Goal: Task Accomplishment & Management: Complete application form

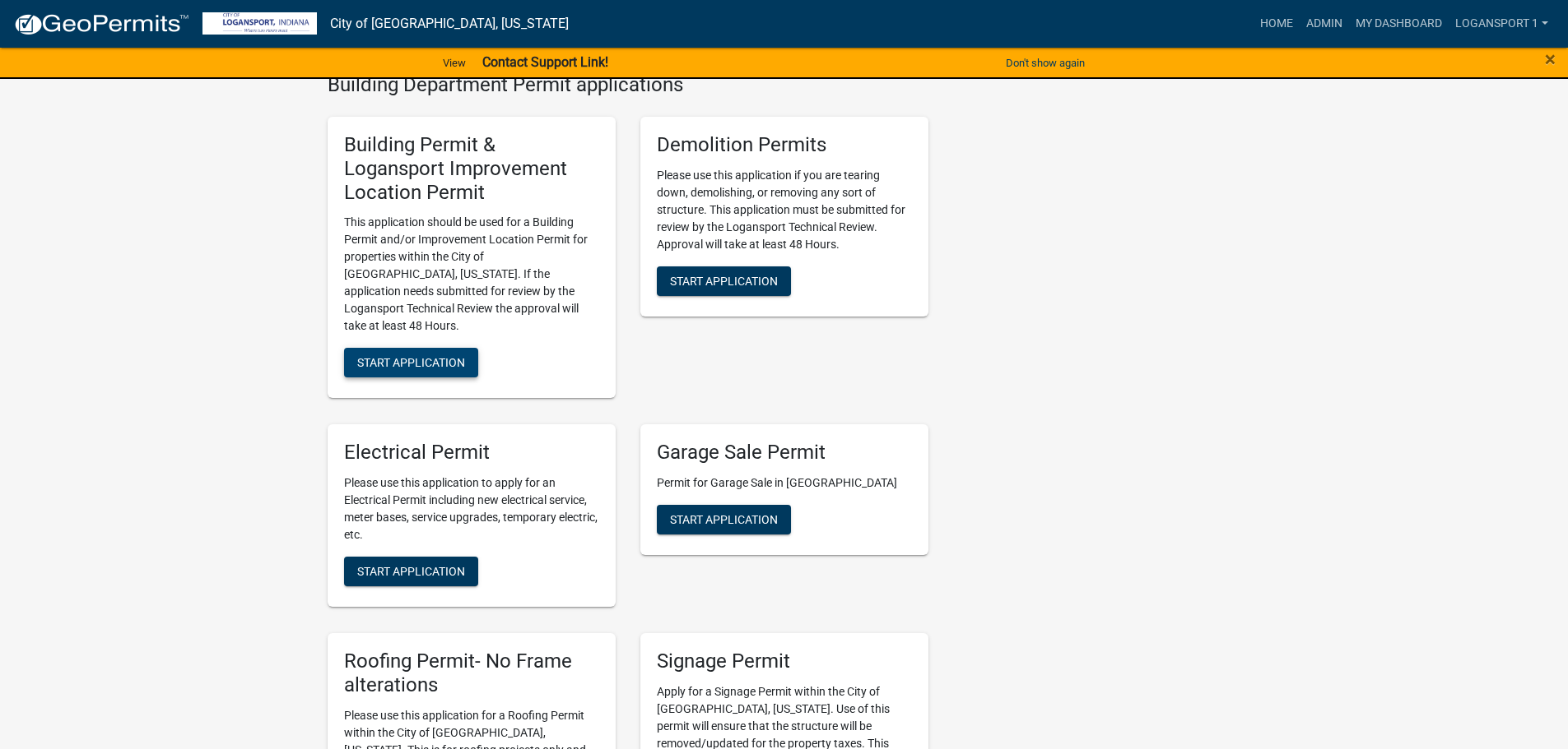
scroll to position [658, 0]
click at [420, 357] on span "Start Application" at bounding box center [411, 363] width 108 height 13
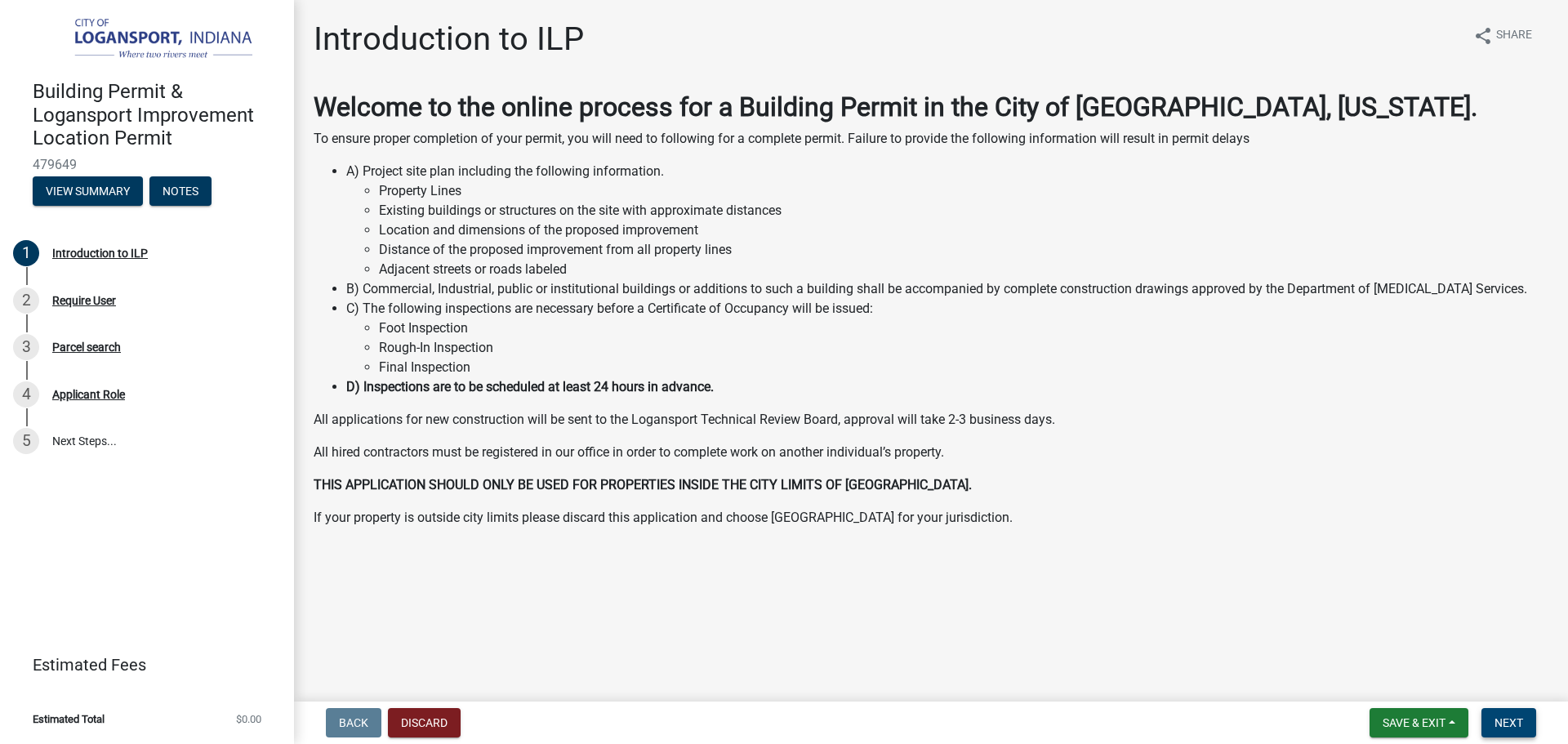
click at [1519, 720] on span "Next" at bounding box center [1508, 722] width 28 height 13
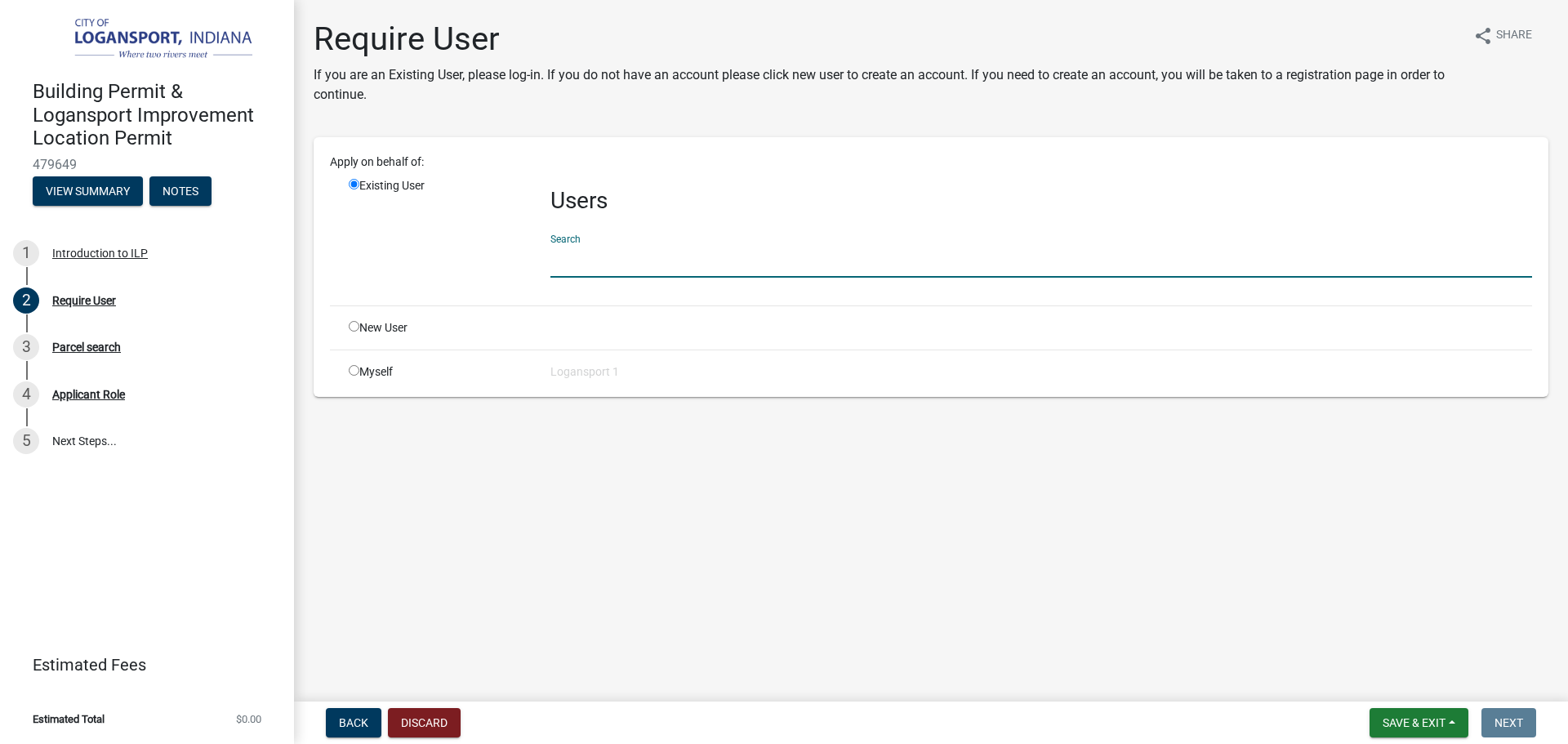
drag, startPoint x: 590, startPoint y: 261, endPoint x: 605, endPoint y: 263, distance: 15.1
click at [590, 261] on input "text" at bounding box center [1040, 261] width 981 height 33
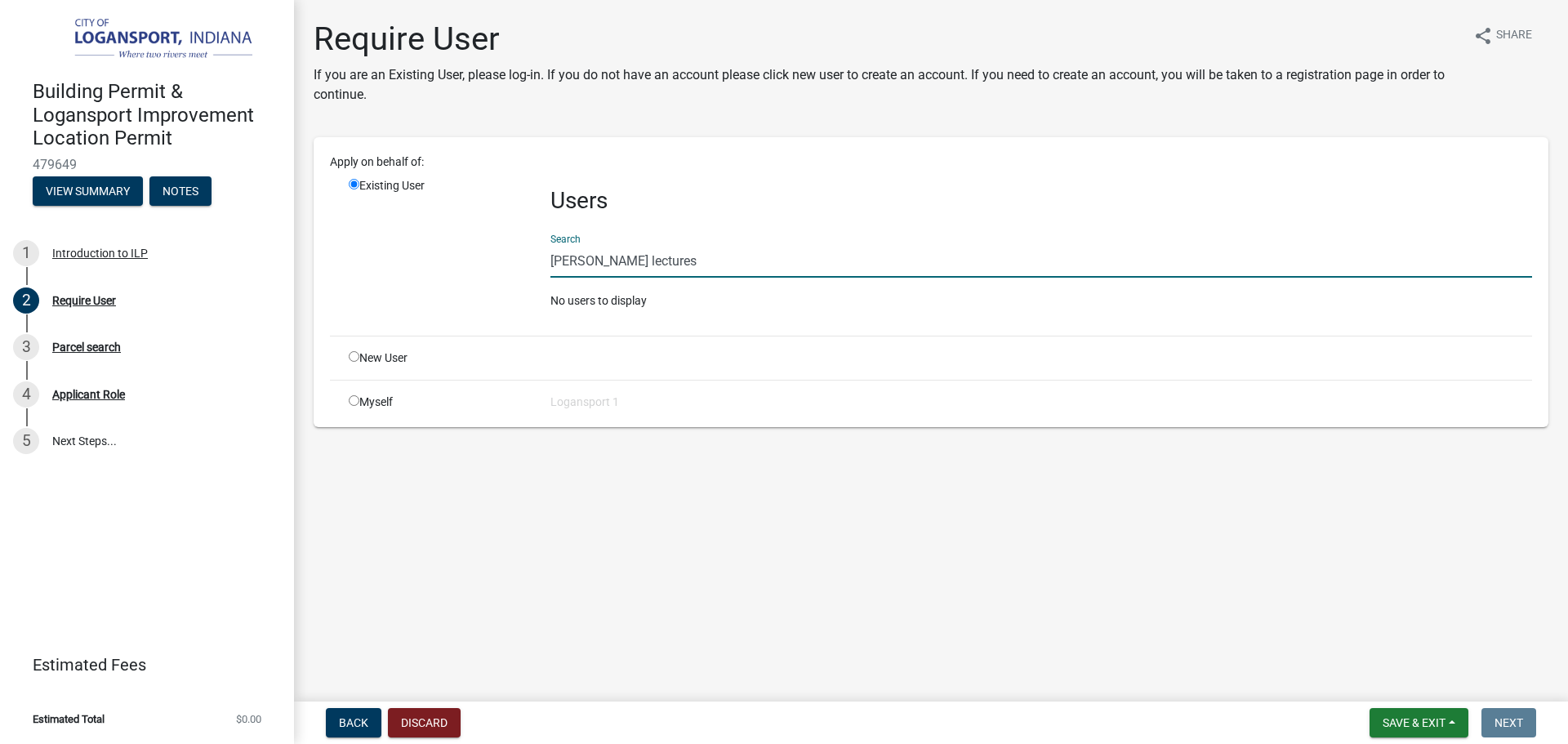
click at [542, 579] on main "Require User If you are an Existing User, please log-in. If you do not have an …" at bounding box center [930, 347] width 1274 height 695
click at [696, 269] on input "stern lectures" at bounding box center [1040, 261] width 981 height 33
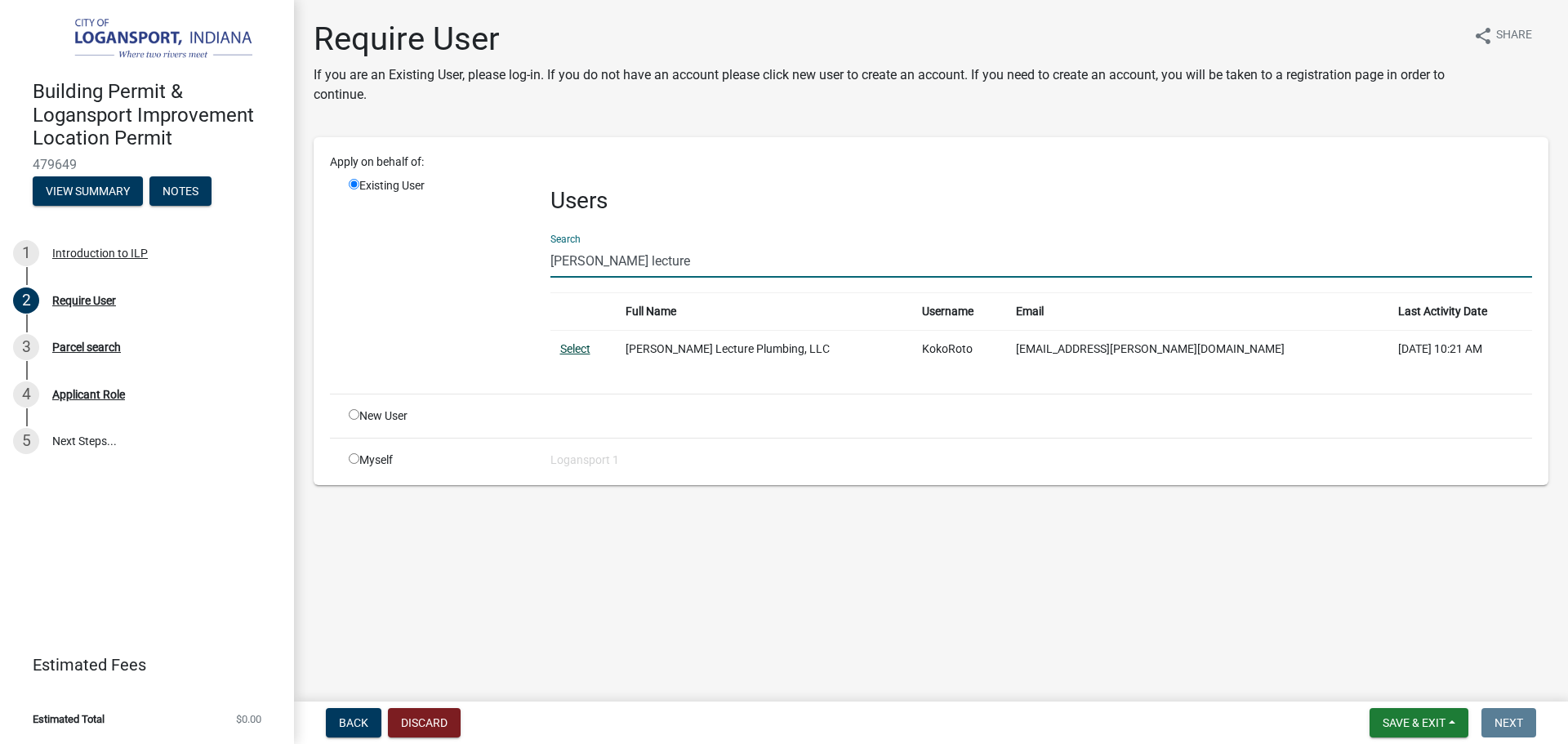
type input "stern lecture"
drag, startPoint x: 589, startPoint y: 350, endPoint x: 597, endPoint y: 354, distance: 8.9
click at [589, 350] on link "Select" at bounding box center [575, 348] width 30 height 13
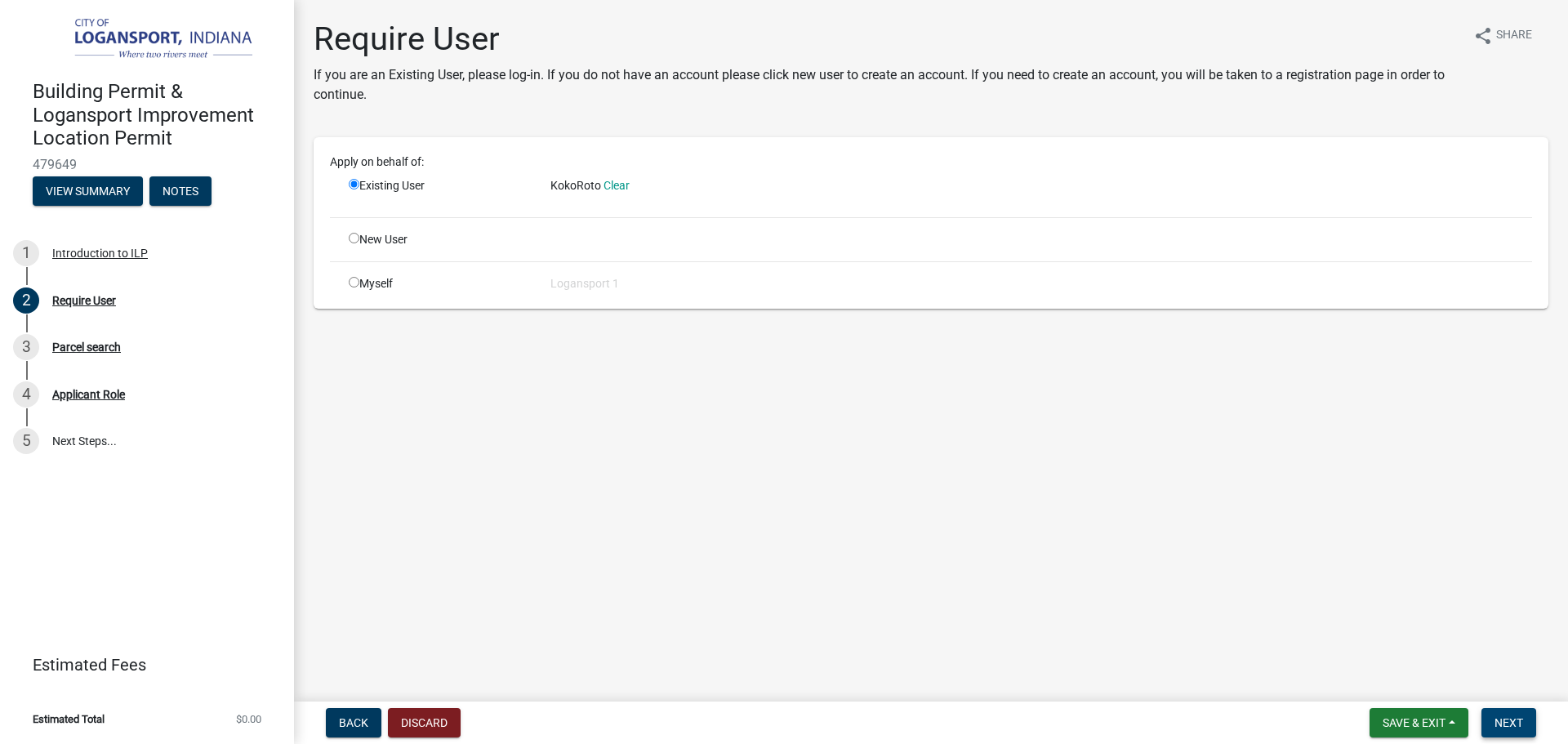
click at [1522, 732] on button "Next" at bounding box center [1509, 723] width 55 height 29
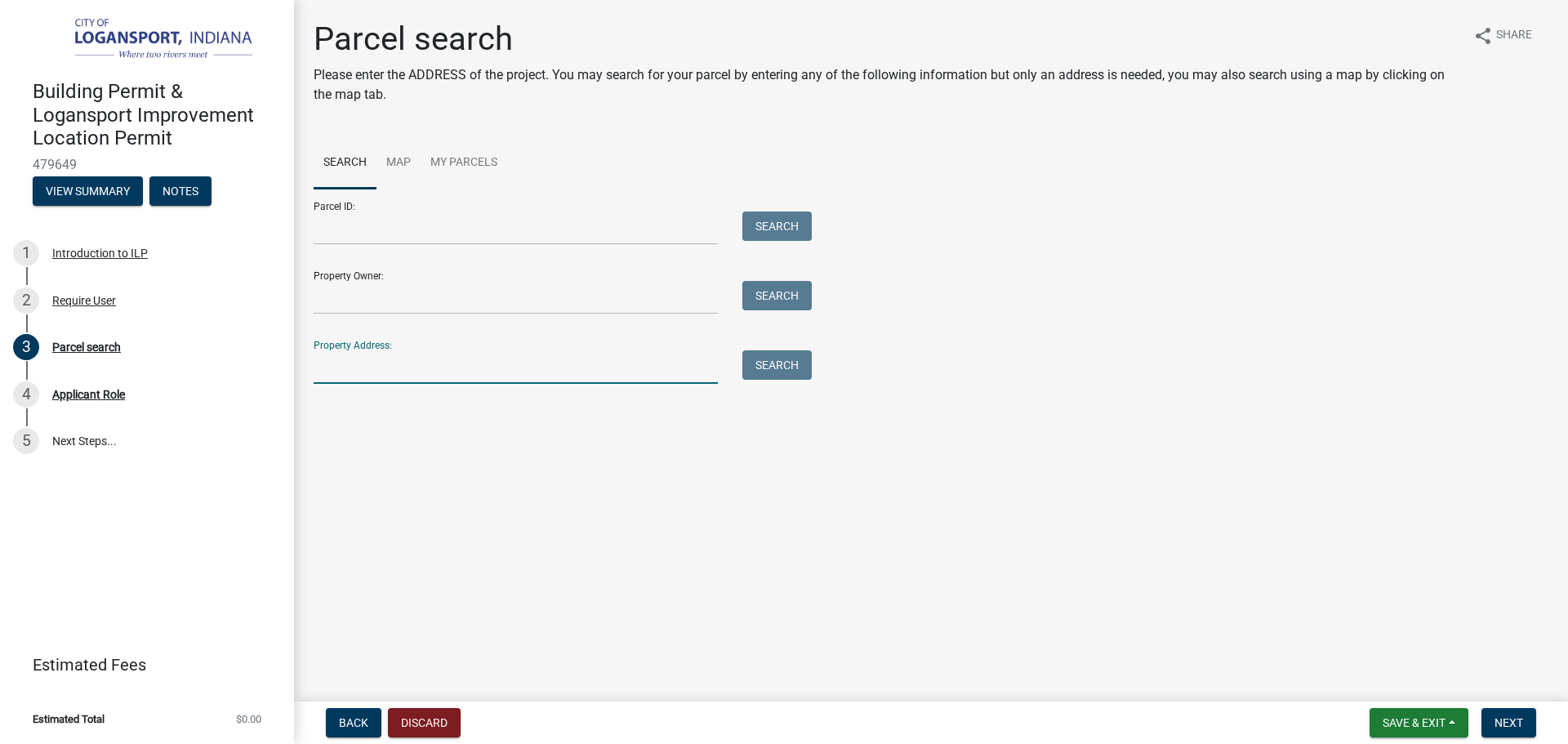
click at [504, 380] on input "Property Address:" at bounding box center [515, 368] width 404 height 33
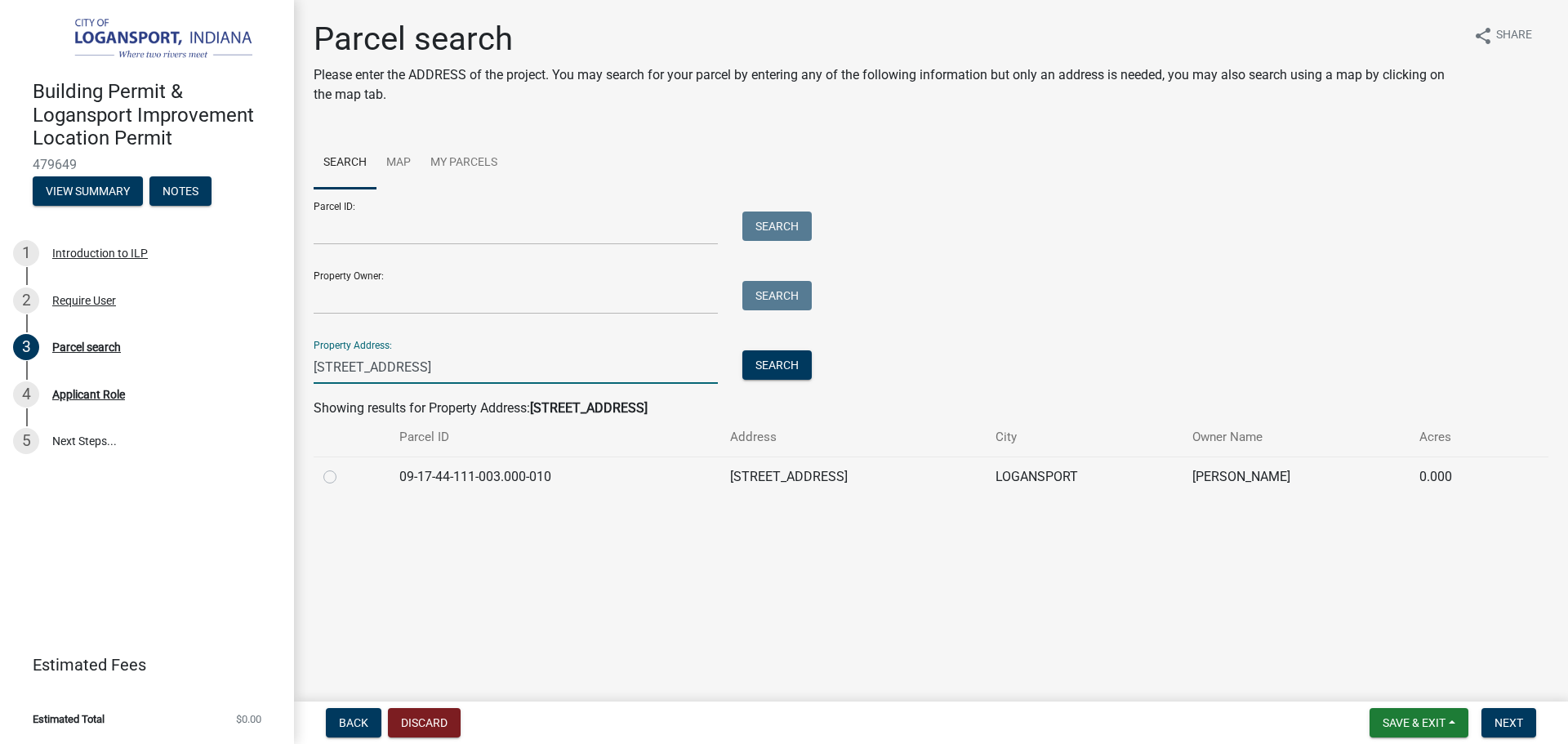
type input "1002 high street"
drag, startPoint x: 318, startPoint y: 478, endPoint x: 331, endPoint y: 481, distance: 13.3
click at [321, 478] on td at bounding box center [351, 477] width 76 height 40
click at [343, 467] on label at bounding box center [343, 467] width 0 height 0
click at [343, 478] on input "radio" at bounding box center [348, 472] width 11 height 11
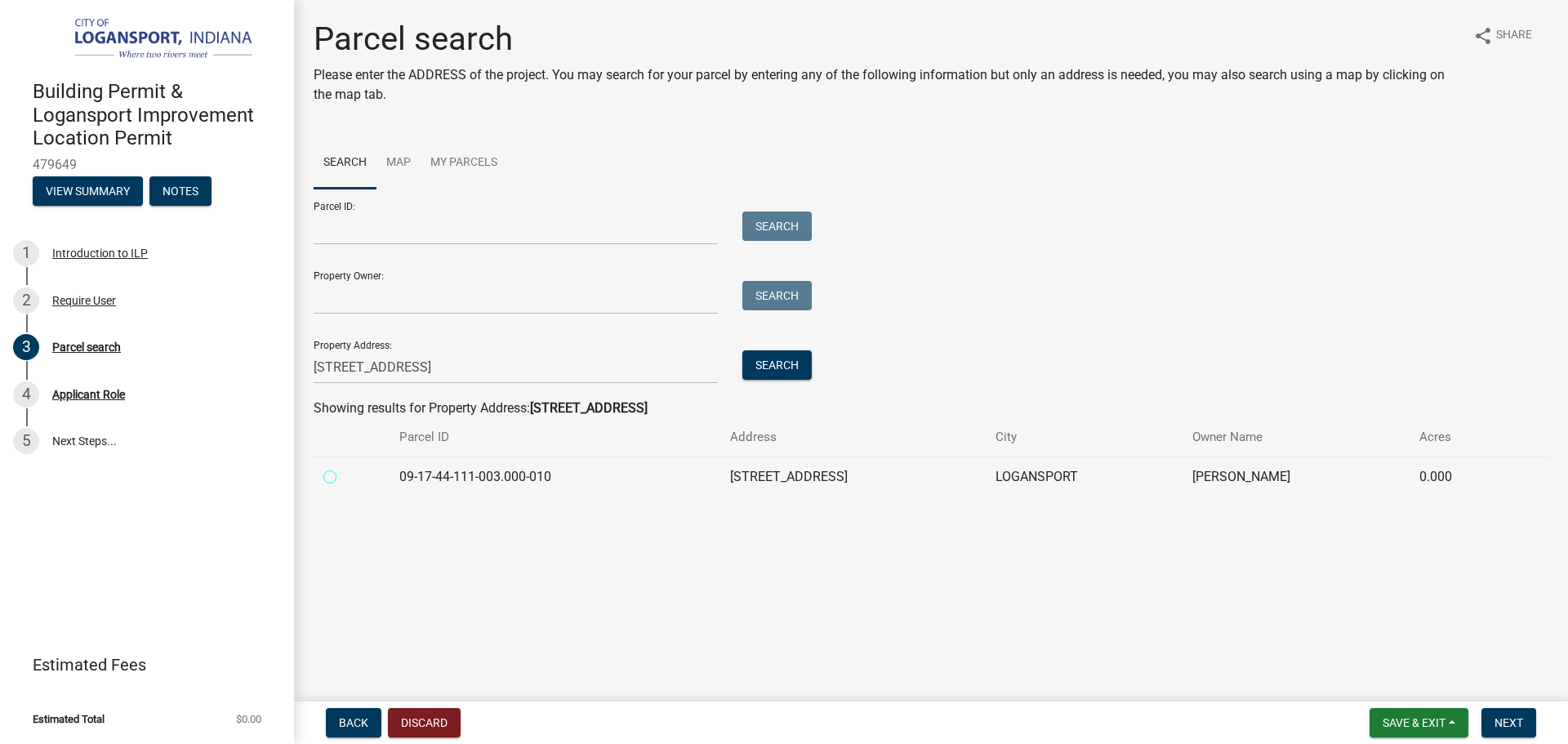
radio input "true"
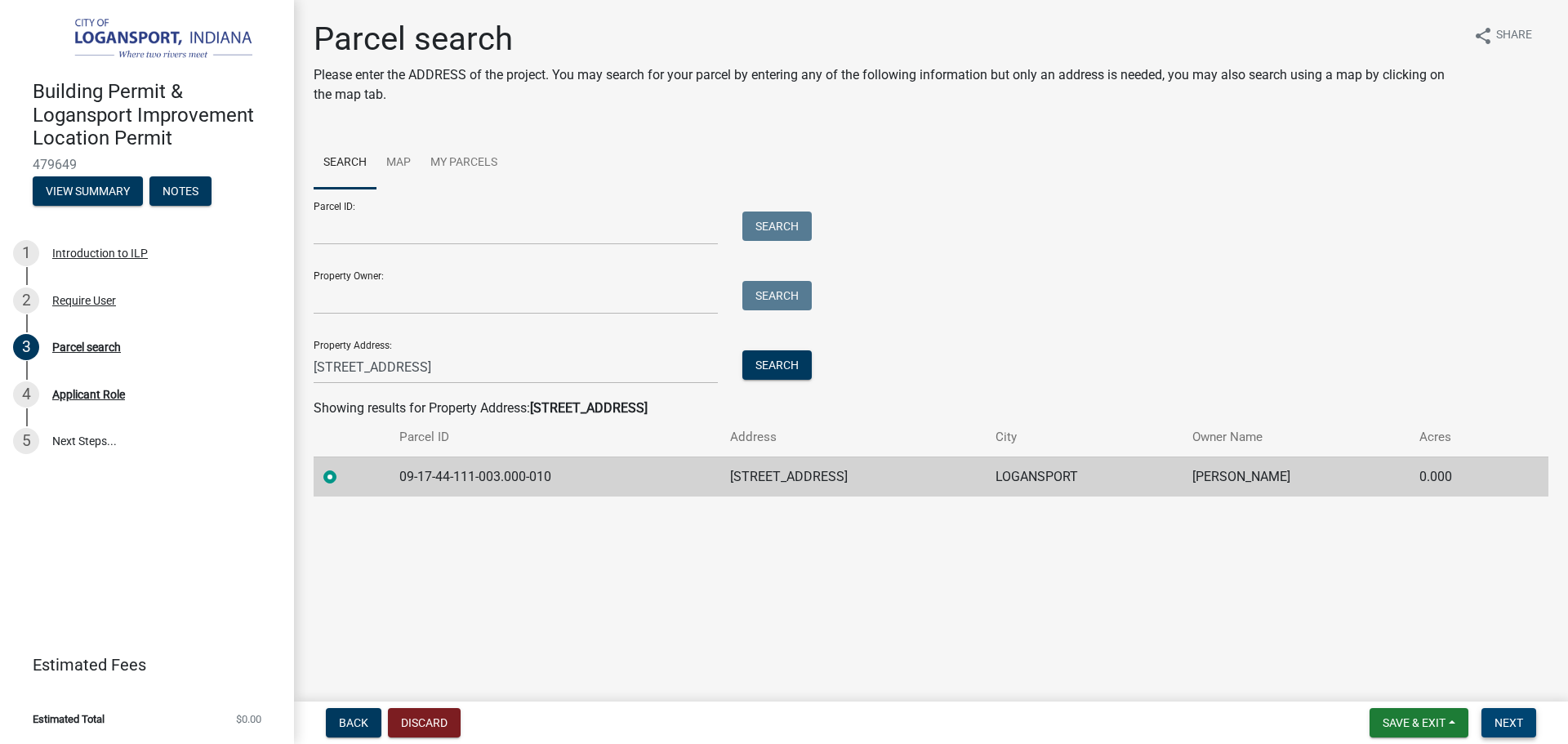
click at [1507, 709] on button "Next" at bounding box center [1509, 723] width 55 height 29
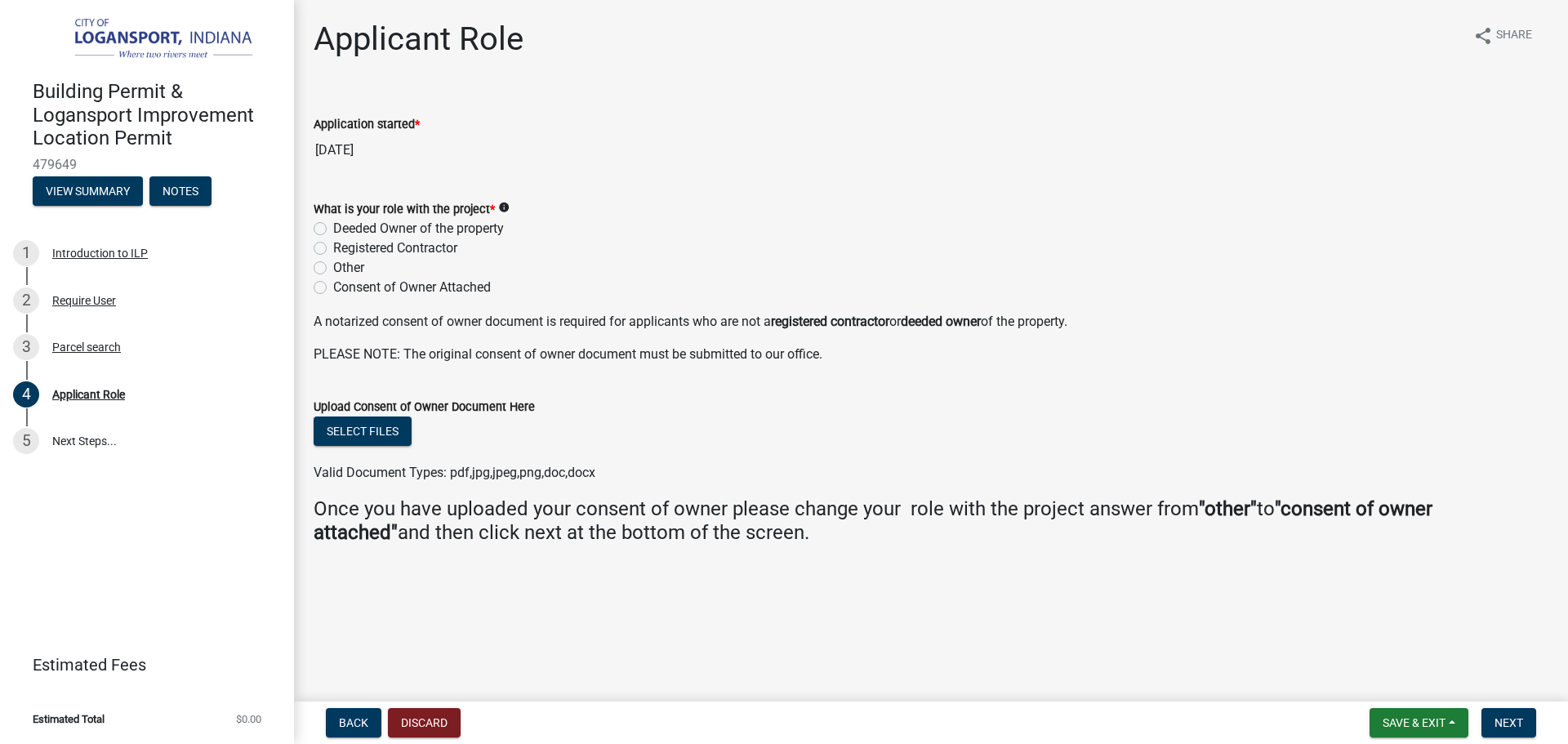
click at [333, 251] on label "Registered Contractor" at bounding box center [395, 249] width 124 height 20
click at [333, 250] on input "Registered Contractor" at bounding box center [338, 244] width 11 height 11
radio input "true"
click at [1522, 723] on span "Next" at bounding box center [1508, 722] width 28 height 13
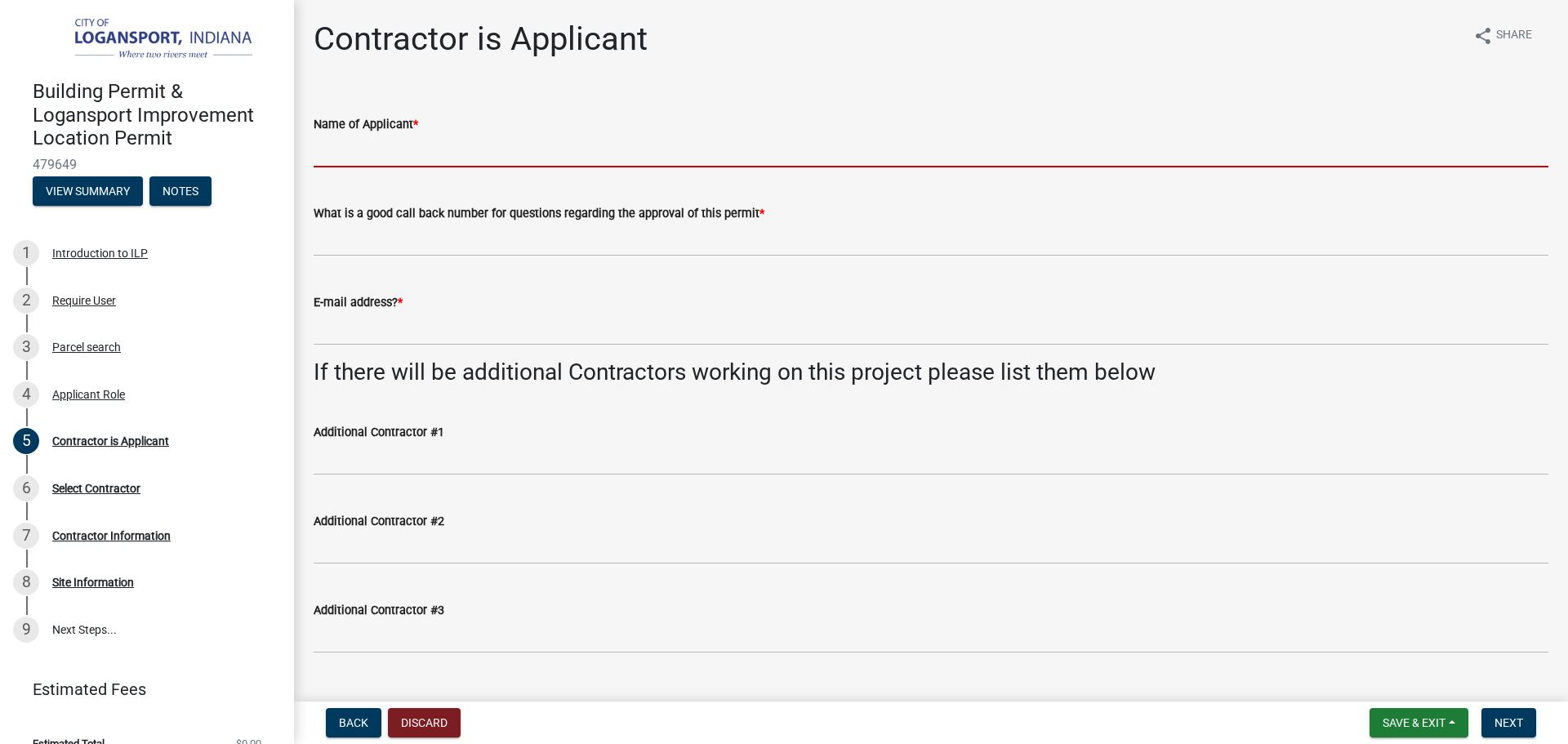
click at [449, 161] on input "Name of Applicant *" at bounding box center [930, 150] width 1235 height 33
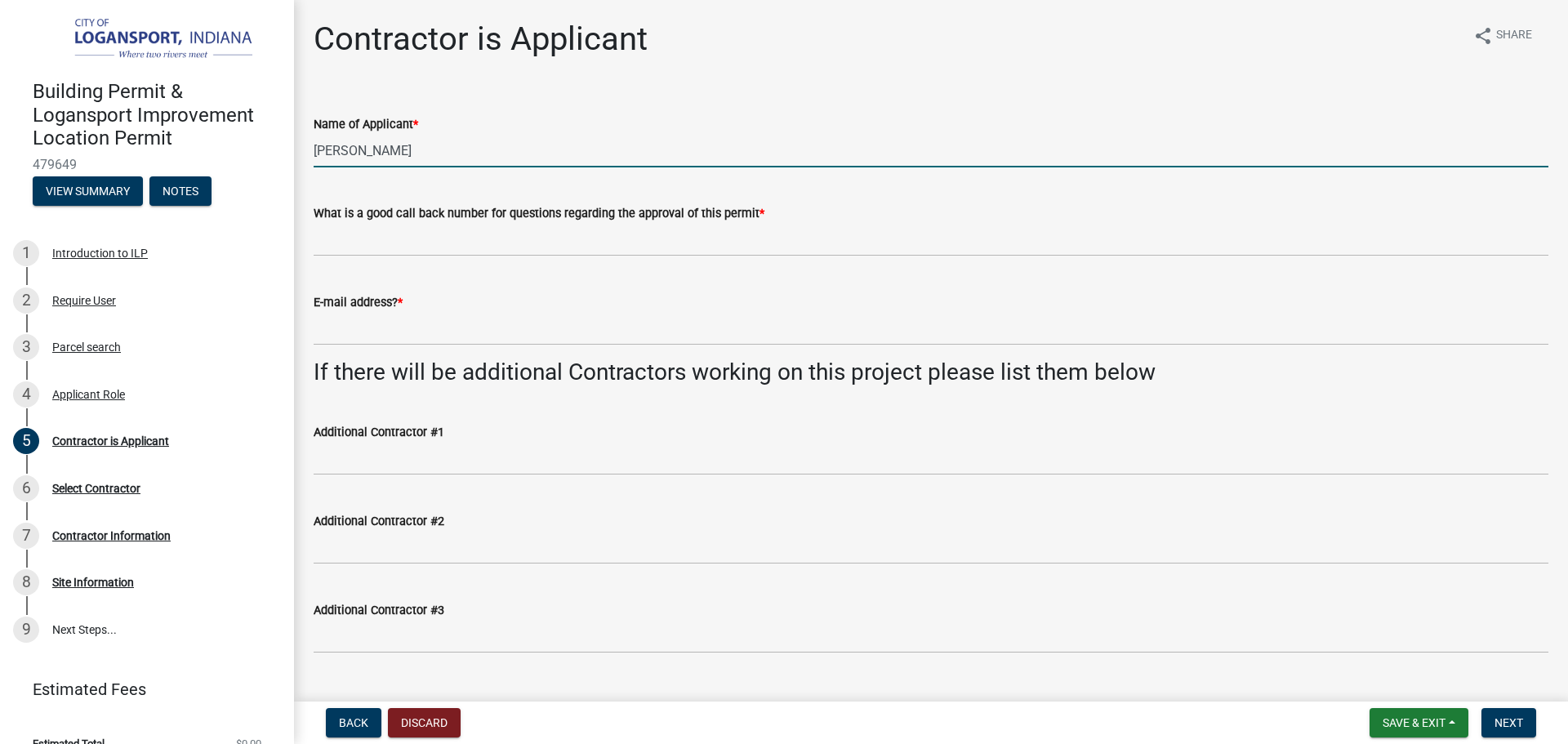
type input "Travis Riley"
click at [768, 173] on wm-data-entity-input "Name of Applicant * Travis Riley" at bounding box center [930, 136] width 1235 height 89
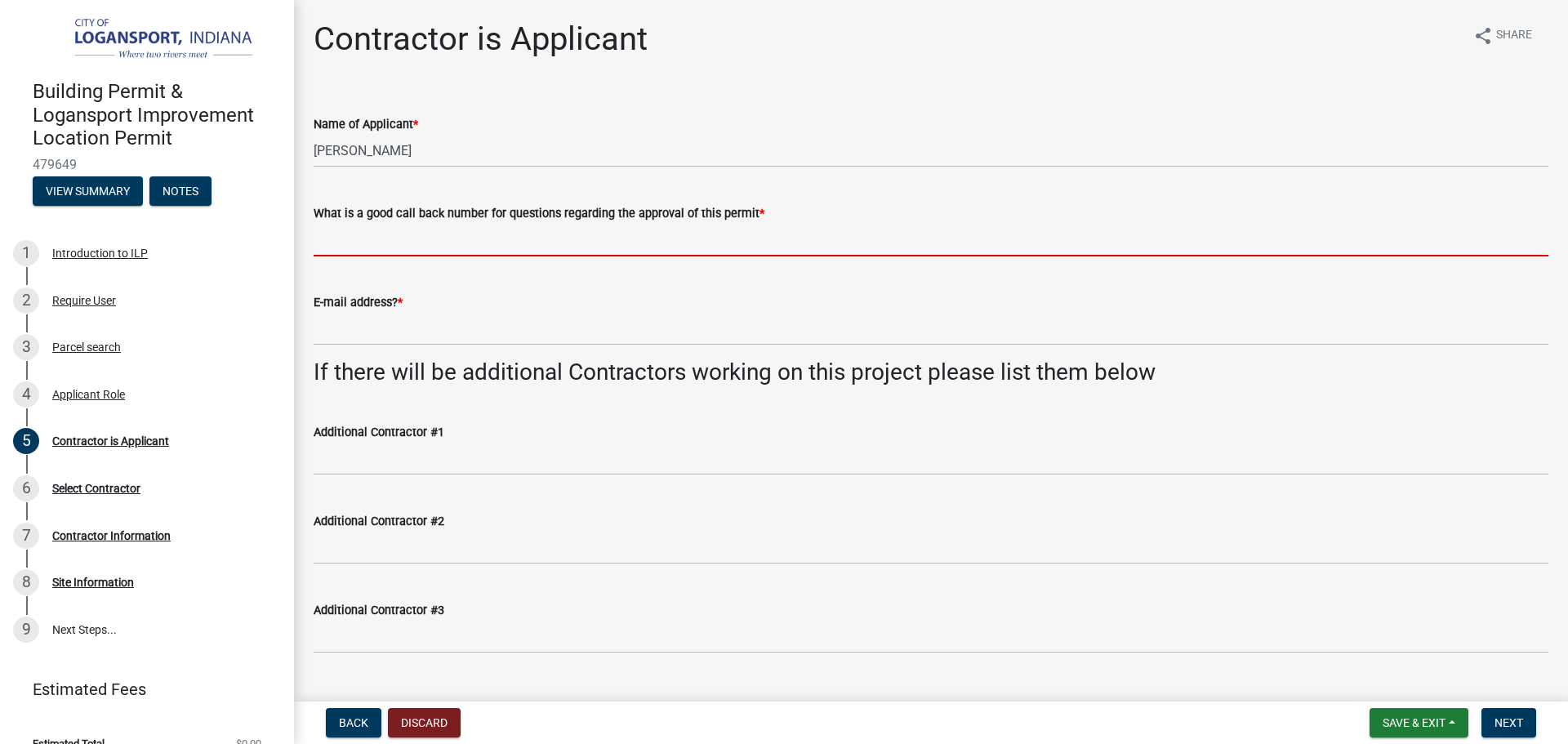
click at [733, 245] on input "What is a good call back number for questions regarding the approval of this pe…" at bounding box center [930, 240] width 1235 height 33
click at [691, 234] on input "What is a good call back number for questions regarding the approval of this pe…" at bounding box center [930, 240] width 1235 height 33
click at [794, 265] on wm-data-entity-input "What is a good call back number for questions regarding the approval of this pe…" at bounding box center [930, 225] width 1235 height 89
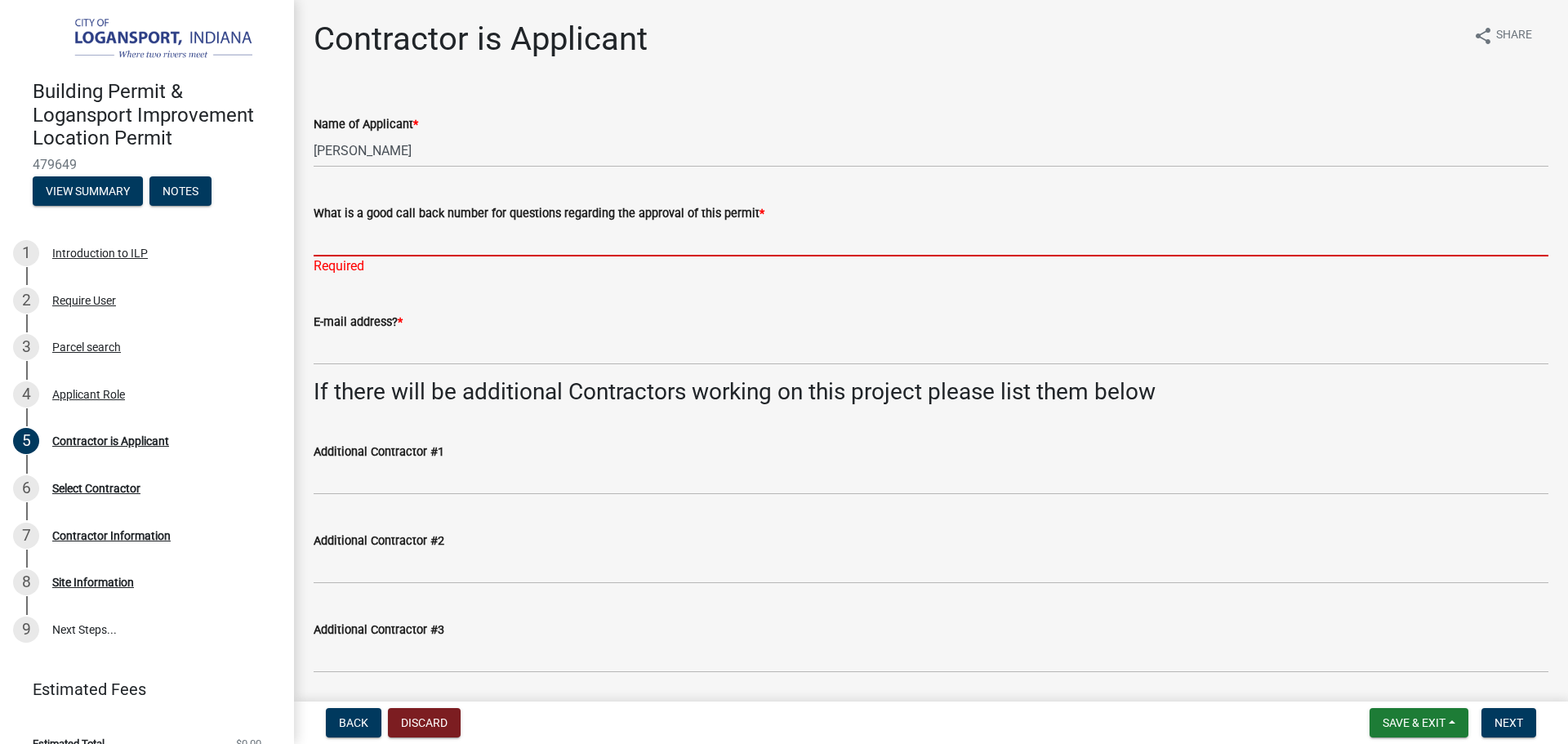
click at [798, 235] on input "What is a good call back number for questions regarding the approval of this pe…" at bounding box center [930, 240] width 1235 height 33
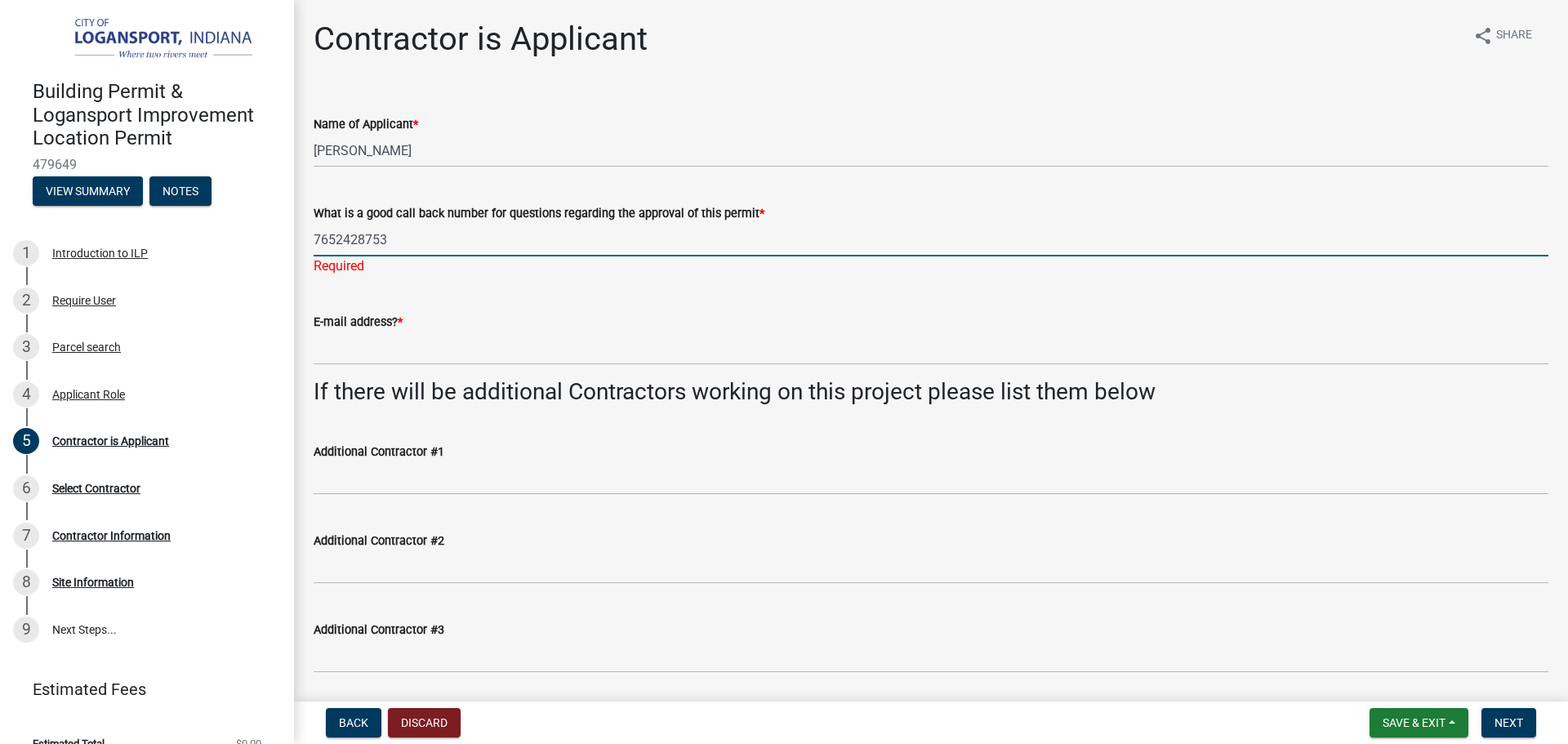
type input "7652428753"
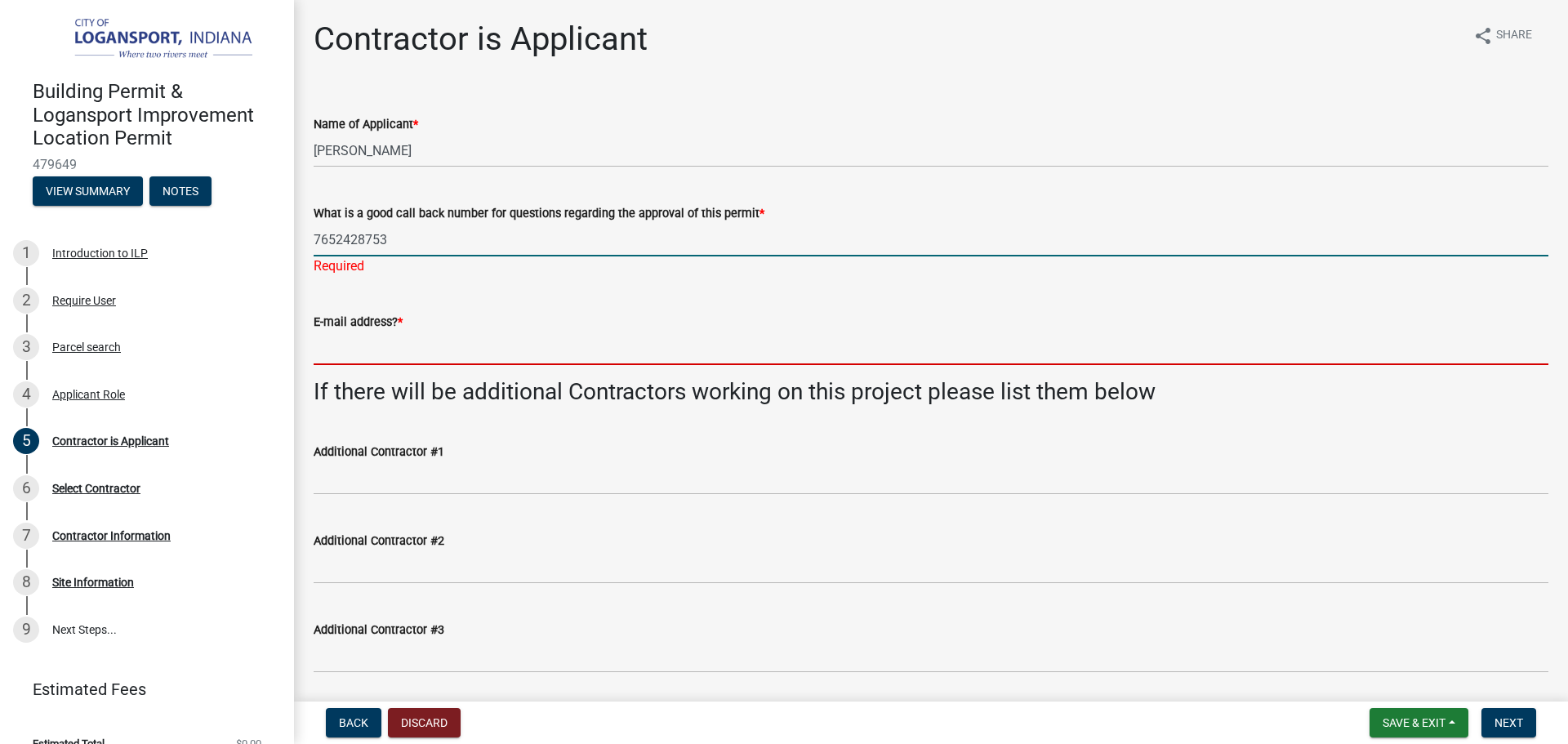
click at [400, 348] on wm-data-entity-input "E-mail address? *" at bounding box center [930, 333] width 1235 height 89
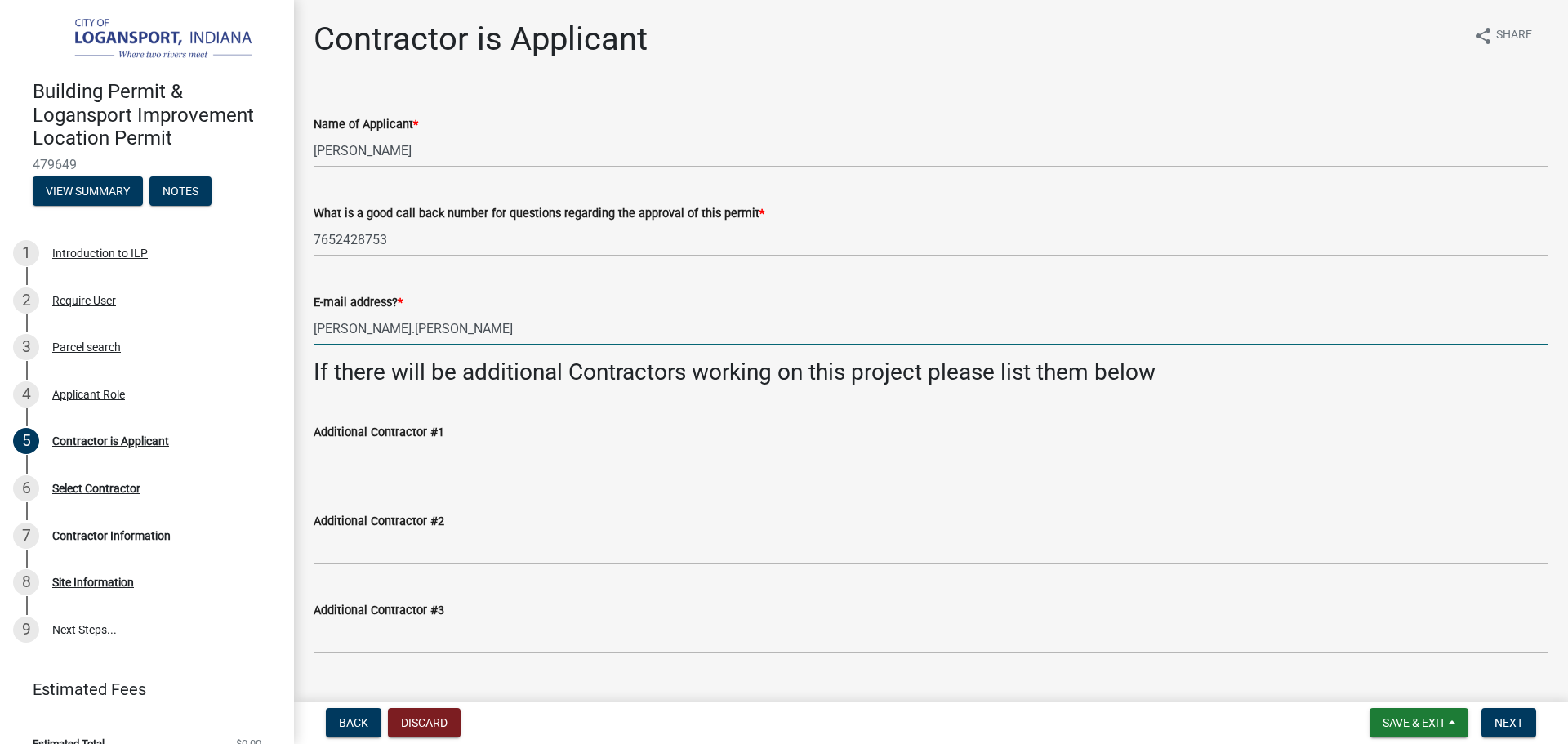
type input "[PERSON_NAME][EMAIL_ADDRESS][PERSON_NAME][DOMAIN_NAME]"
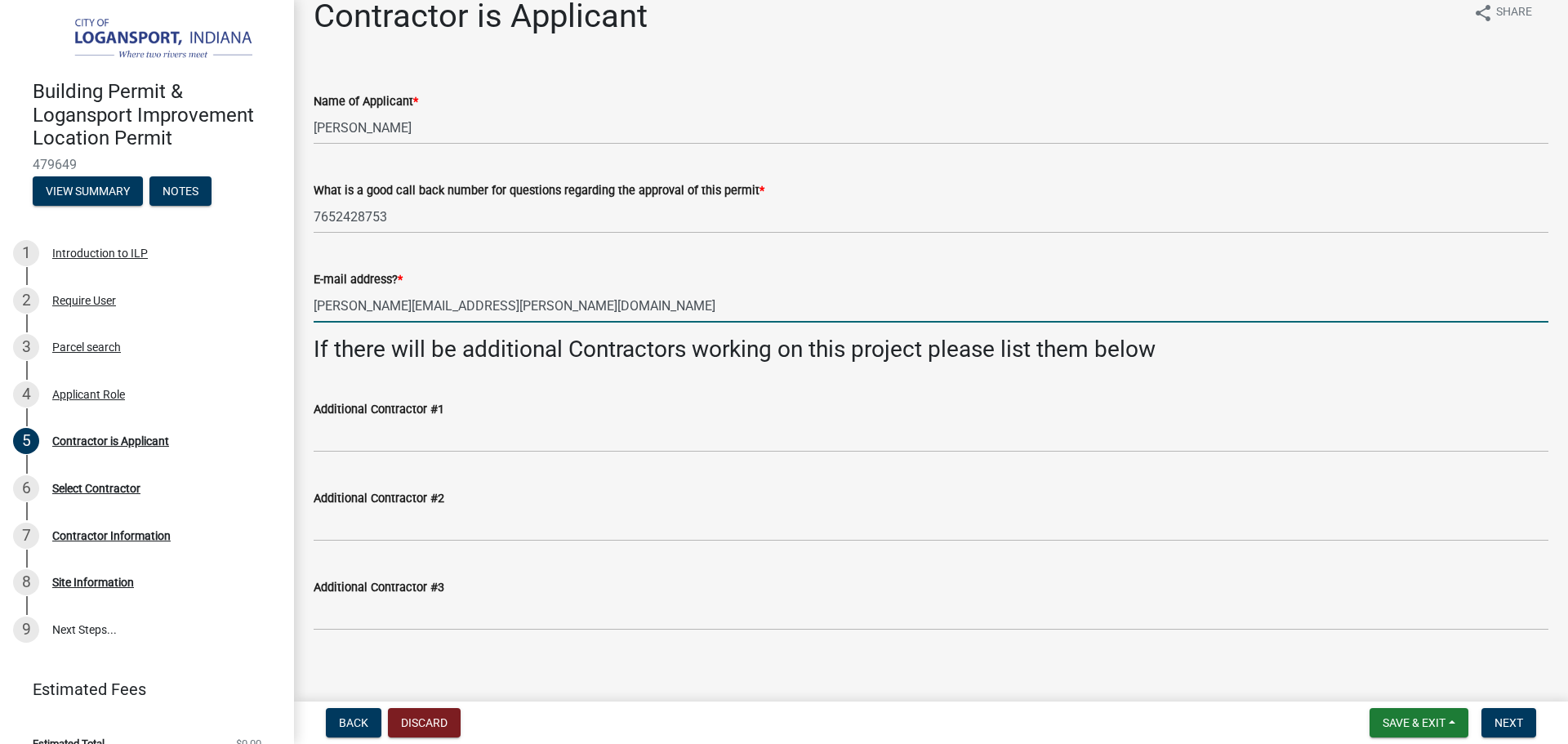
scroll to position [35, 0]
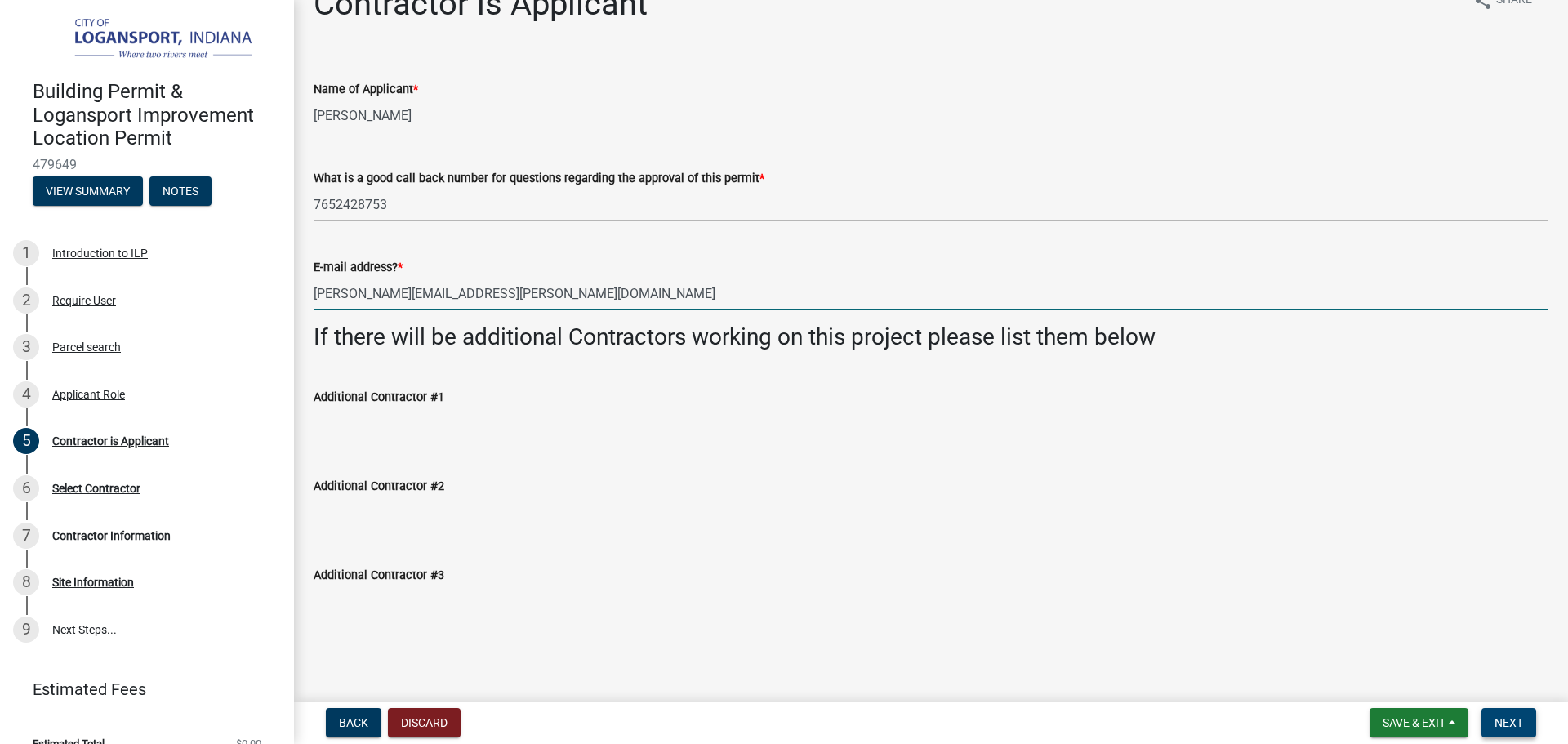
click at [1501, 715] on button "Next" at bounding box center [1509, 723] width 55 height 29
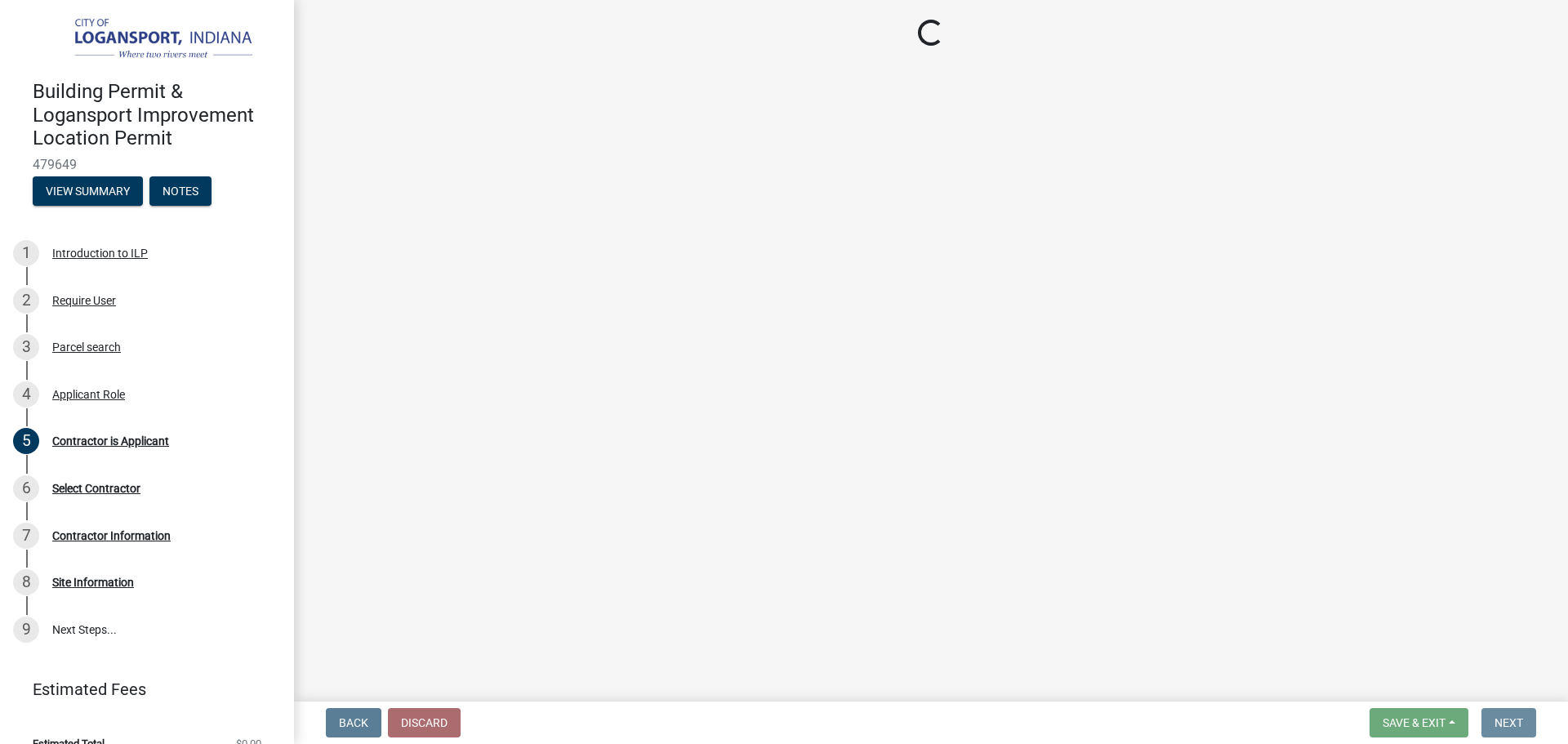
scroll to position [0, 0]
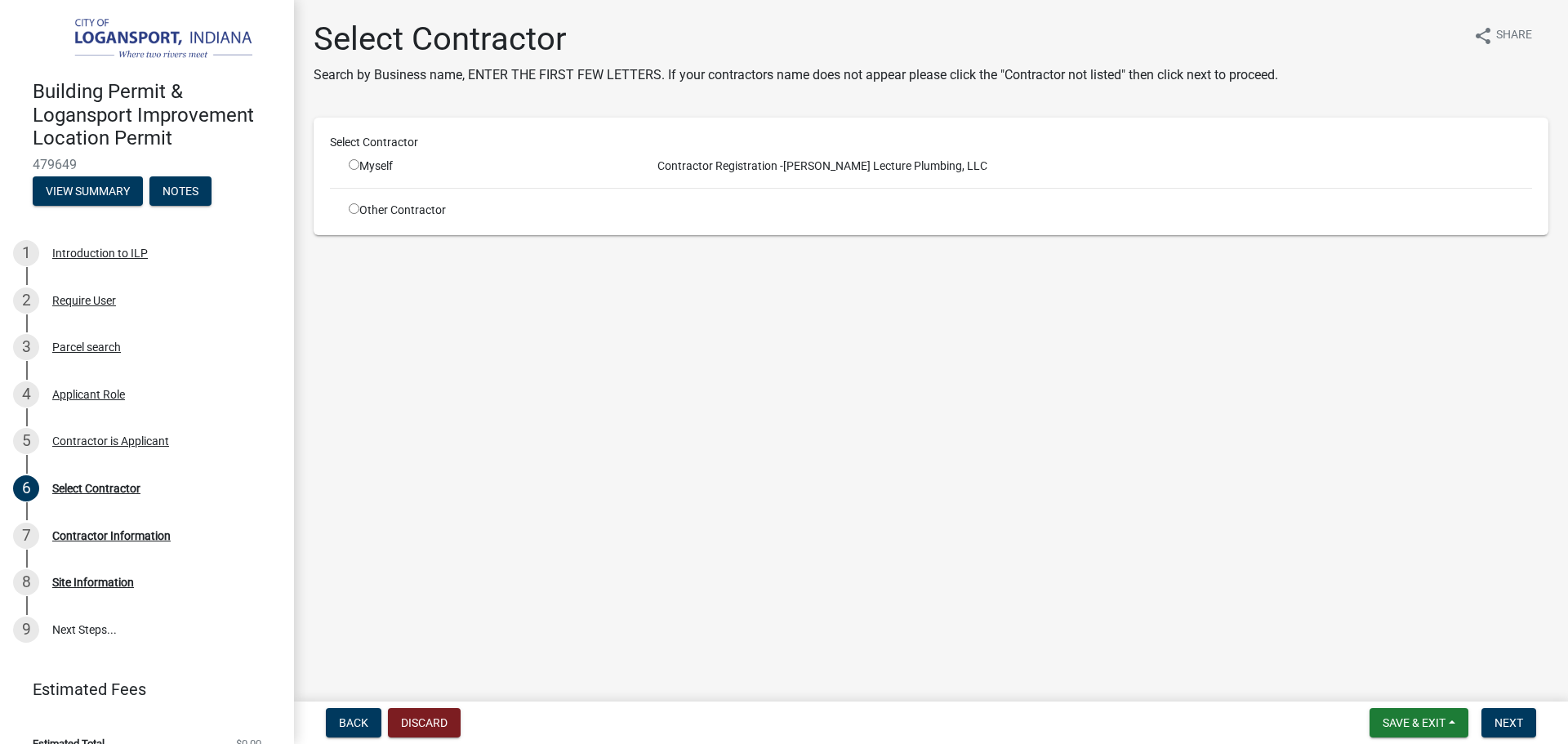
drag, startPoint x: 356, startPoint y: 166, endPoint x: 373, endPoint y: 164, distance: 17.1
click at [358, 165] on input "radio" at bounding box center [354, 164] width 11 height 11
radio input "true"
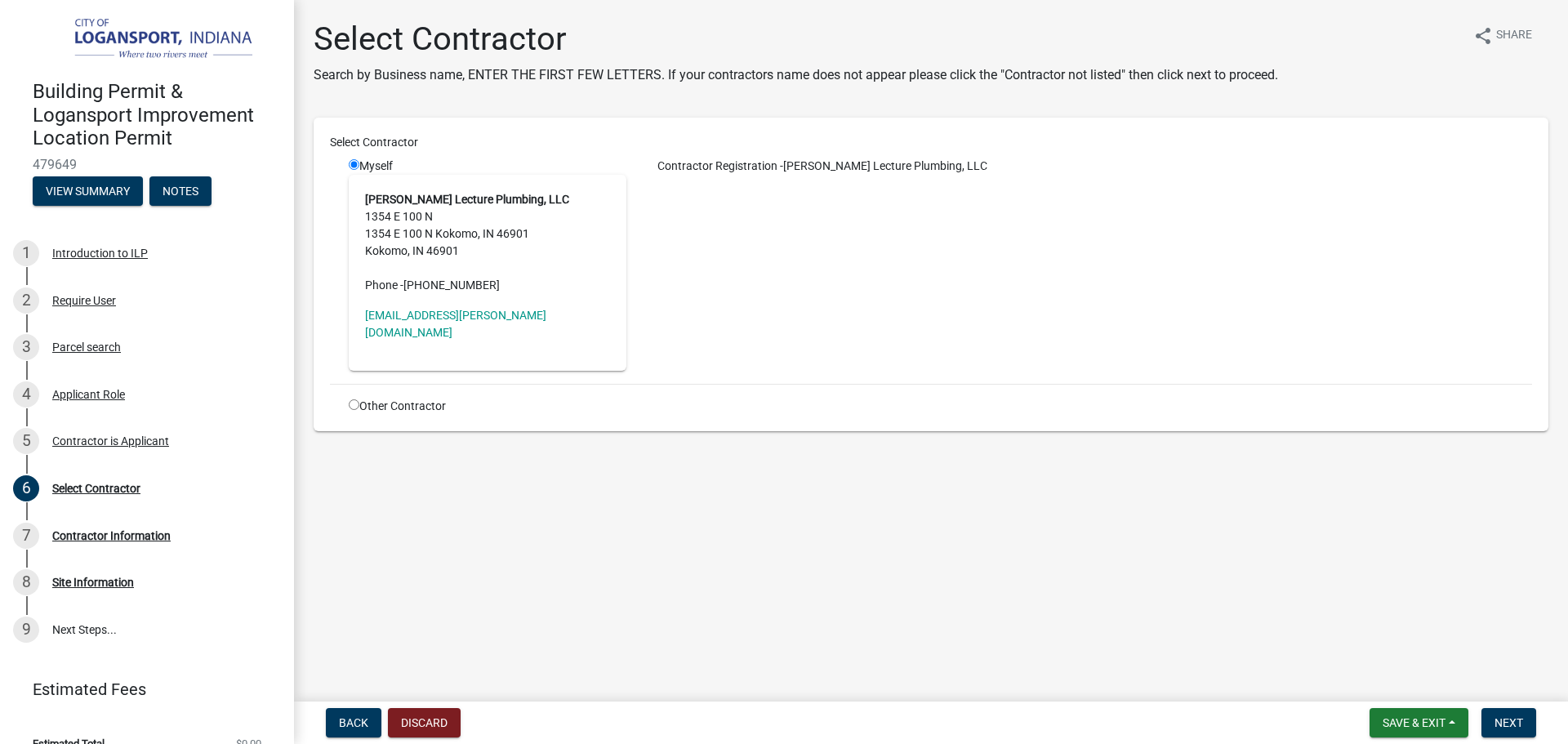
click at [975, 492] on main "Select Contractor Search by Business name, ENTER THE FIRST FEW LETTERS. If your…" at bounding box center [930, 347] width 1274 height 695
click at [1493, 711] on button "Next" at bounding box center [1509, 723] width 55 height 29
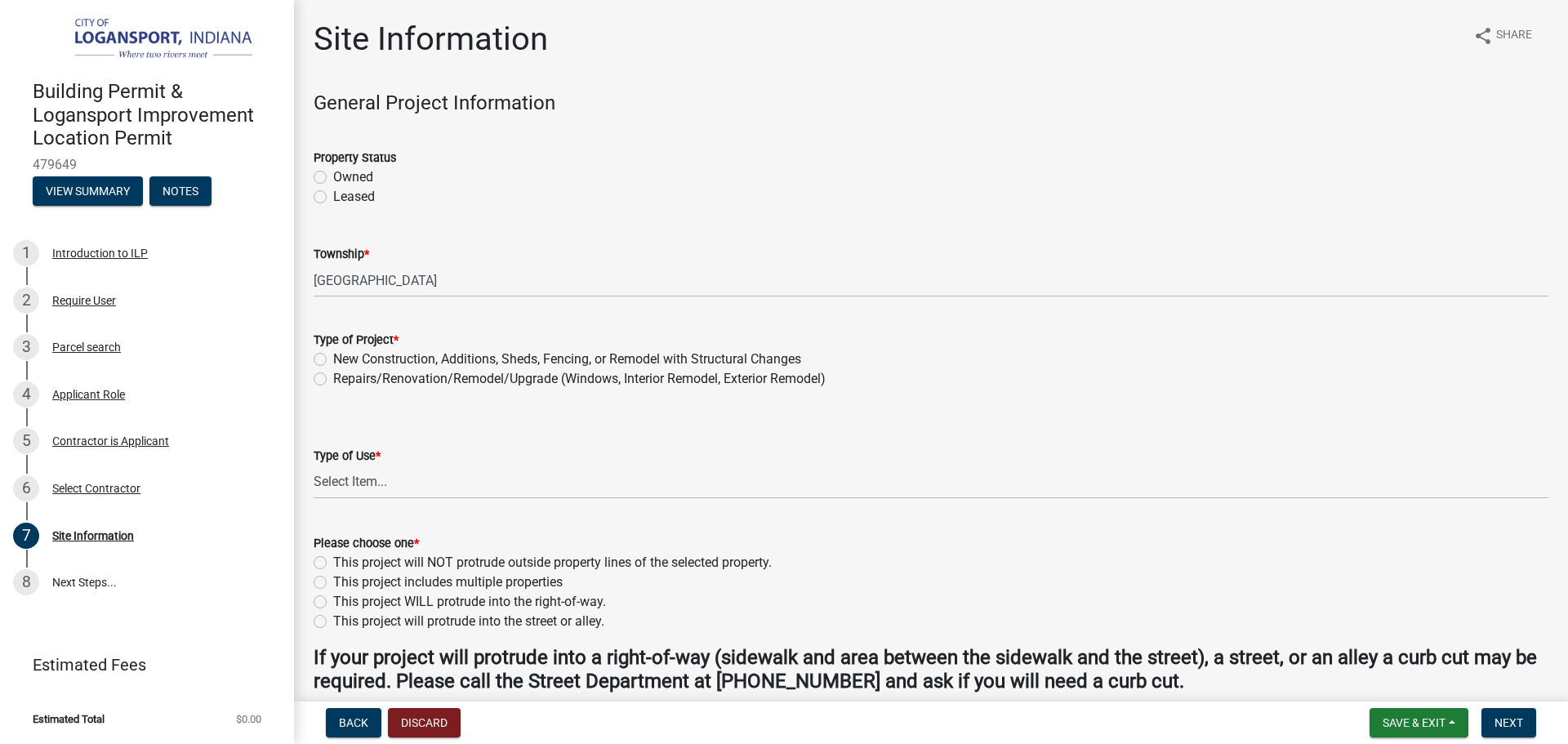
click at [327, 376] on div "Repairs/Renovation/Remodel/Upgrade (Windows, Interior Remodel, Exterior Remodel)" at bounding box center [930, 379] width 1235 height 20
click at [333, 378] on label "Repairs/Renovation/Remodel/Upgrade (Windows, Interior Remodel, Exterior Remodel)" at bounding box center [579, 379] width 492 height 20
click at [333, 378] on input "Repairs/Renovation/Remodel/Upgrade (Windows, Interior Remodel, Exterior Remodel)" at bounding box center [338, 374] width 11 height 11
radio input "true"
click at [413, 487] on select "Select Item... Residential Commercial/Industrial Agricultural Public/Semi Public" at bounding box center [930, 483] width 1235 height 33
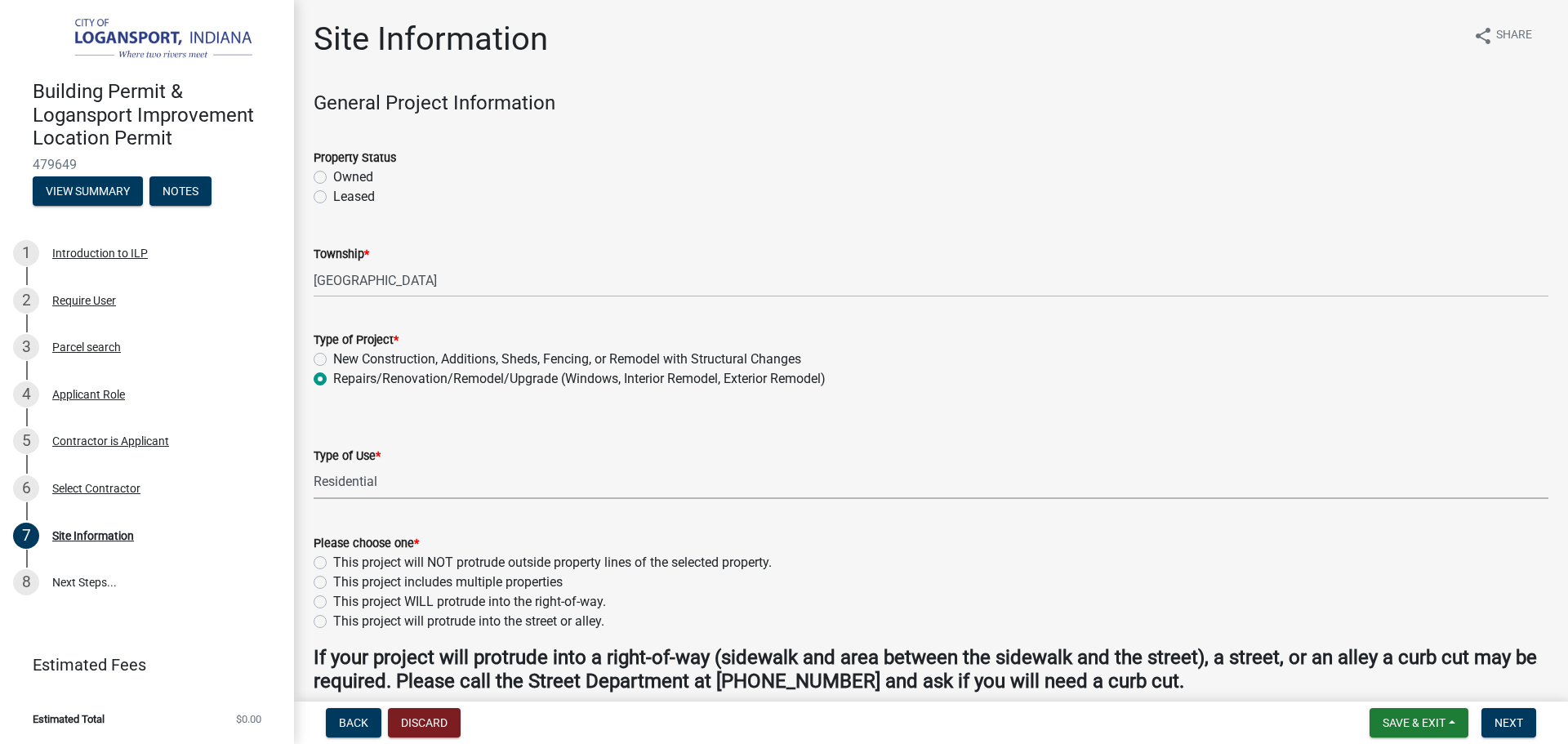
click at [313, 466] on select "Select Item... Residential Commercial/Industrial Agricultural Public/Semi Public" at bounding box center [930, 483] width 1235 height 33
select select "62802869-e470-474a-8a4c-8dbe1ccdd5ac"
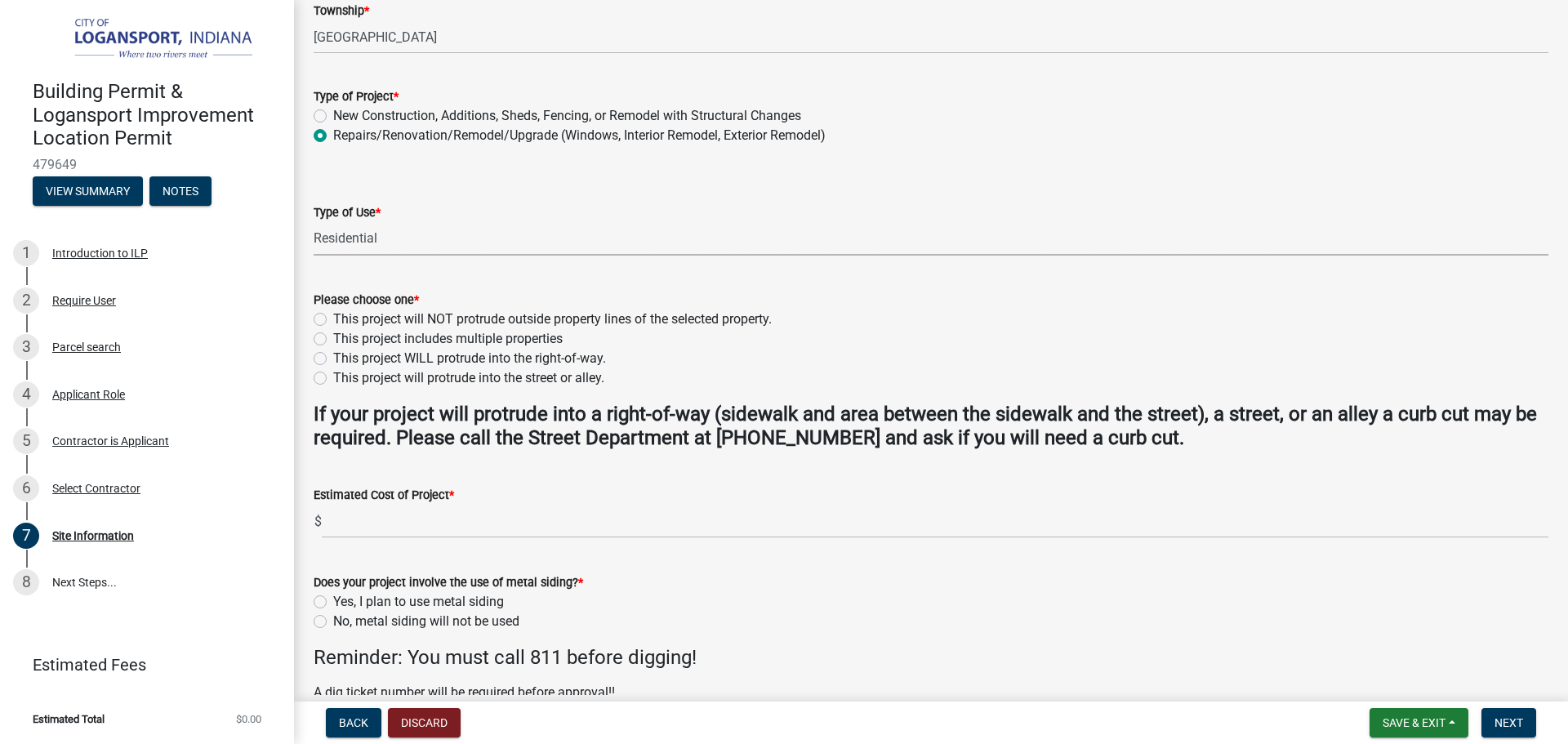
scroll to position [245, 0]
click at [370, 308] on label "This project will NOT protrude outside property lines of the selected property." at bounding box center [552, 317] width 438 height 20
click at [344, 308] on input "This project will NOT protrude outside property lines of the selected property." at bounding box center [338, 313] width 11 height 11
radio input "true"
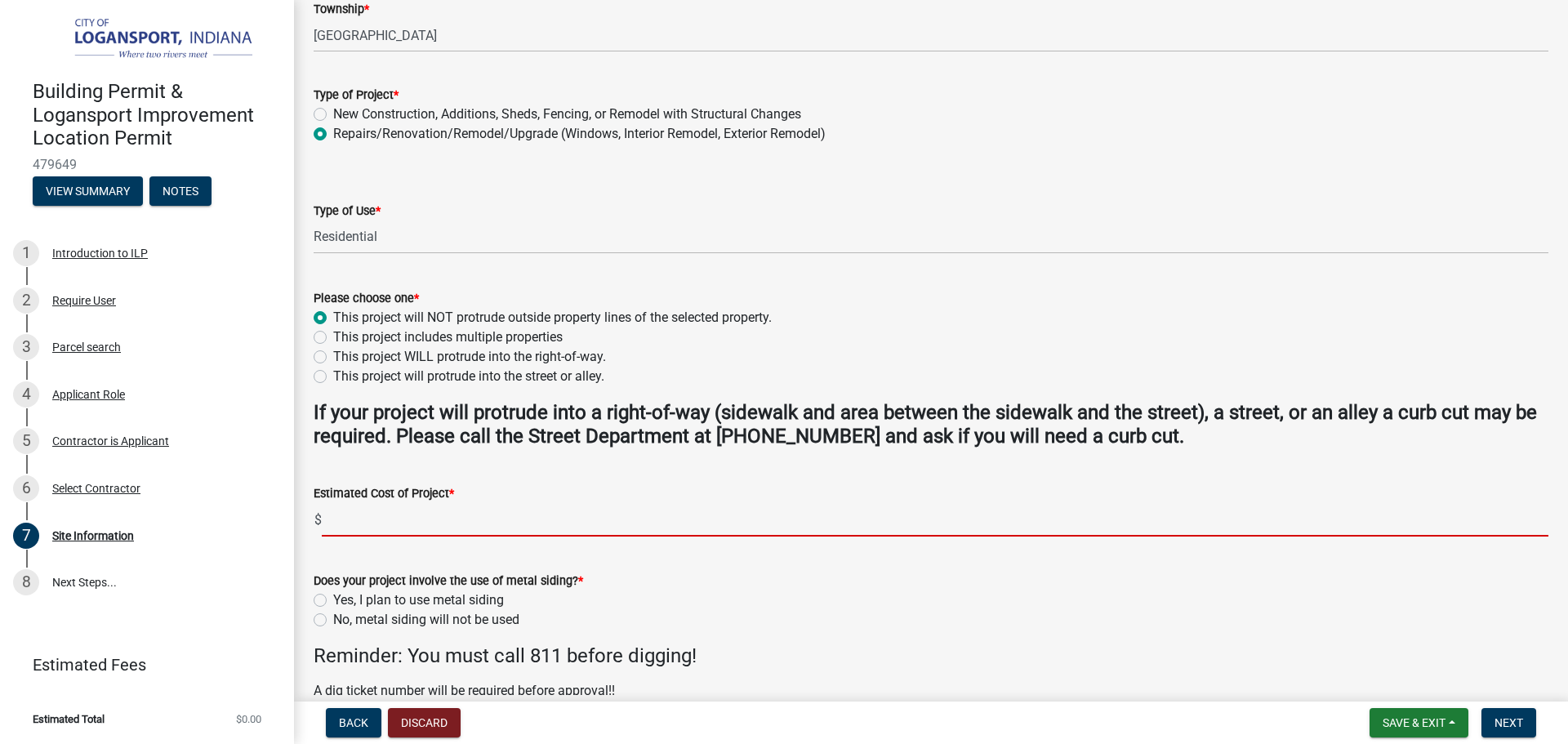
click at [380, 510] on input "text" at bounding box center [935, 520] width 1227 height 33
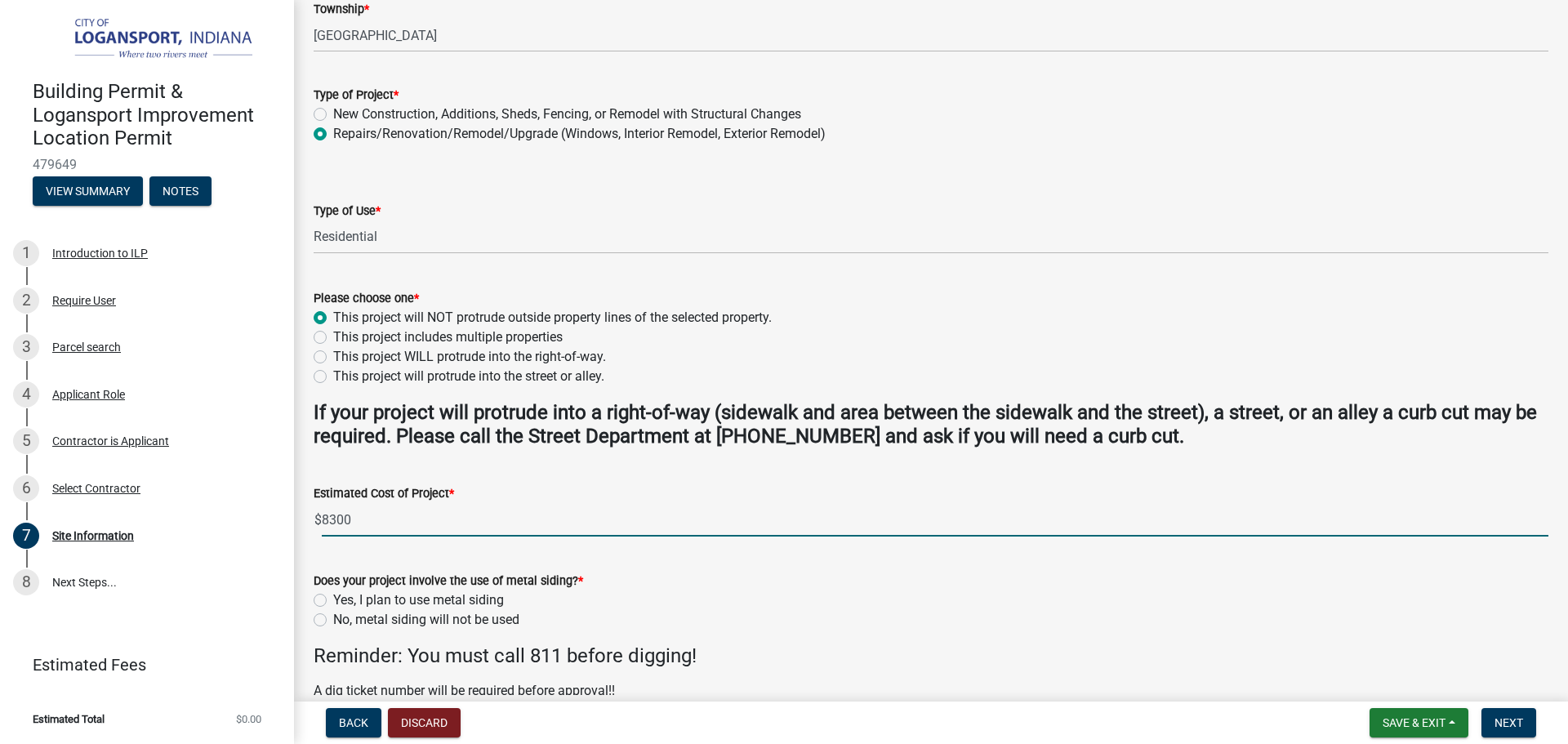
type input "8300"
click at [486, 618] on label "No, metal siding will not be used" at bounding box center [426, 620] width 187 height 20
click at [344, 618] on input "No, metal siding will not be used" at bounding box center [338, 615] width 11 height 11
radio input "true"
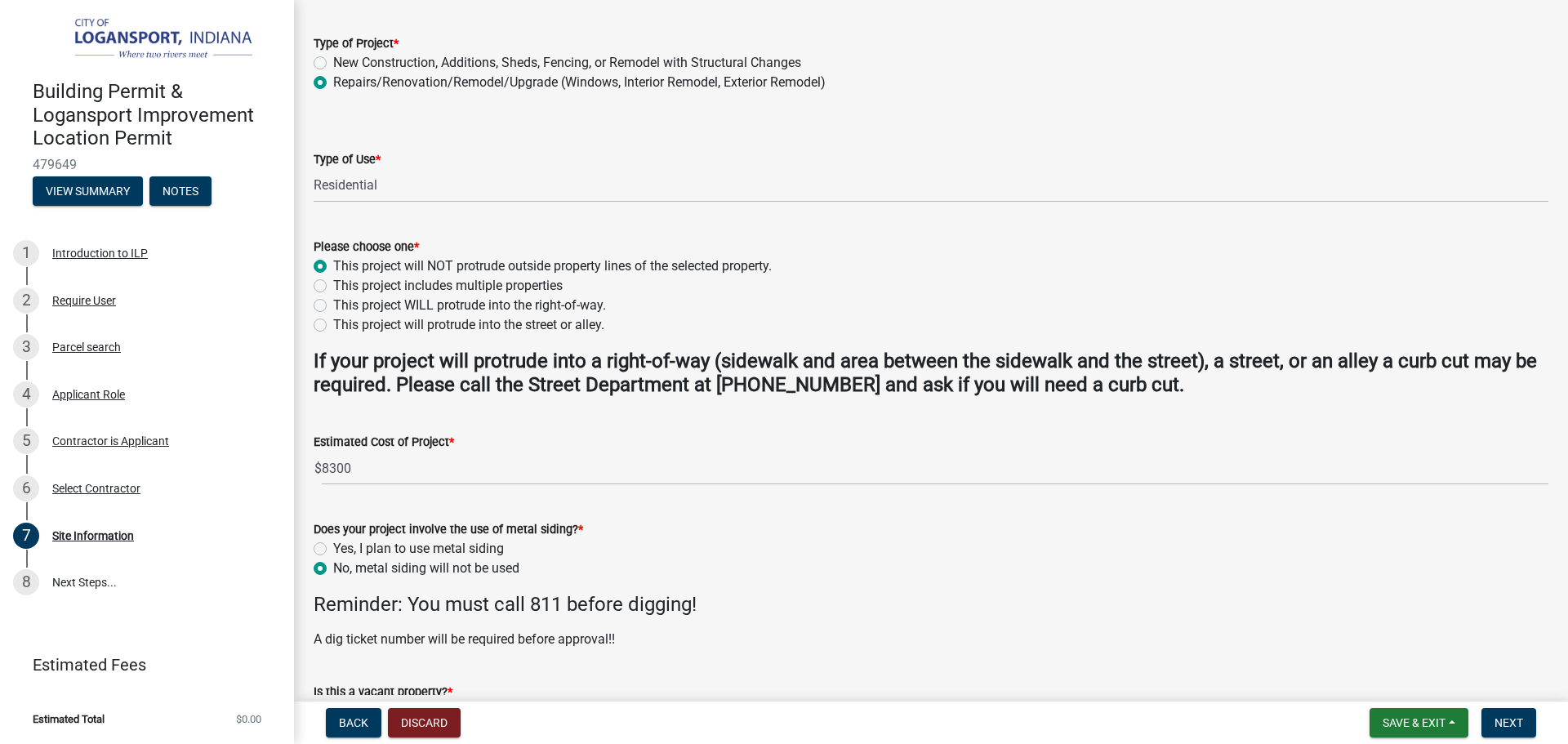
scroll to position [421, 0]
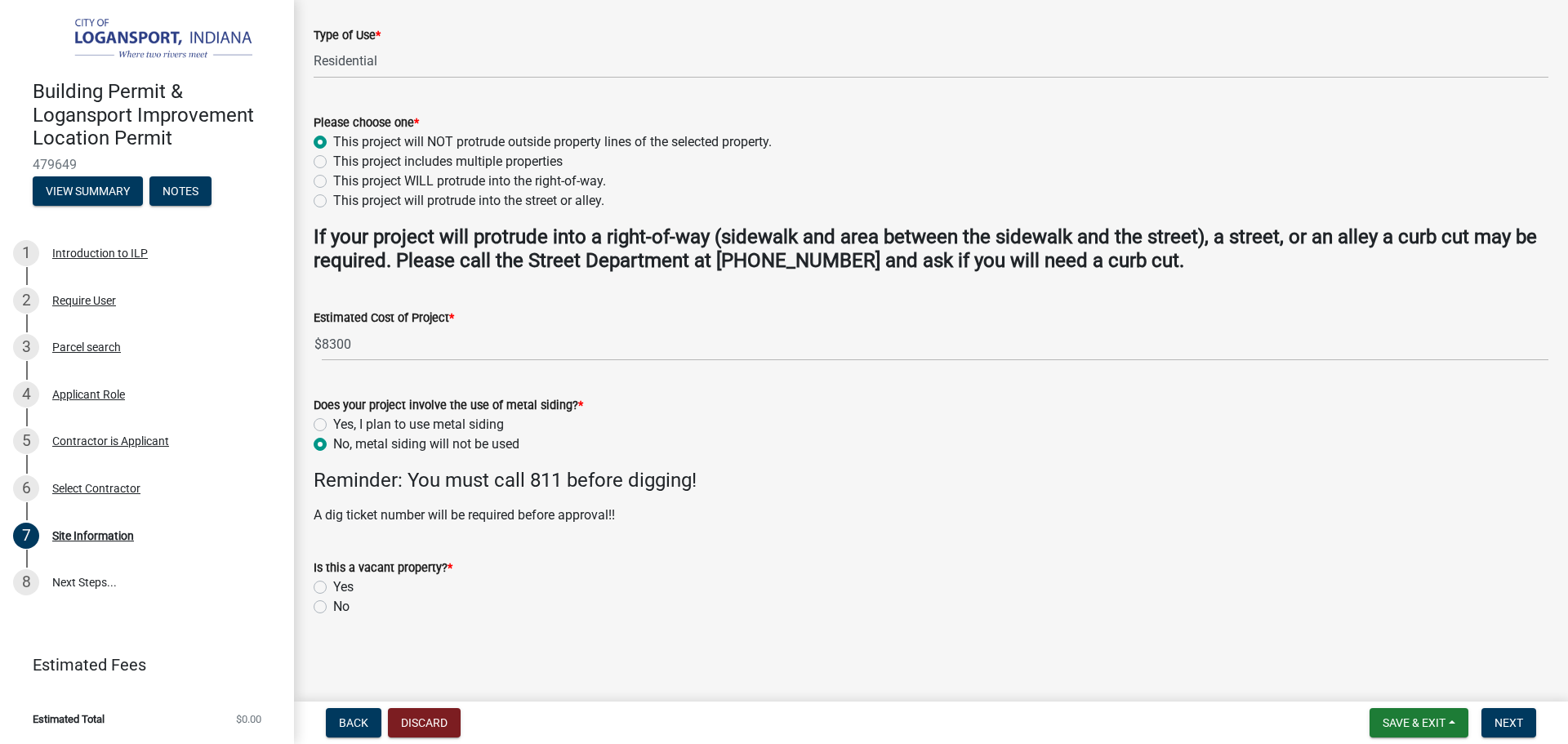
click at [333, 601] on label "No" at bounding box center [341, 607] width 17 height 20
click at [333, 601] on input "No" at bounding box center [338, 602] width 11 height 11
radio input "true"
click at [1519, 718] on span "Next" at bounding box center [1508, 722] width 28 height 13
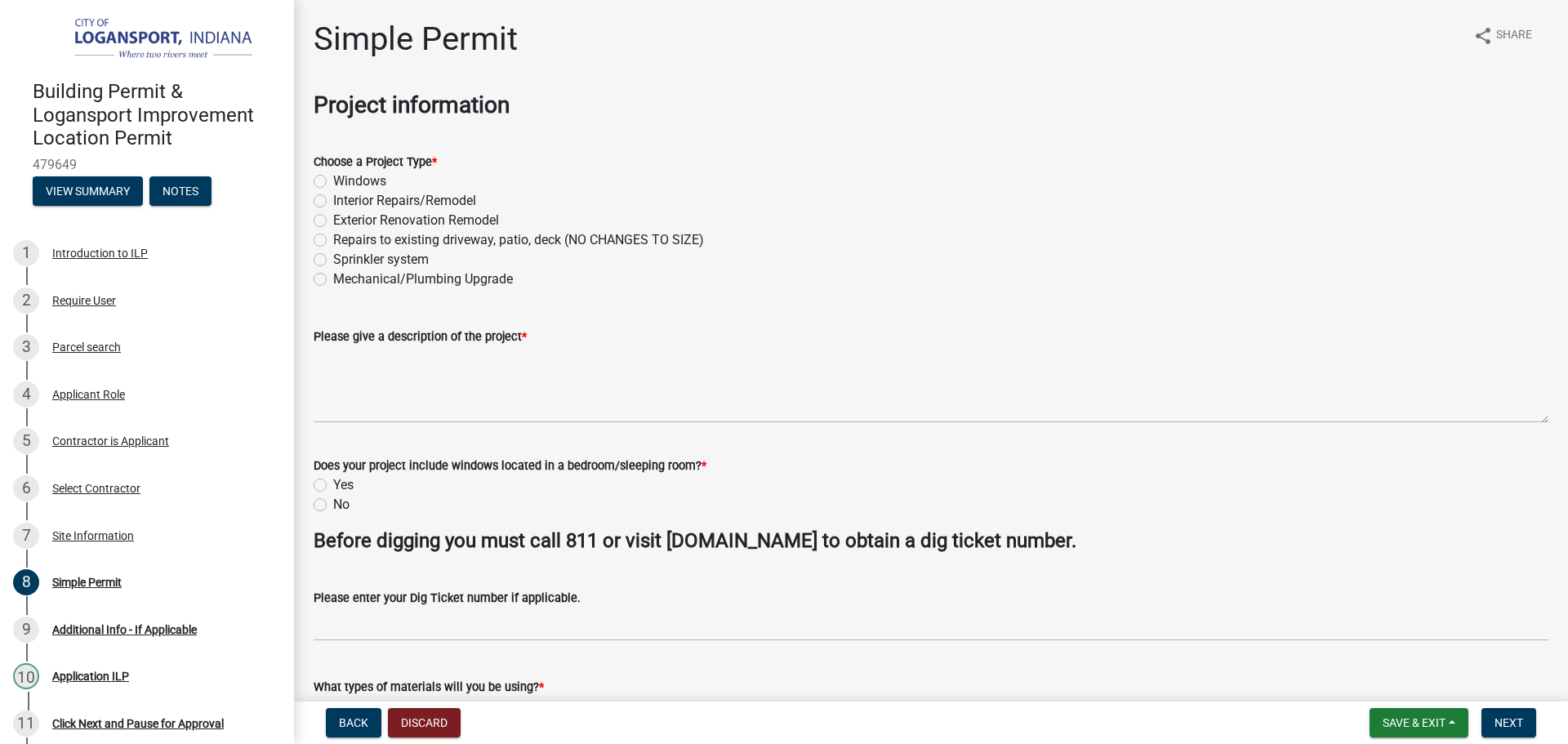
click at [333, 283] on label "Mechanical/Plumbing Upgrade" at bounding box center [422, 279] width 180 height 20
click at [333, 280] on input "Mechanical/Plumbing Upgrade" at bounding box center [338, 274] width 11 height 11
radio input "true"
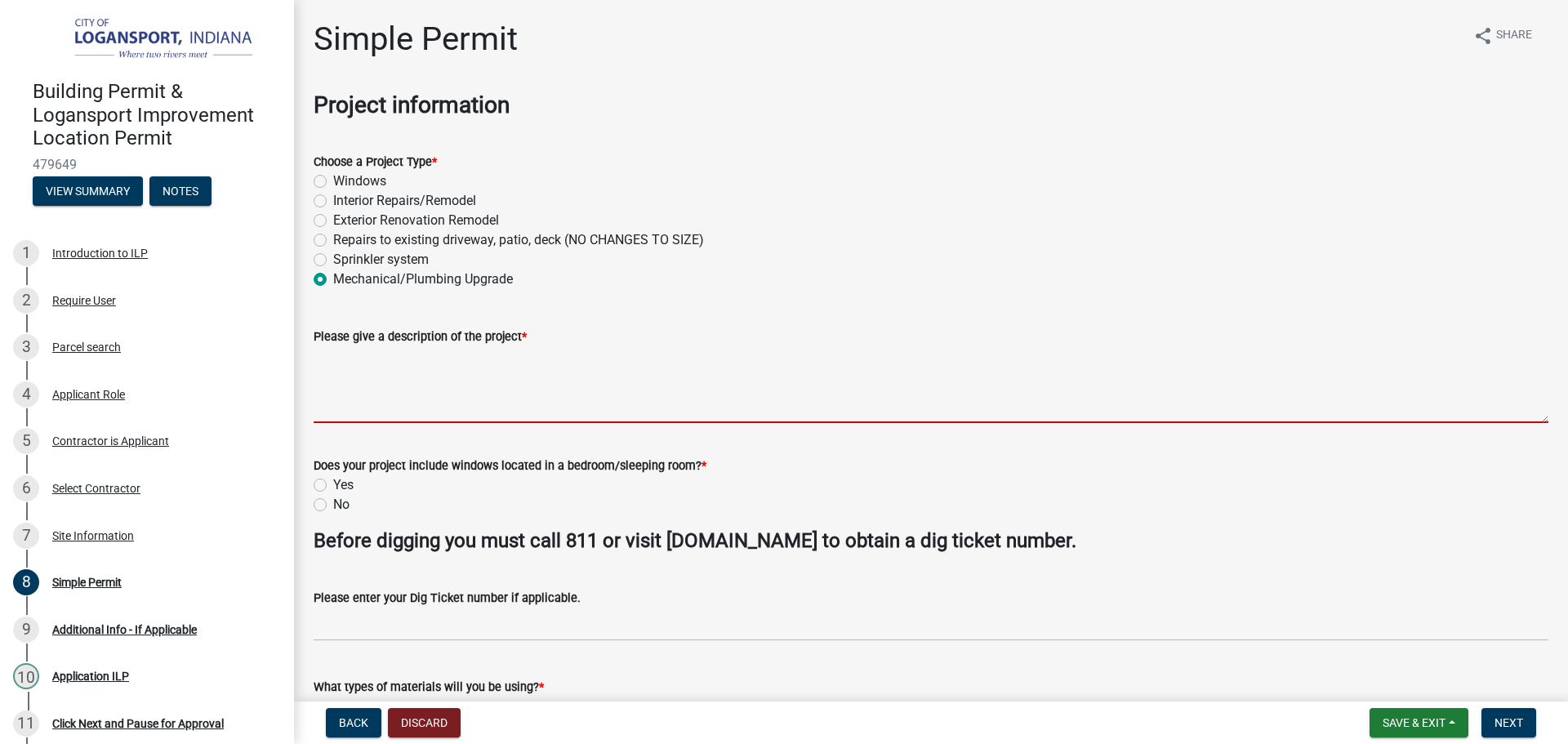
click at [607, 404] on textarea "Please give a description of the project *" at bounding box center [930, 384] width 1235 height 77
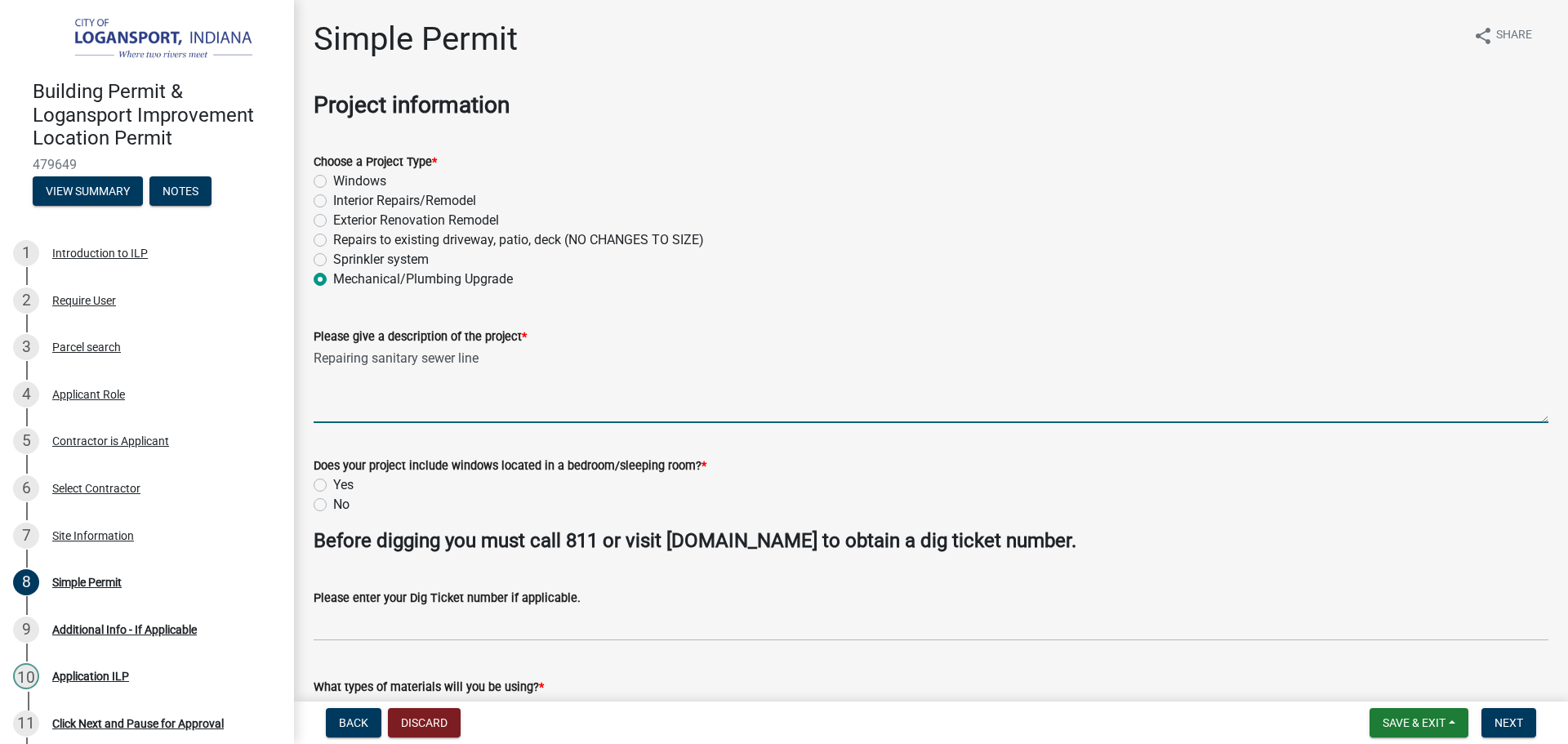
click at [666, 345] on form "Please give a description of the project * Repairing sanitary sewer line" at bounding box center [930, 374] width 1235 height 96
type textarea "Repairing sanitary sewer line"
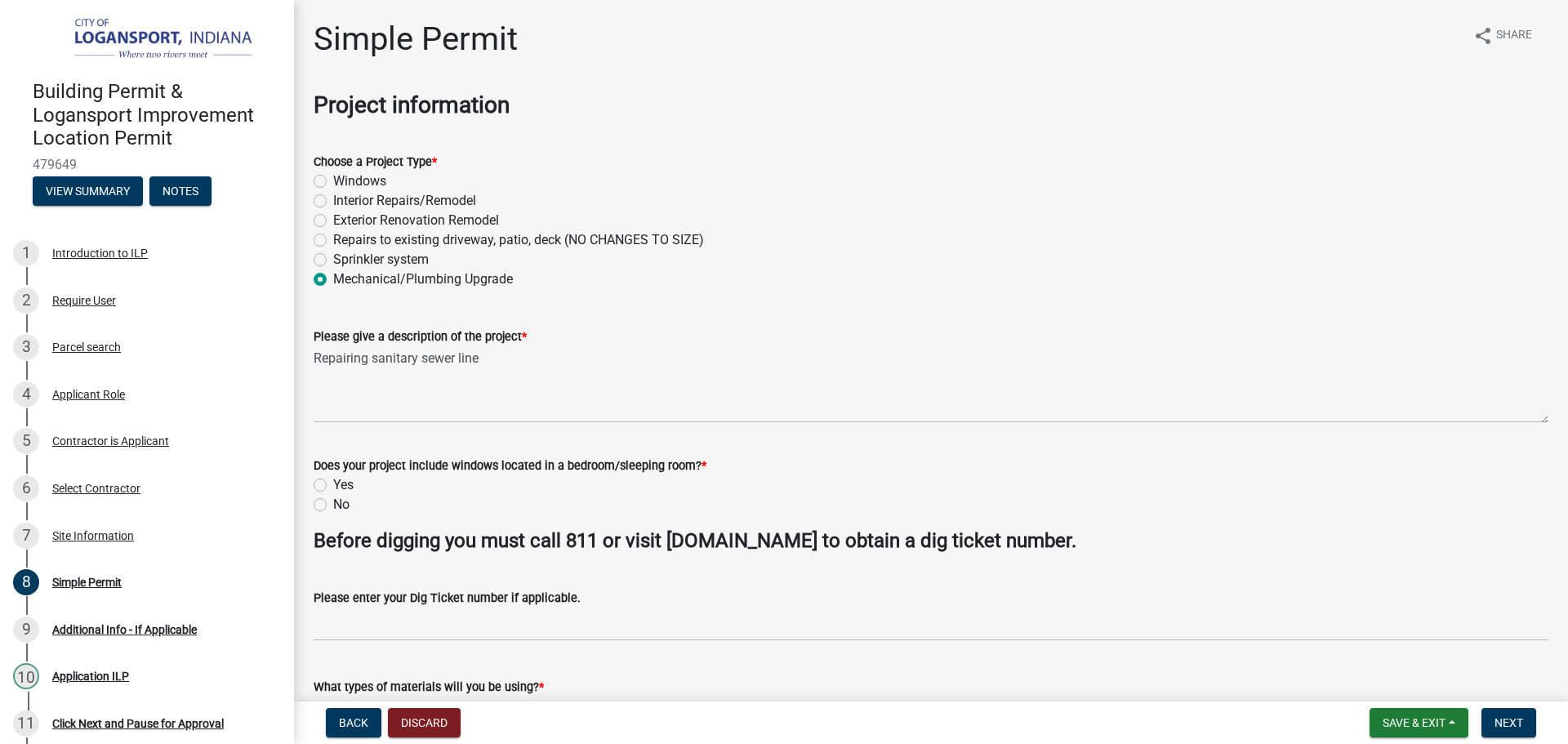
click at [665, 285] on div "Mechanical/Plumbing Upgrade" at bounding box center [930, 279] width 1235 height 20
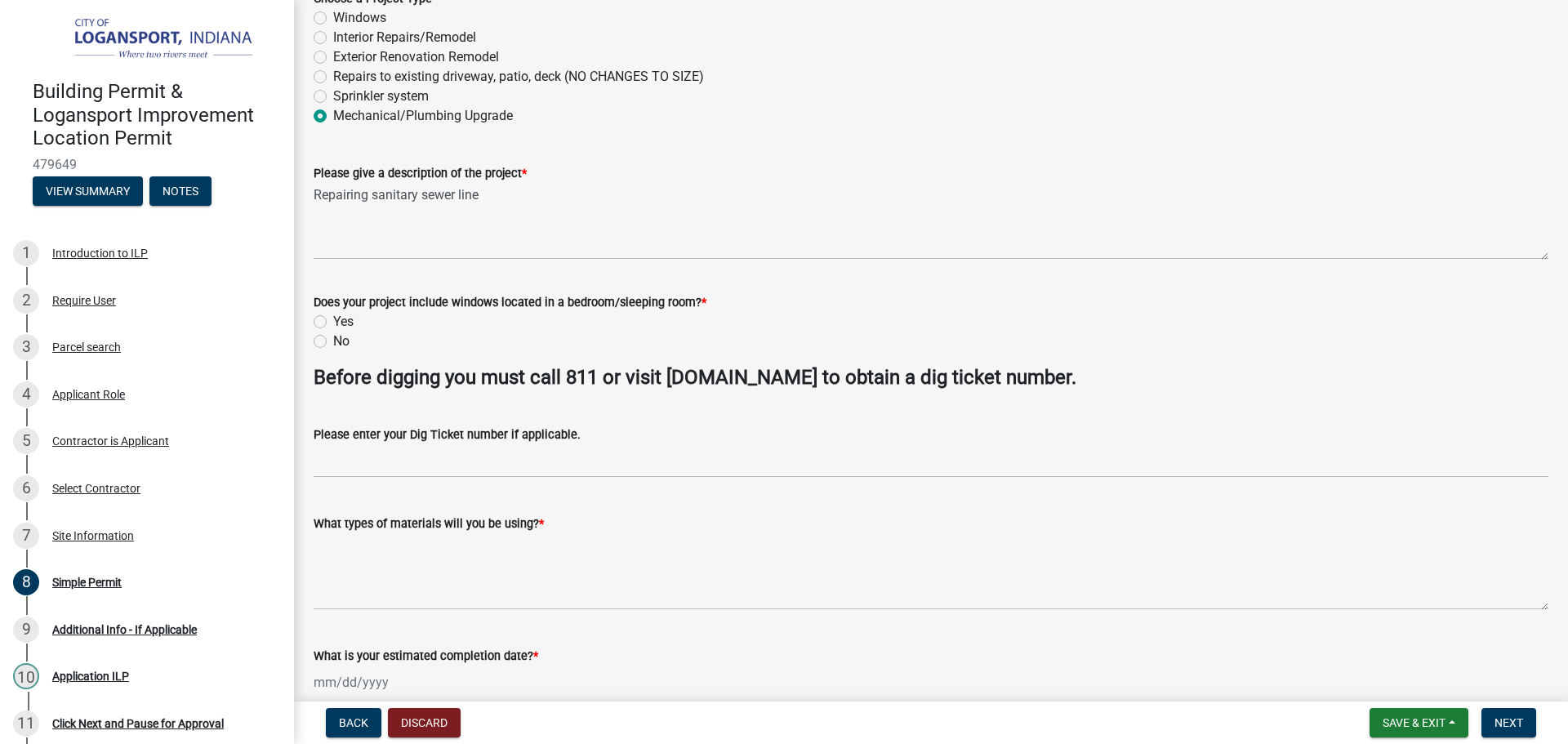
scroll to position [245, 0]
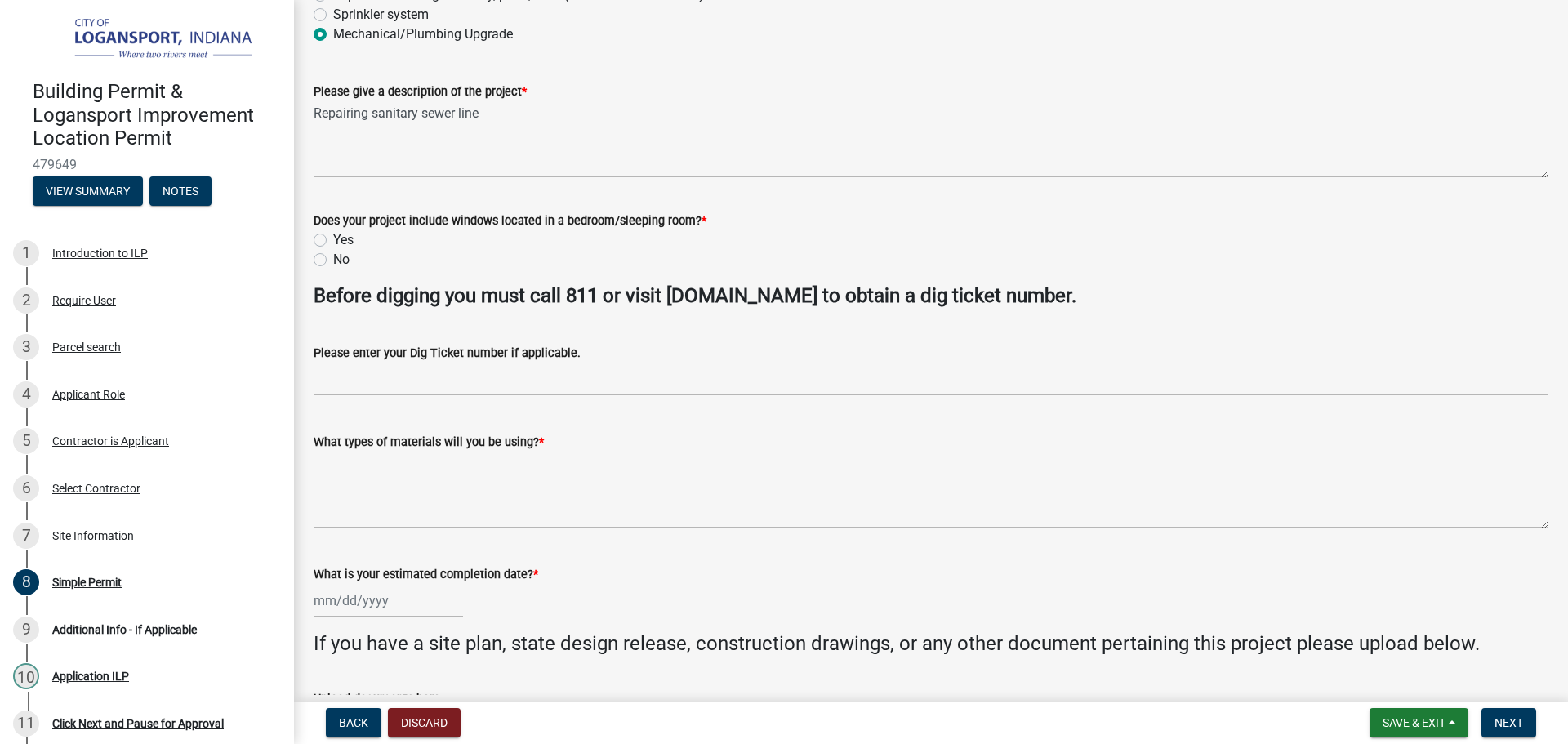
click at [308, 258] on div "Does your project include windows located in a bedroom/sleeping room? * Yes No" at bounding box center [931, 231] width 1260 height 79
click at [333, 263] on label "No" at bounding box center [341, 259] width 17 height 20
click at [333, 260] on input "No" at bounding box center [338, 255] width 11 height 11
radio input "true"
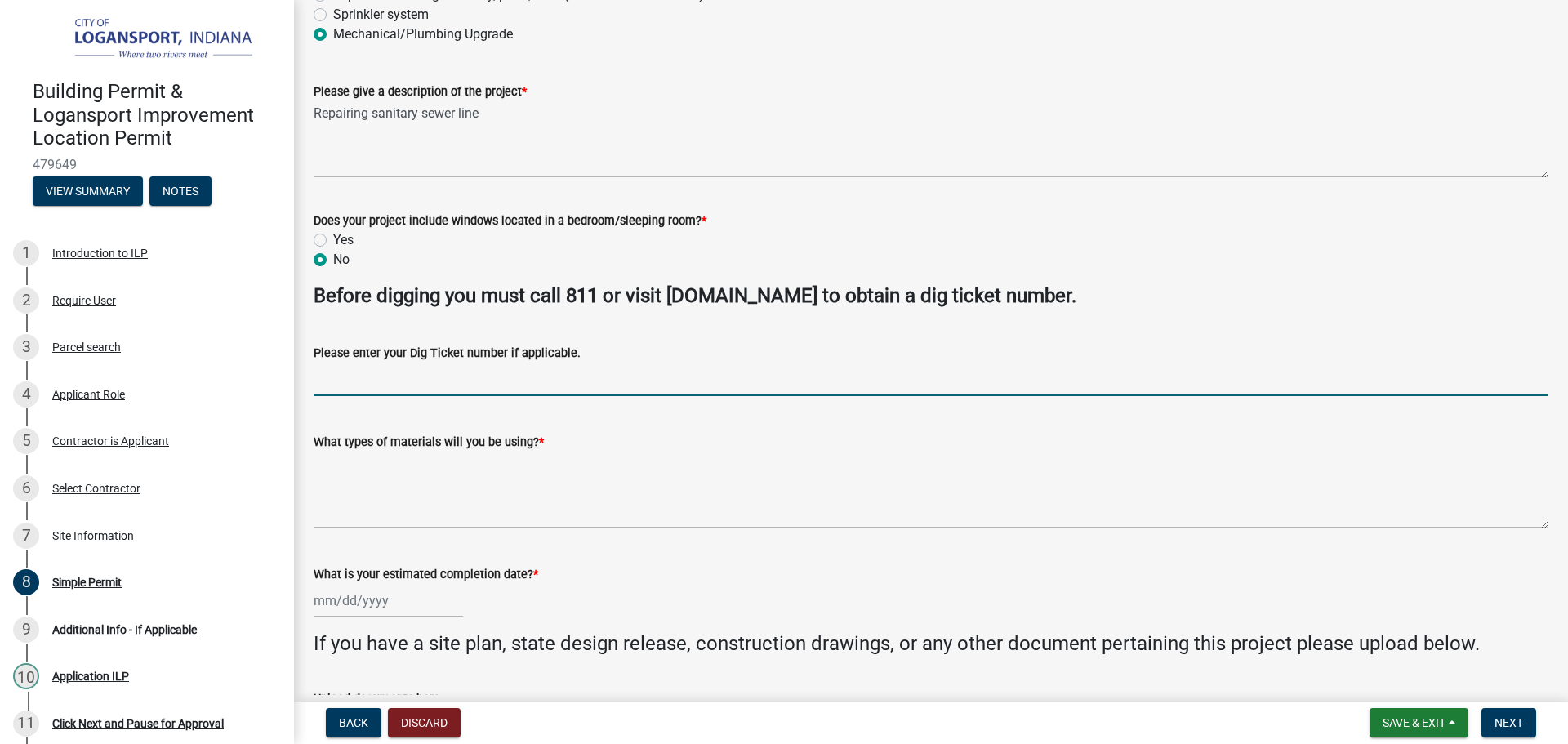
click at [525, 373] on input "Please enter your Dig Ticket number if applicable." at bounding box center [930, 379] width 1235 height 33
type input "25091700354"
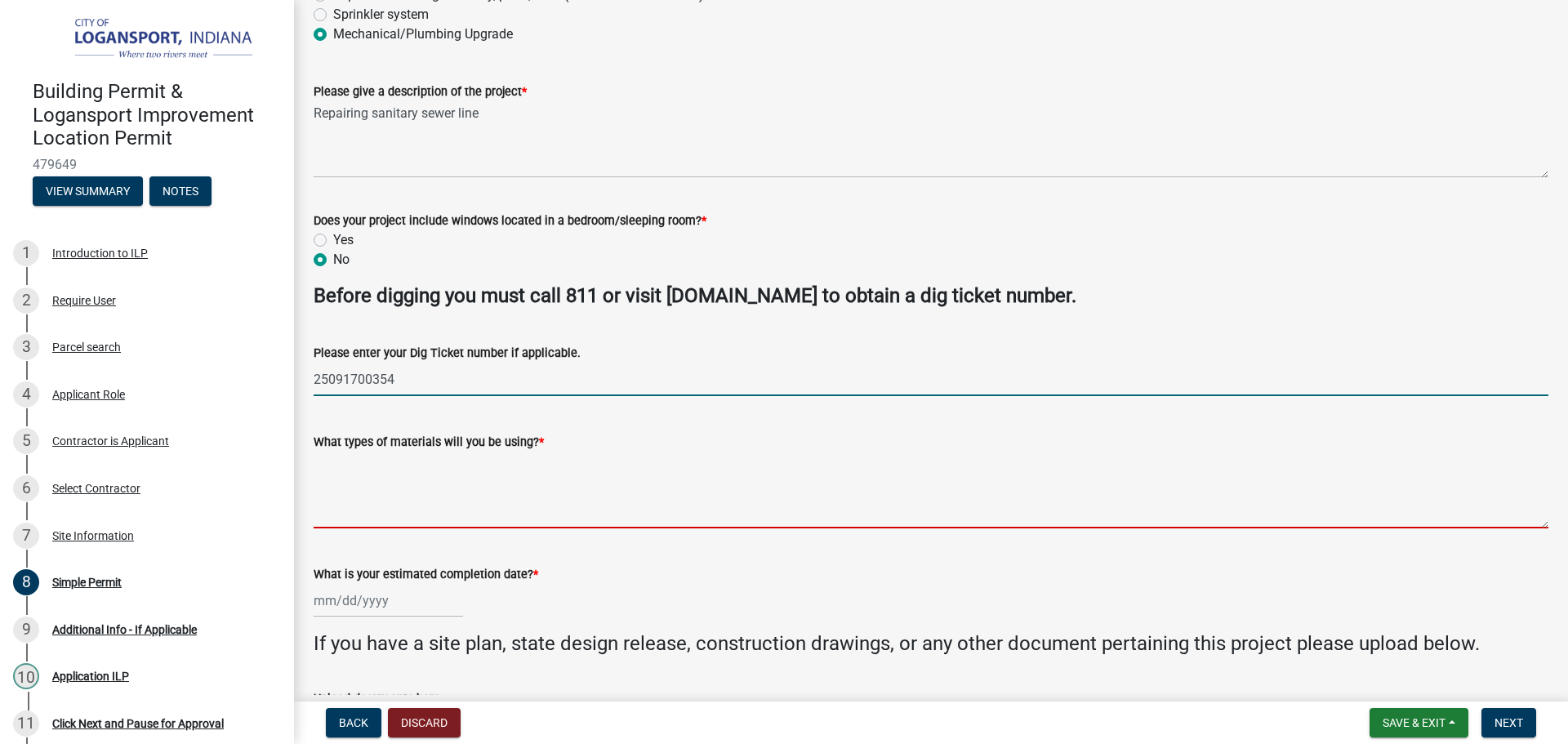
click at [494, 500] on textarea "What types of materials will you be using? *" at bounding box center [930, 490] width 1235 height 77
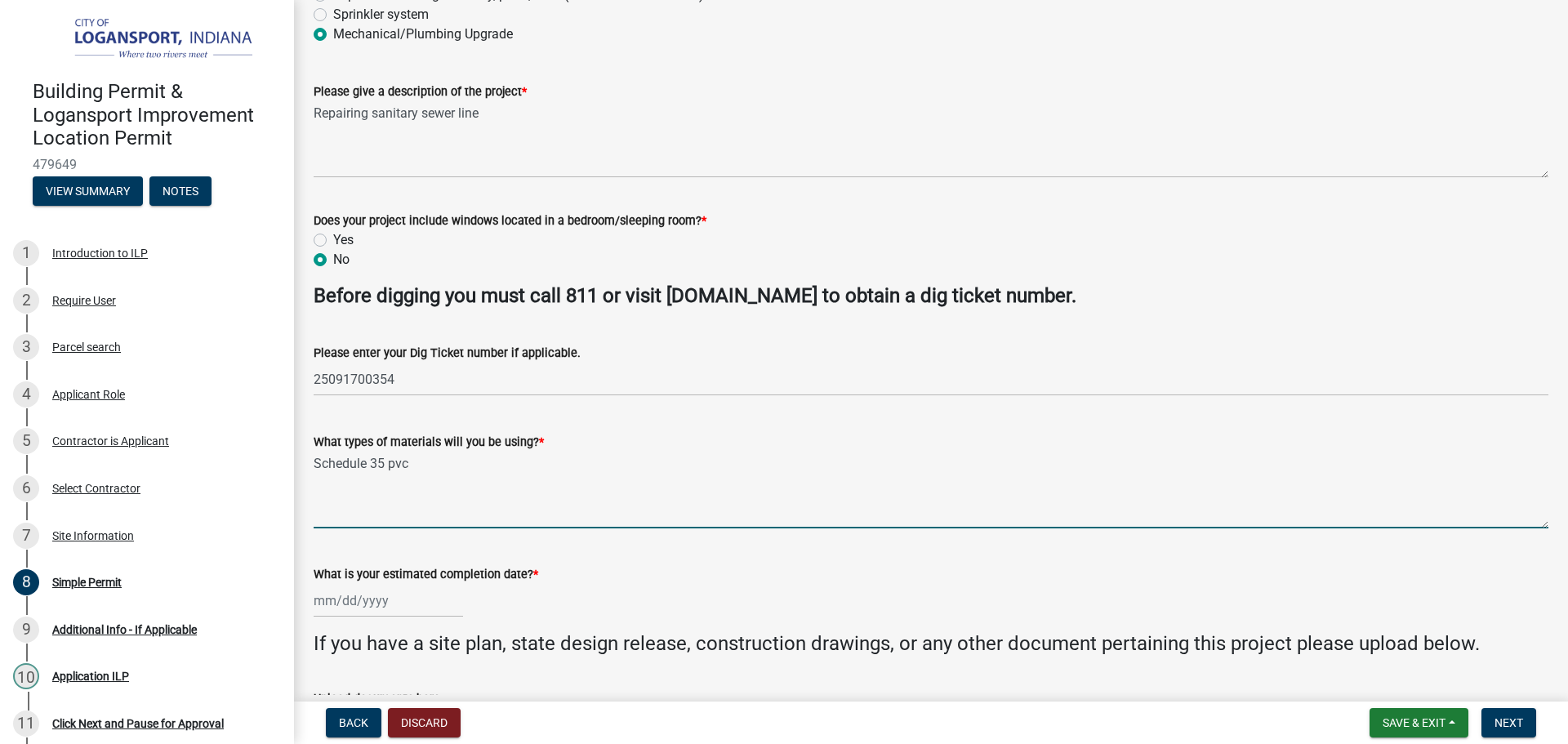
type textarea "Schedule 35 pvc"
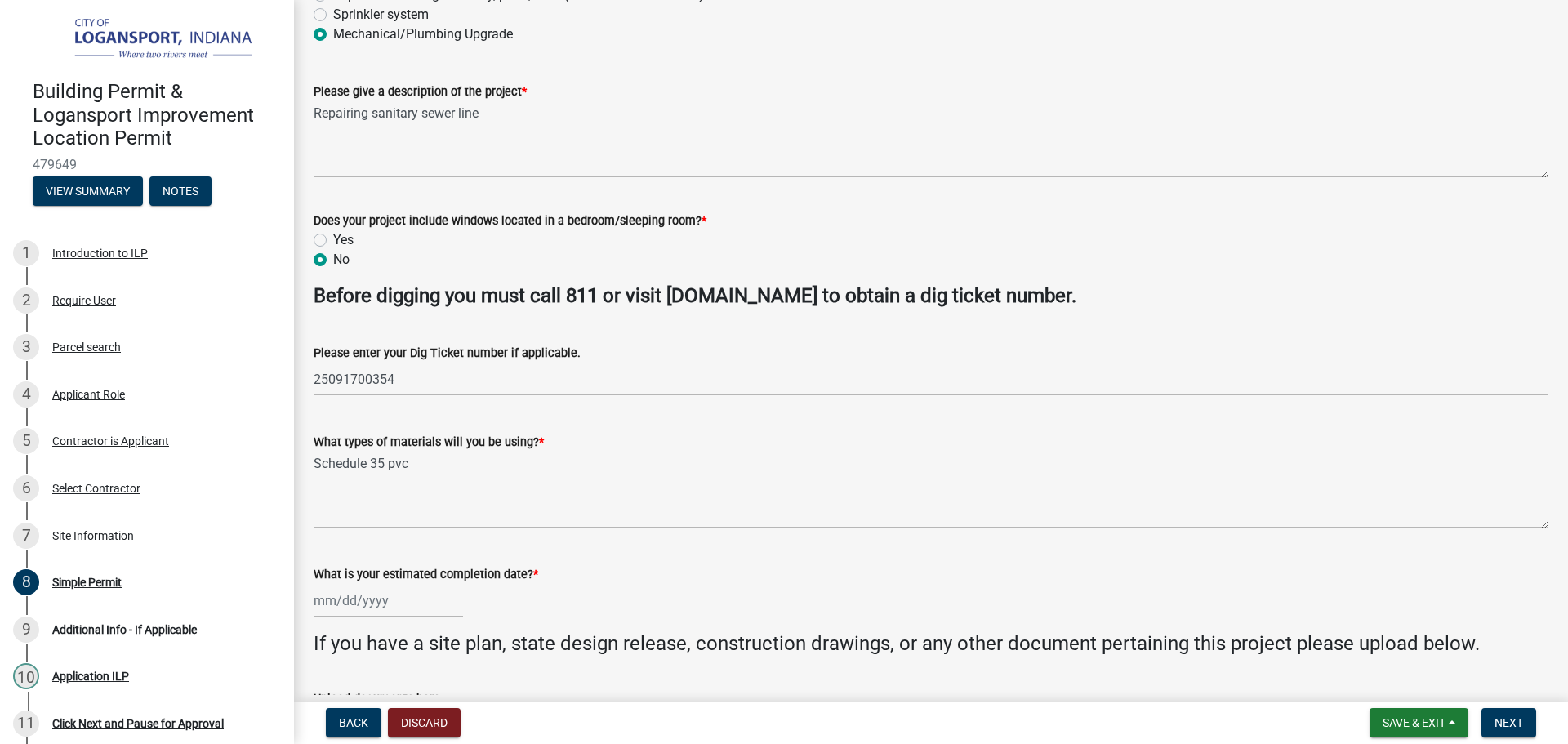
click at [801, 424] on div "What types of materials will you be using? * Schedule 35 pvc" at bounding box center [930, 468] width 1235 height 119
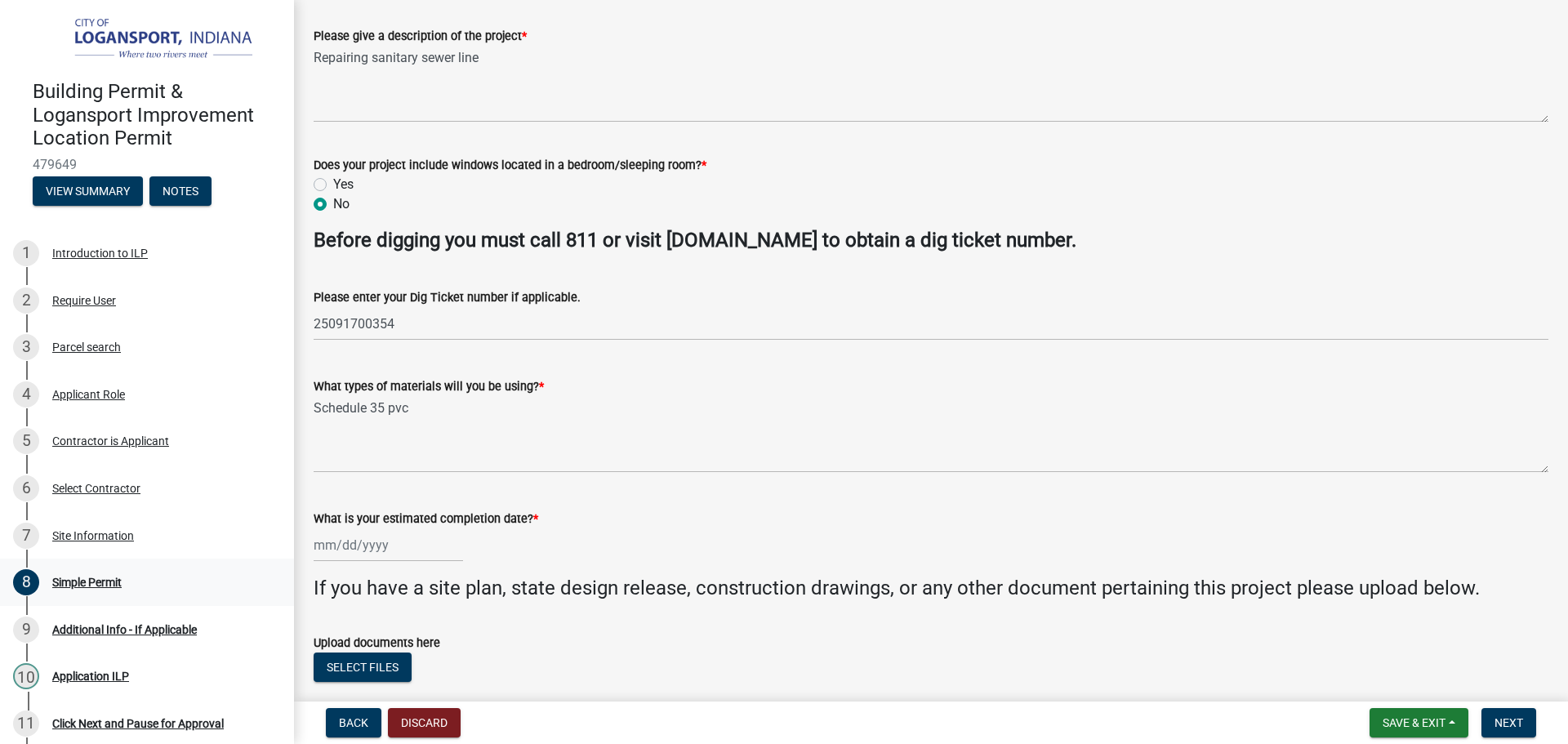
scroll to position [326, 0]
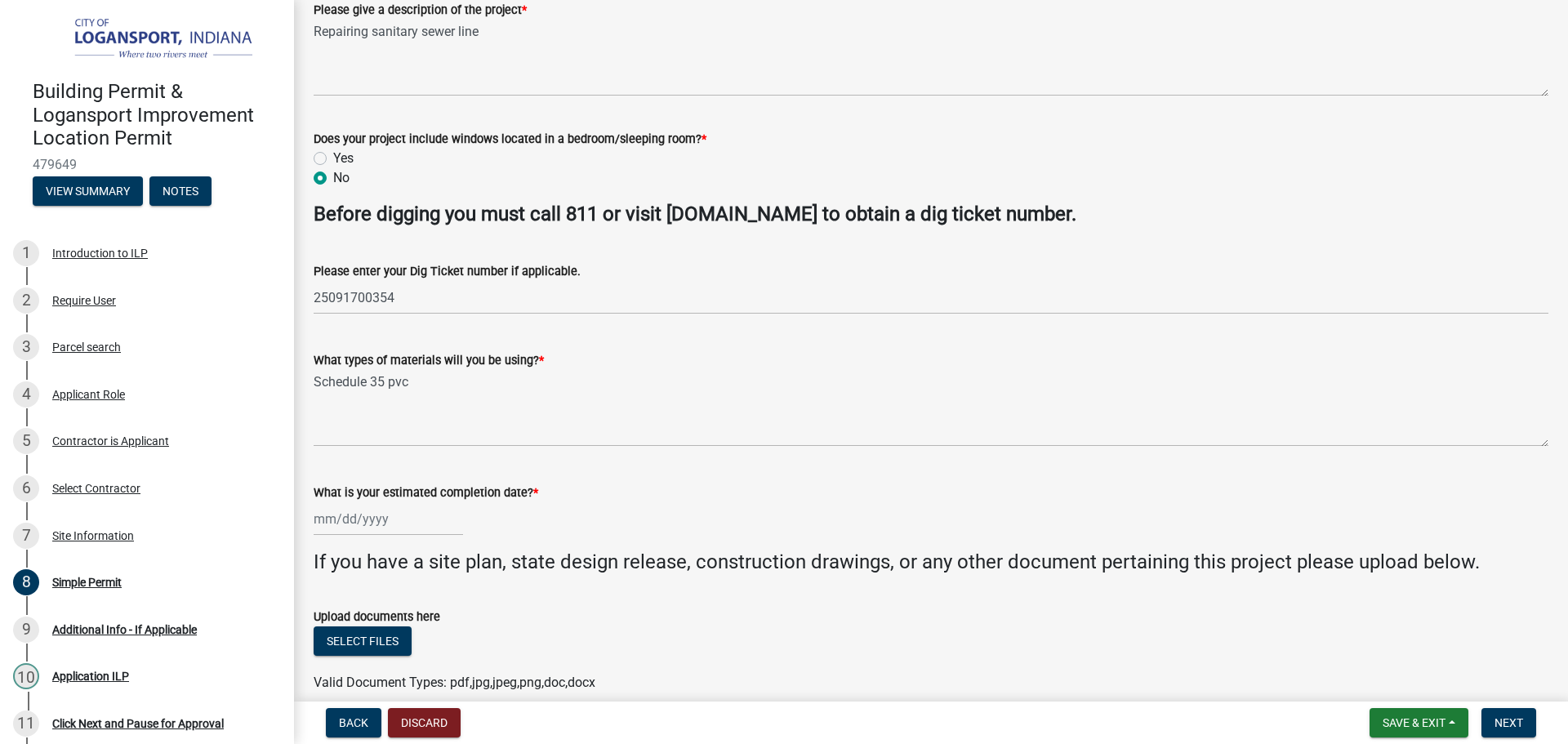
click at [441, 514] on div at bounding box center [388, 519] width 149 height 33
select select "9"
select select "2025"
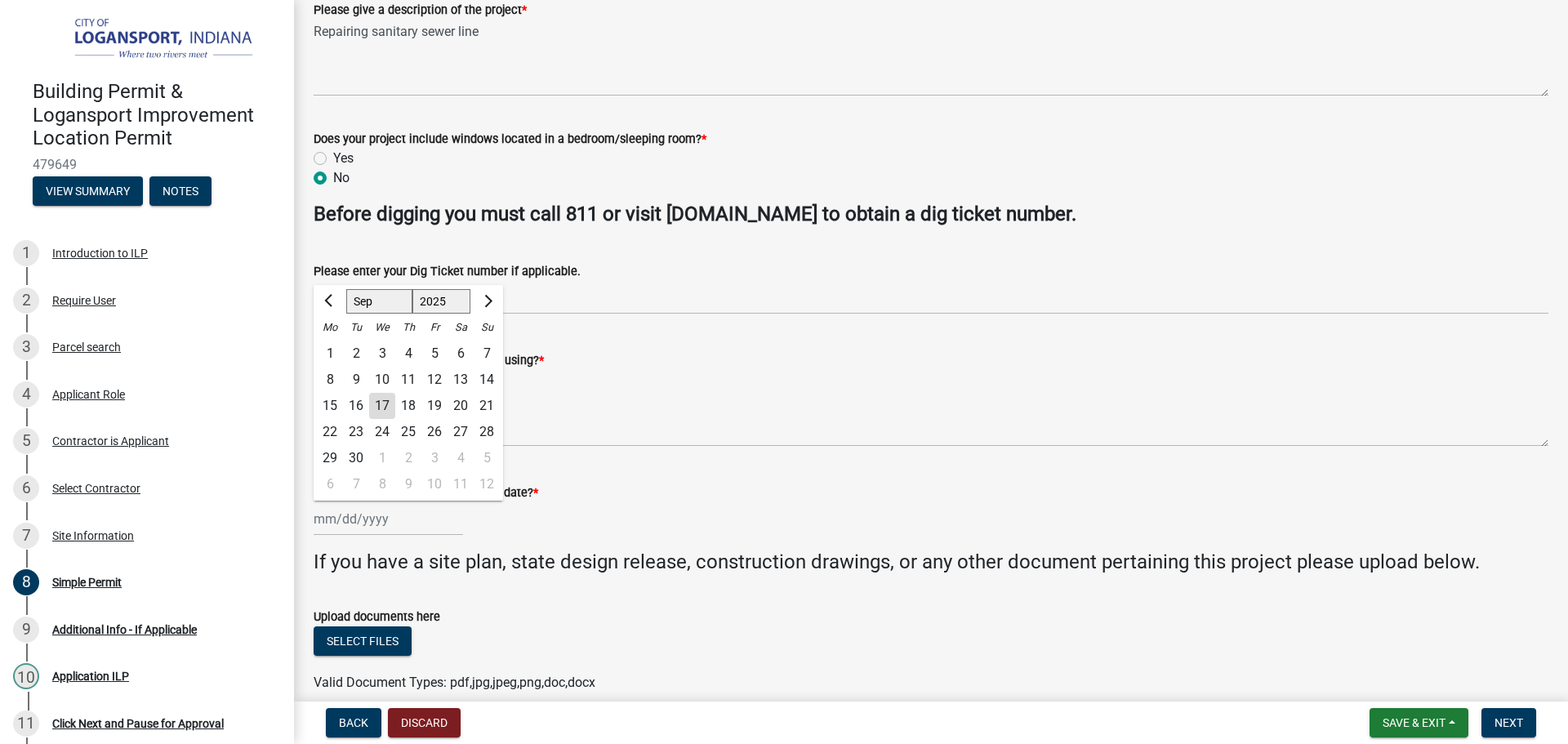
click at [433, 400] on div "19" at bounding box center [434, 406] width 27 height 27
type input "09/19/2025"
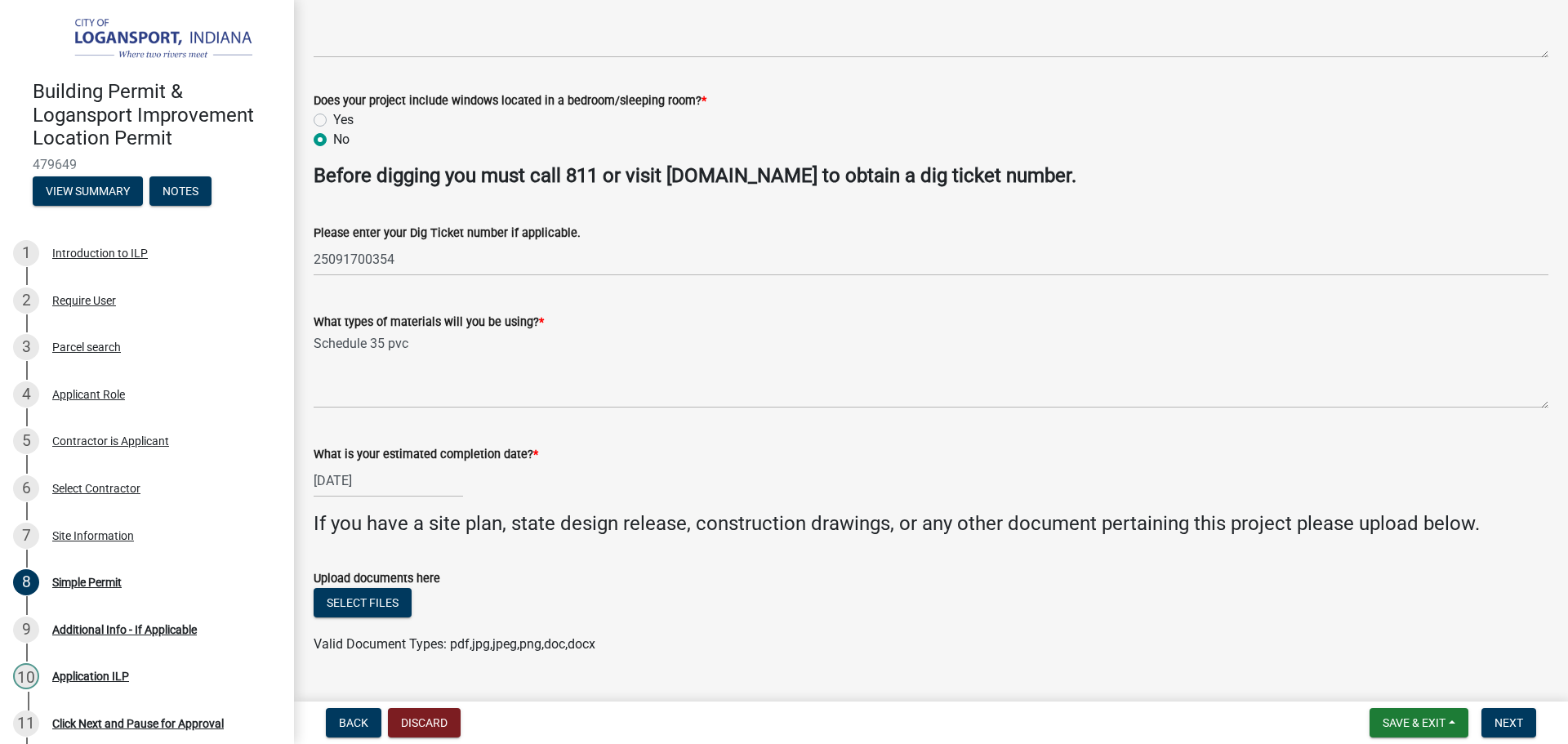
scroll to position [403, 0]
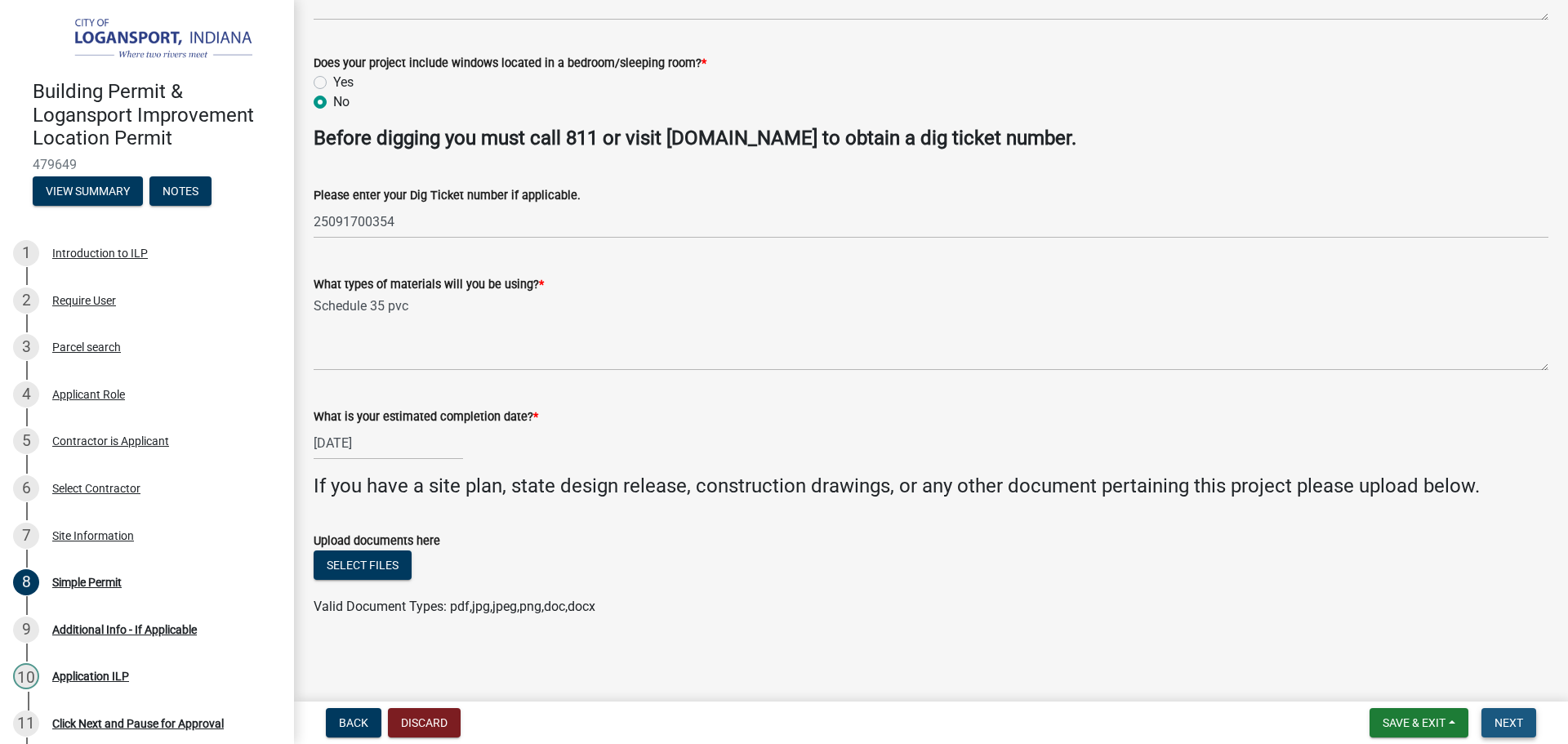
click at [1491, 715] on button "Next" at bounding box center [1509, 723] width 55 height 29
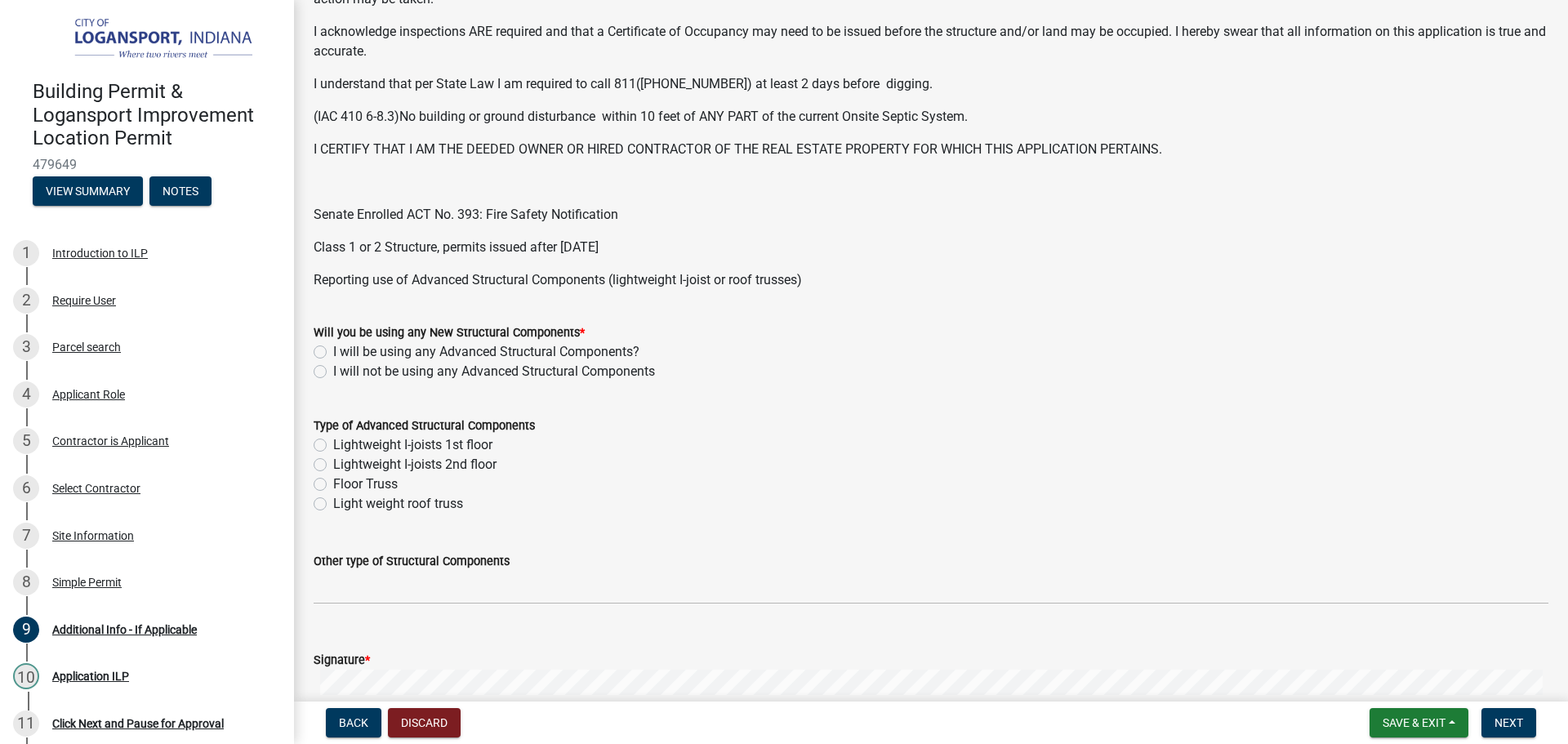
scroll to position [409, 0]
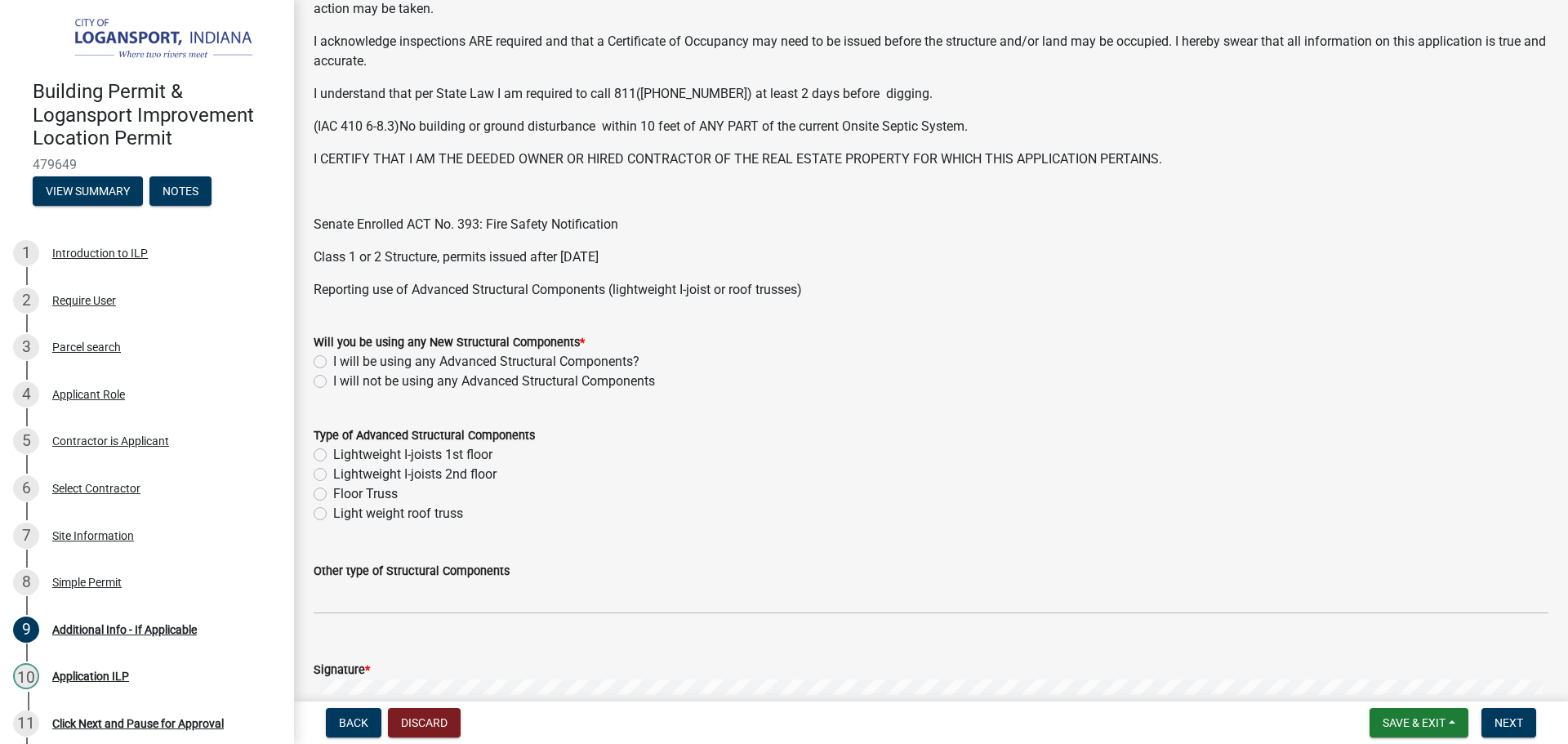
click at [312, 375] on div "Will you be using any New Structural Components * I will be using any Advanced …" at bounding box center [931, 352] width 1260 height 79
click at [333, 375] on label "I will not be using any Advanced Structural Components" at bounding box center [494, 381] width 322 height 20
click at [333, 375] on input "I will not be using any Advanced Structural Components" at bounding box center [338, 376] width 11 height 11
radio input "true"
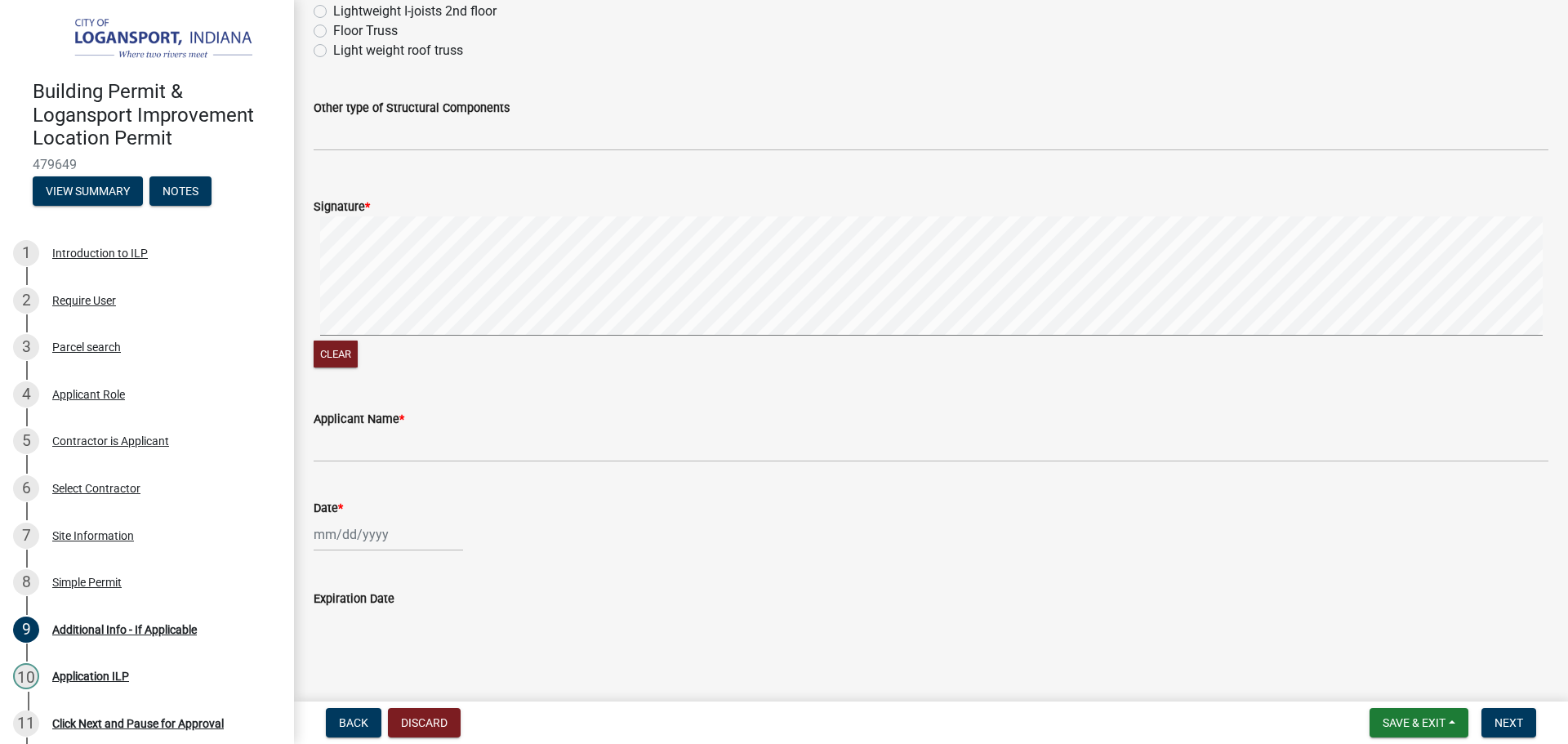
scroll to position [896, 0]
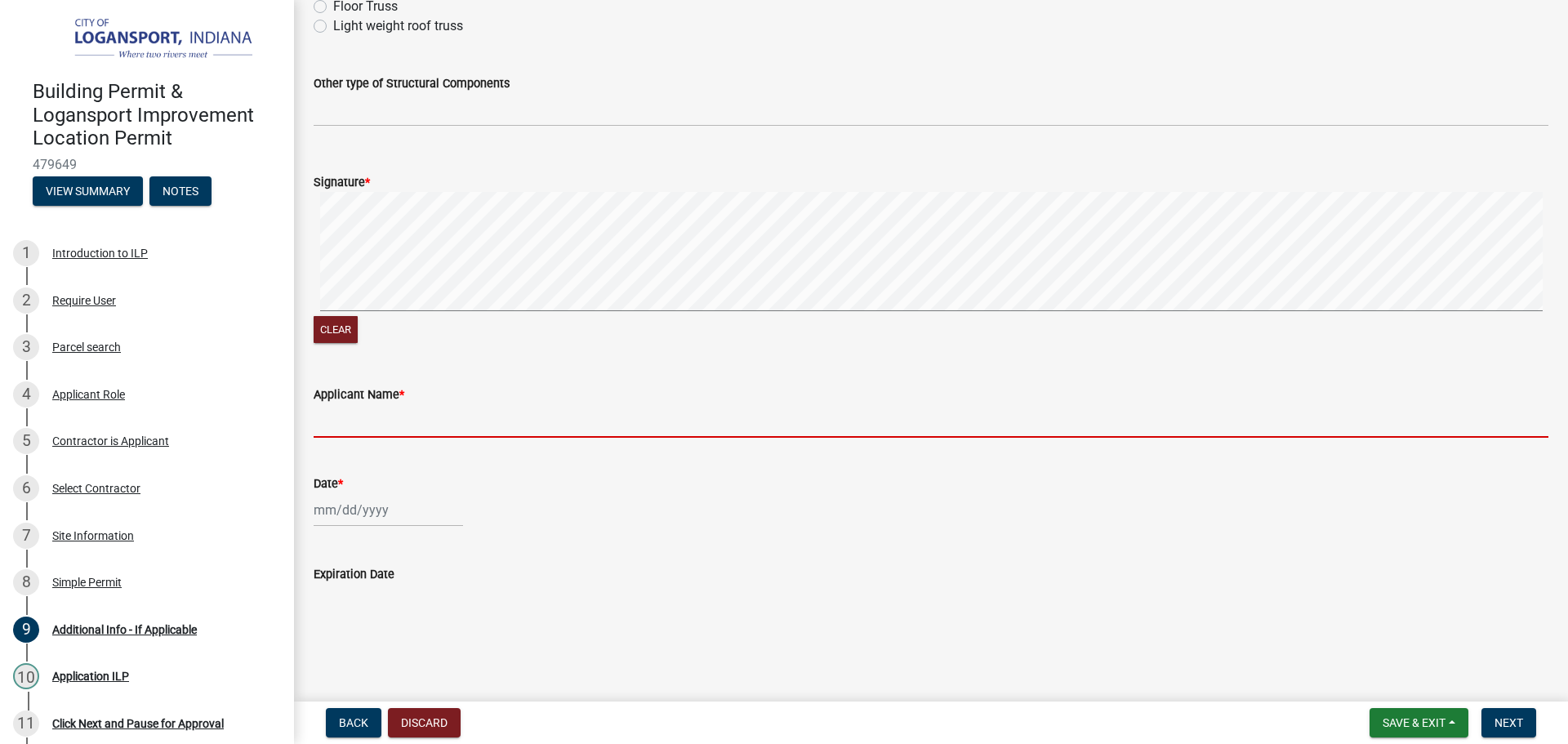
click at [391, 410] on input "Applicant Name *" at bounding box center [930, 421] width 1235 height 33
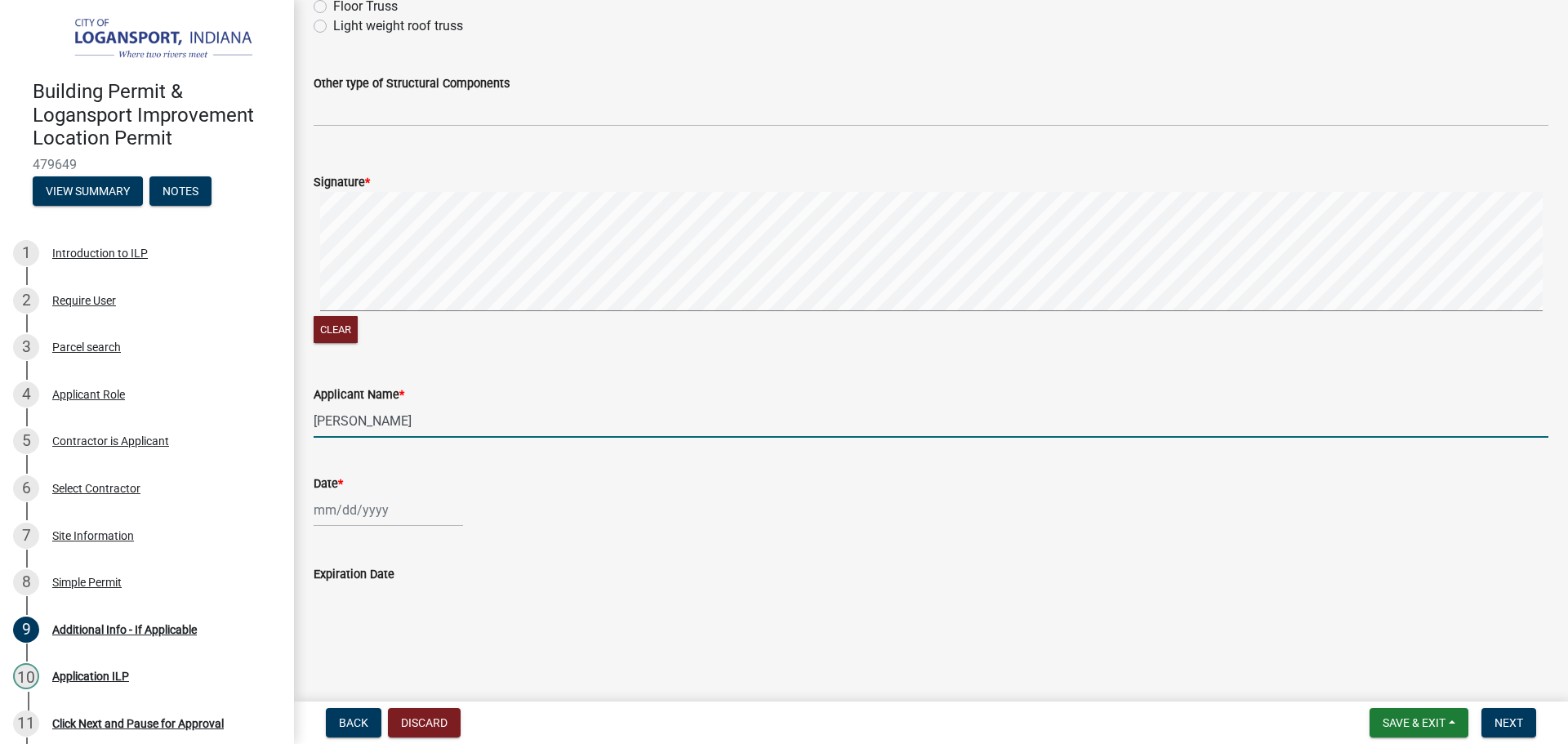
type input "Travis Riley"
click at [334, 525] on div at bounding box center [388, 510] width 149 height 33
select select "9"
select select "2025"
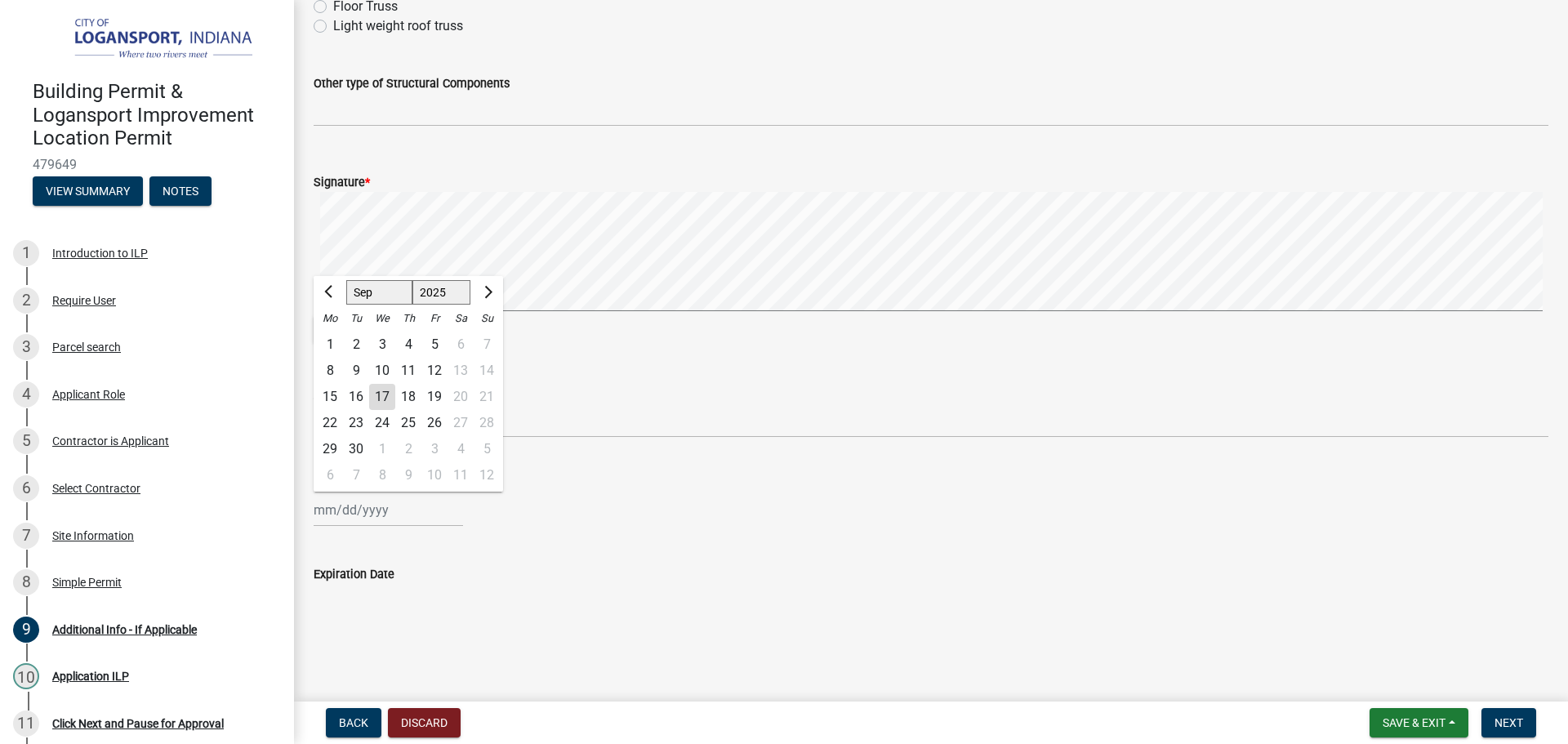
click at [375, 398] on div "17" at bounding box center [382, 397] width 27 height 27
type input "09/17/2025"
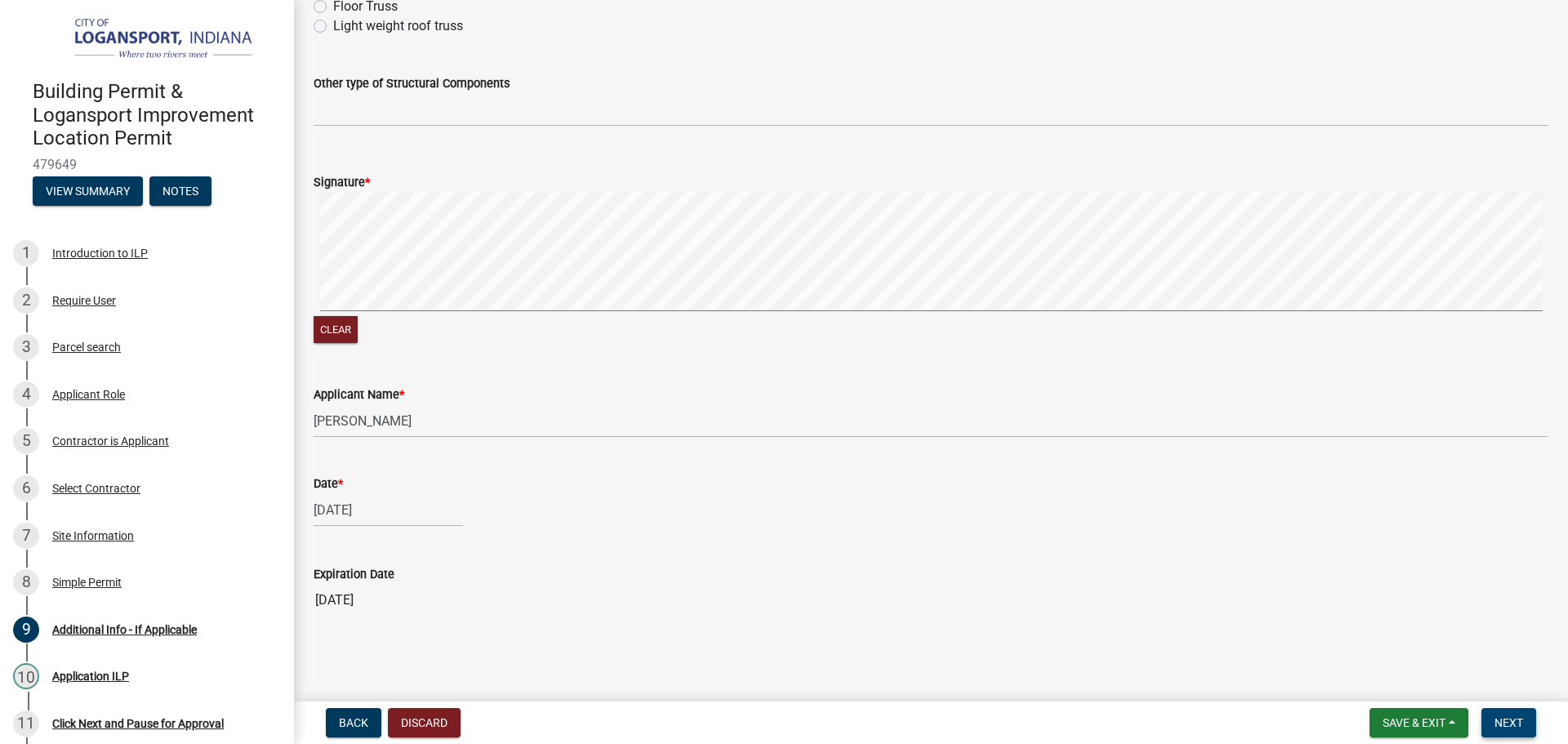
click at [1511, 714] on button "Next" at bounding box center [1509, 723] width 55 height 29
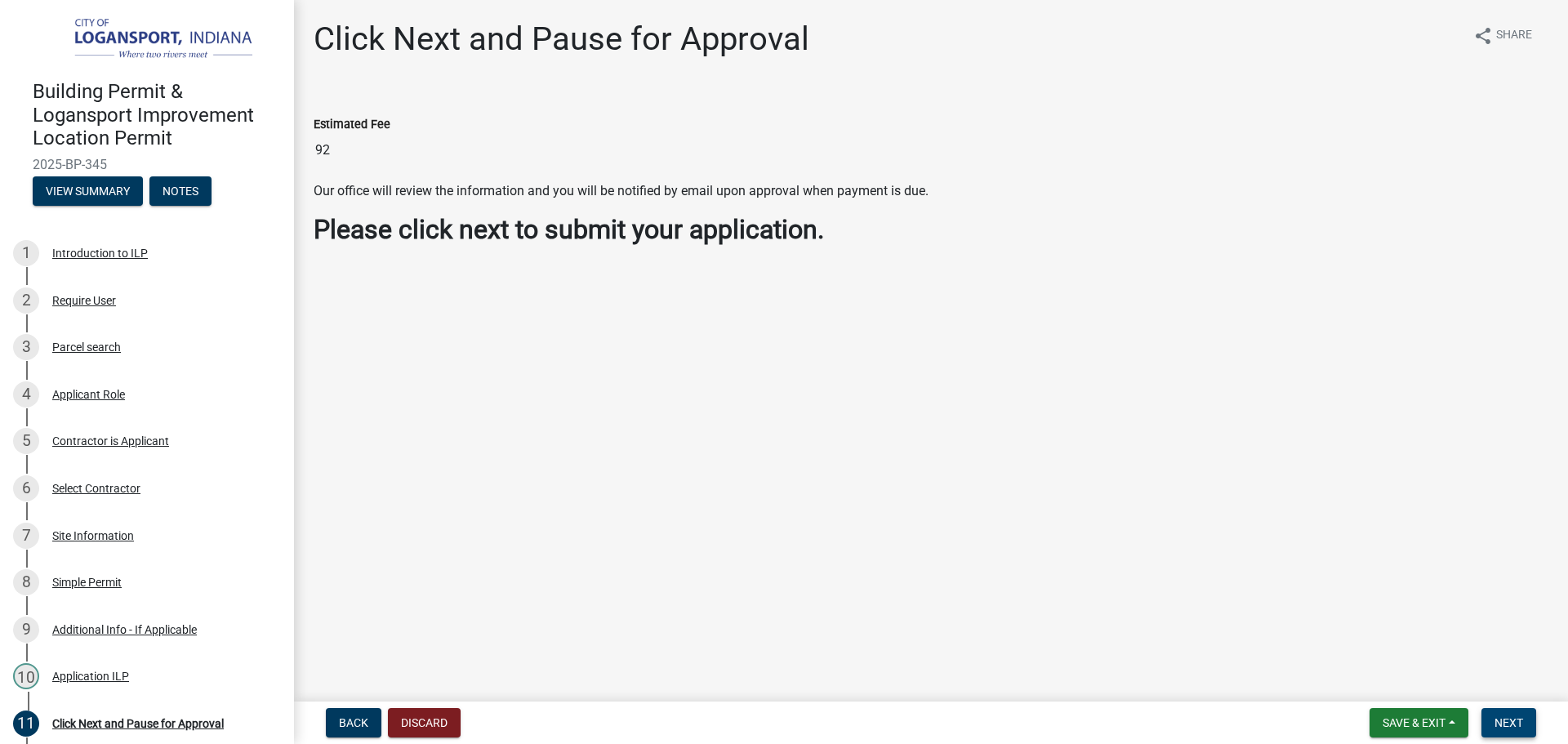
click at [1516, 713] on button "Next" at bounding box center [1509, 723] width 55 height 29
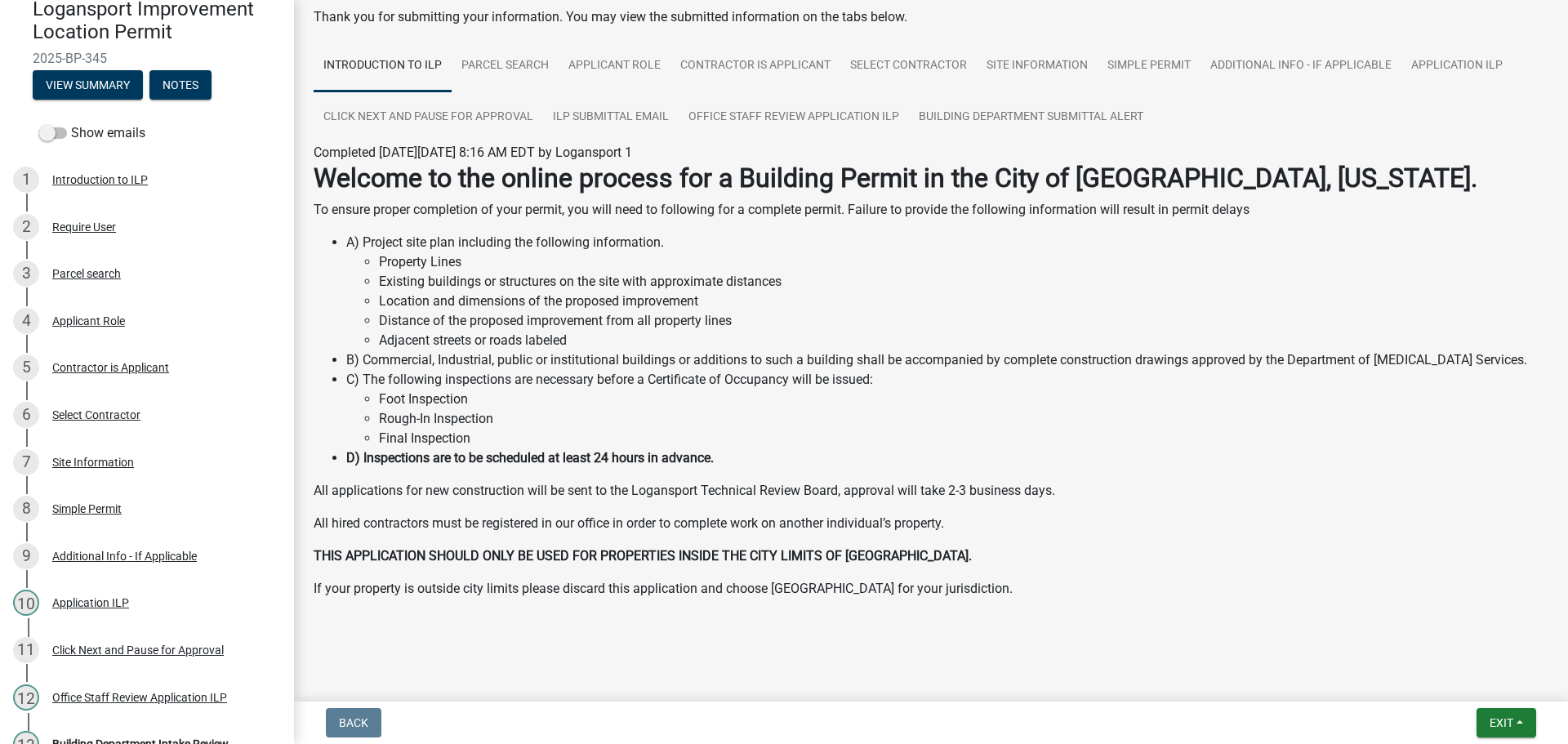
scroll to position [290, 0]
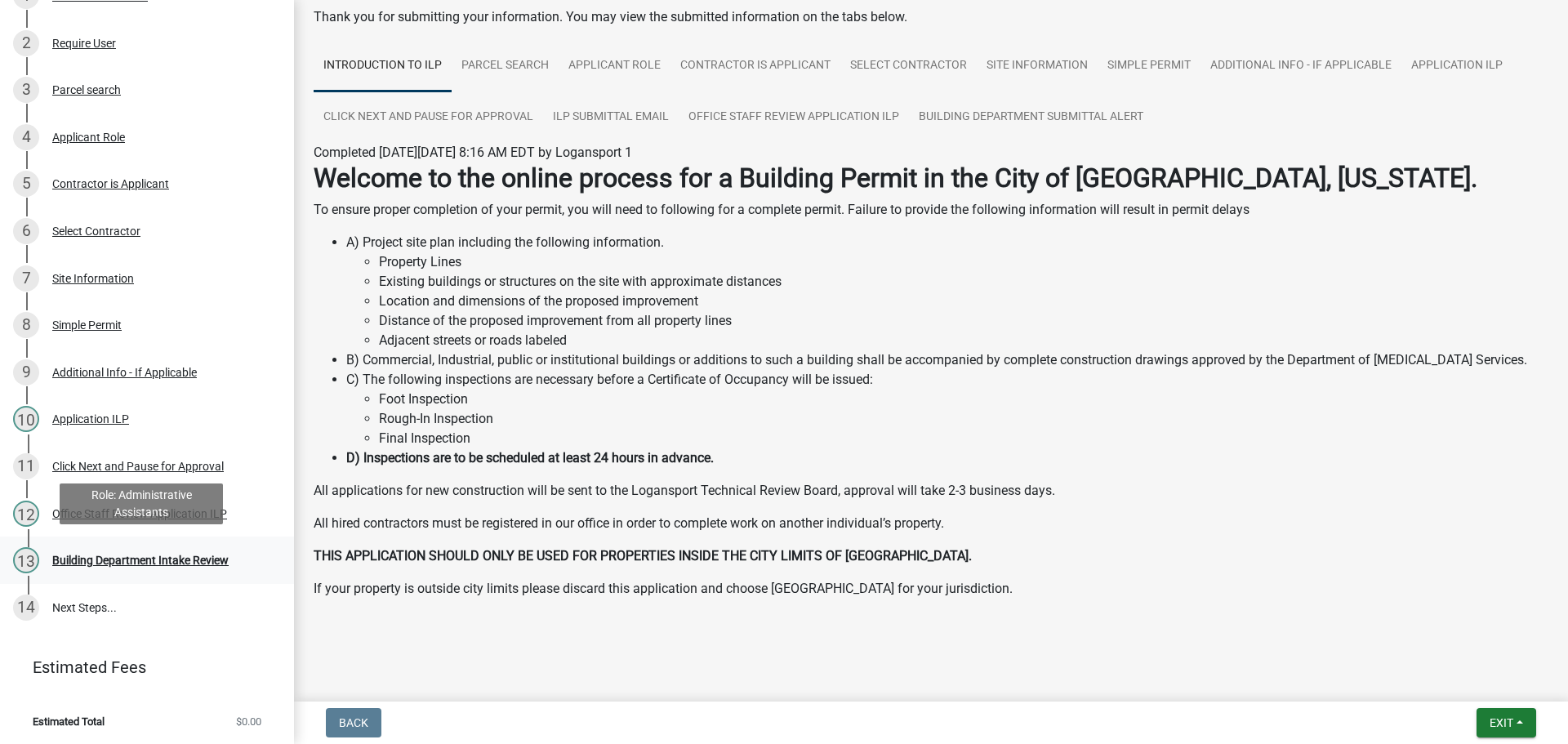
click at [102, 562] on div "Building Department Intake Review" at bounding box center [140, 560] width 177 height 12
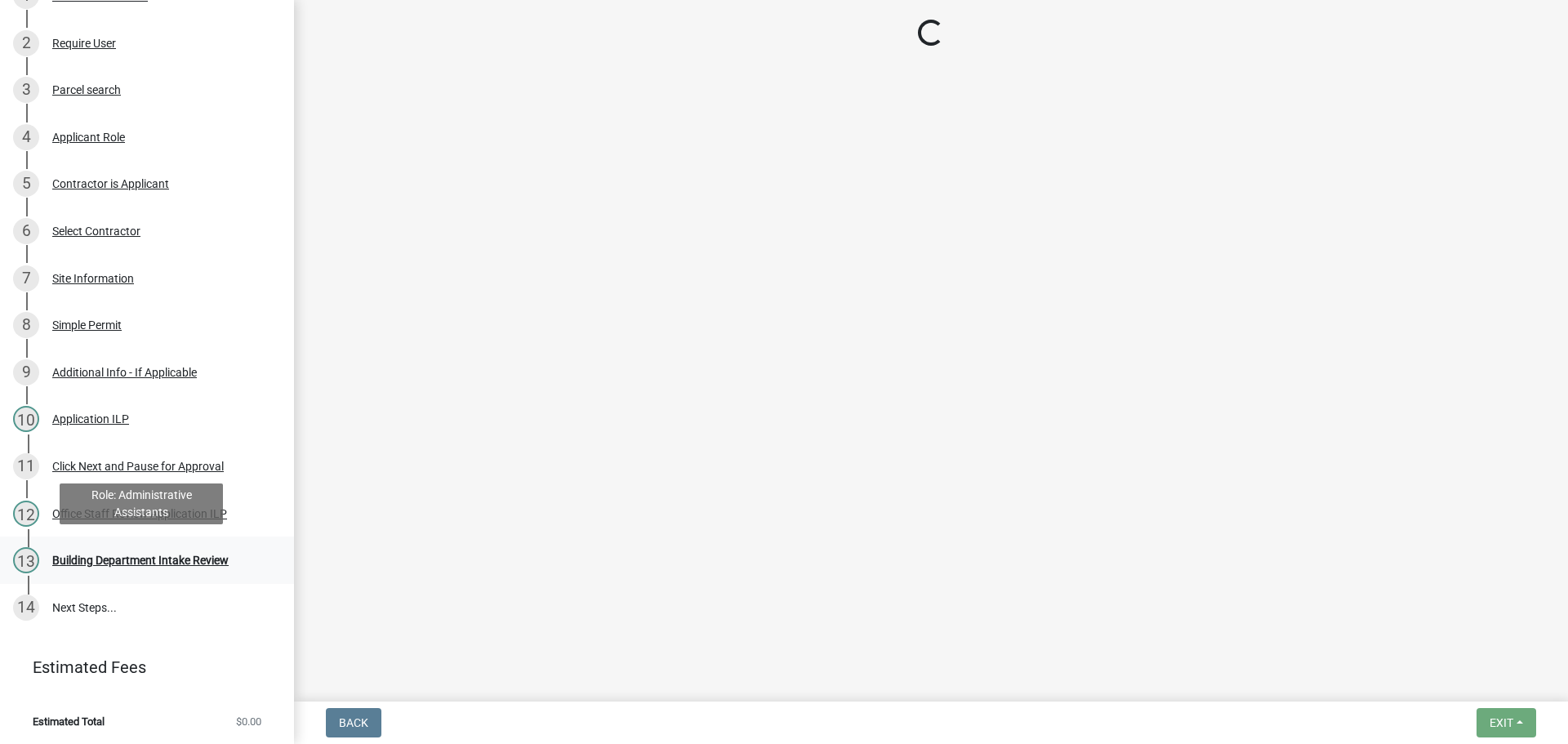
scroll to position [0, 0]
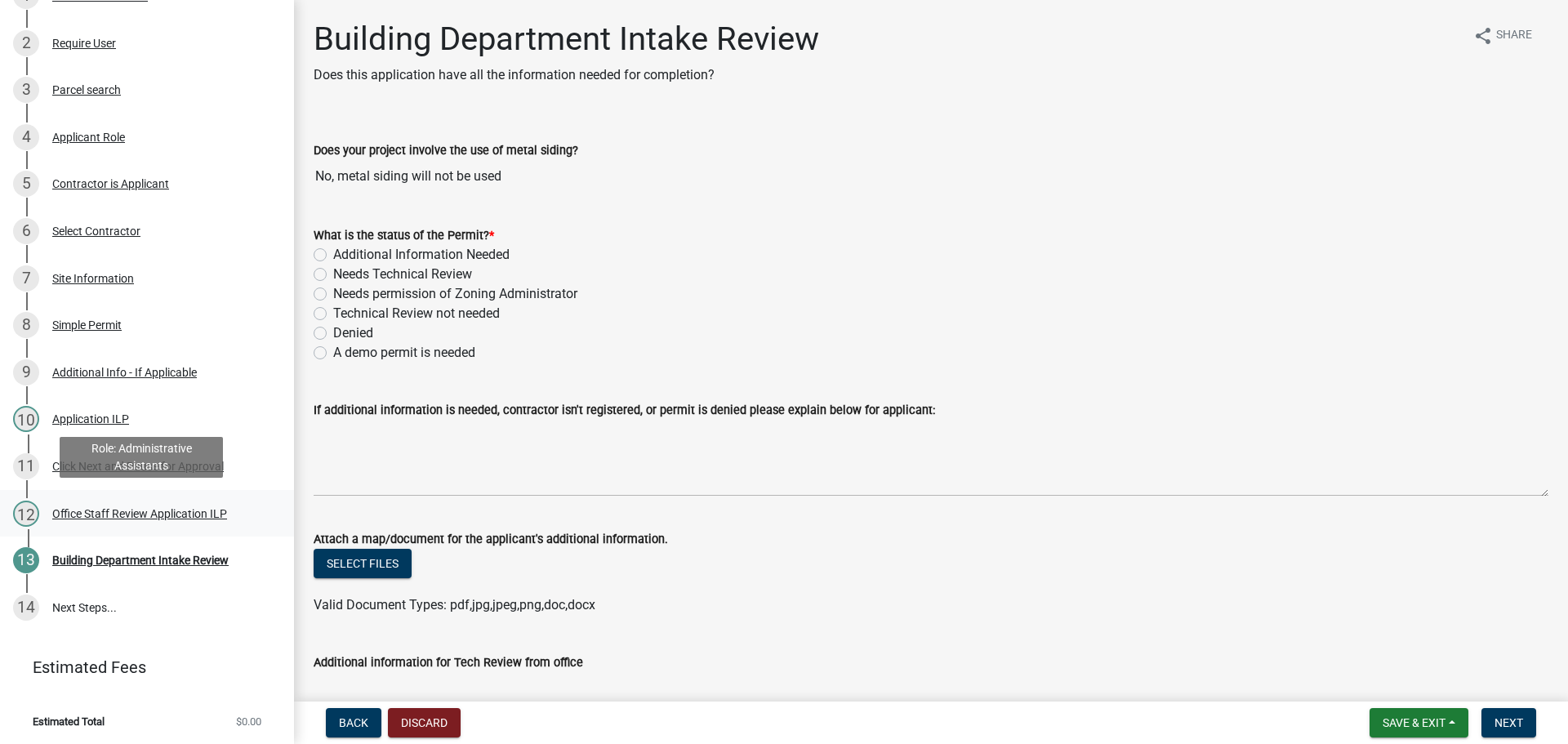
click at [64, 511] on div "Office Staff Review Application ILP" at bounding box center [140, 514] width 175 height 12
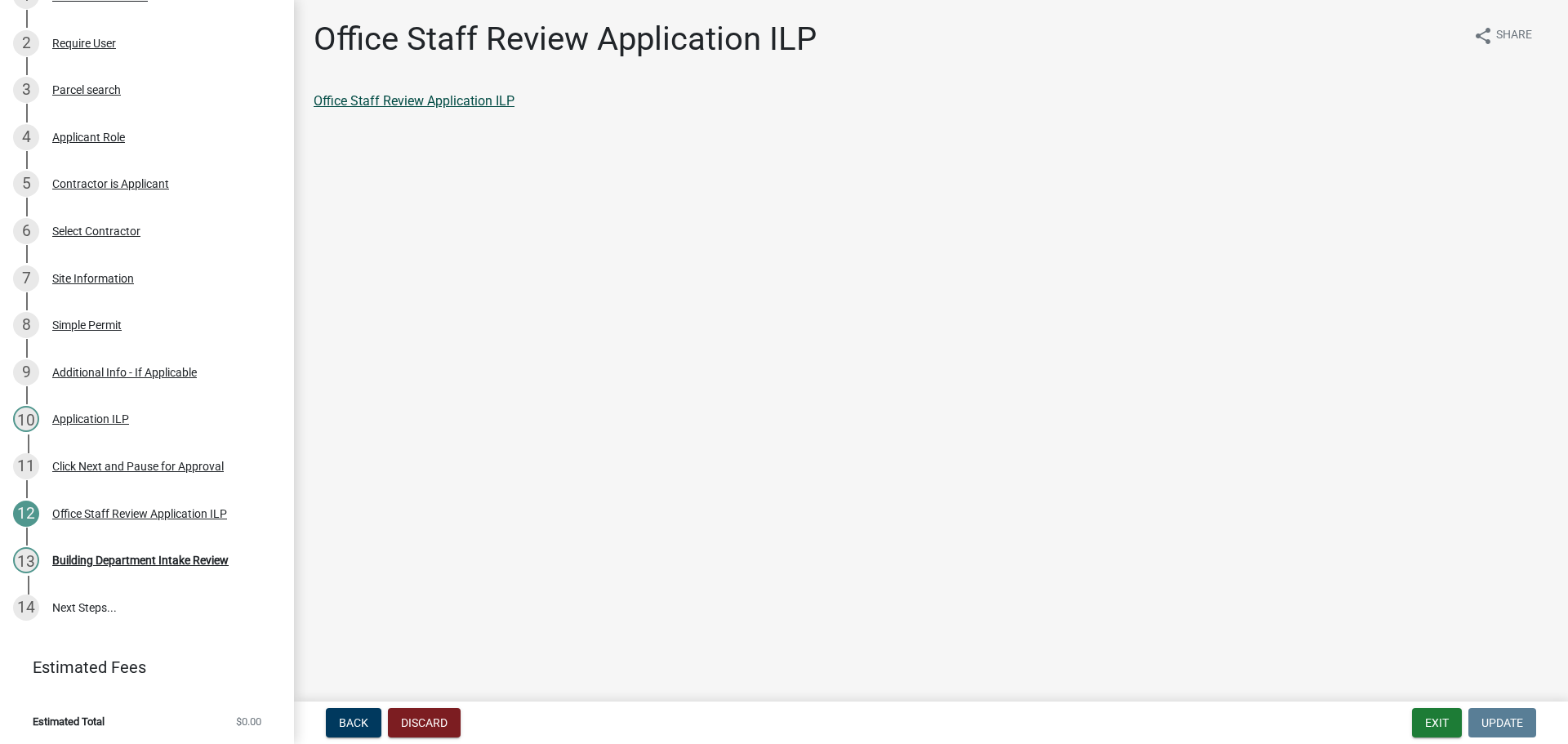
click at [457, 94] on link "Office Staff Review Application ILP" at bounding box center [414, 101] width 200 height 16
click at [120, 561] on div "Building Department Intake Review" at bounding box center [140, 560] width 177 height 12
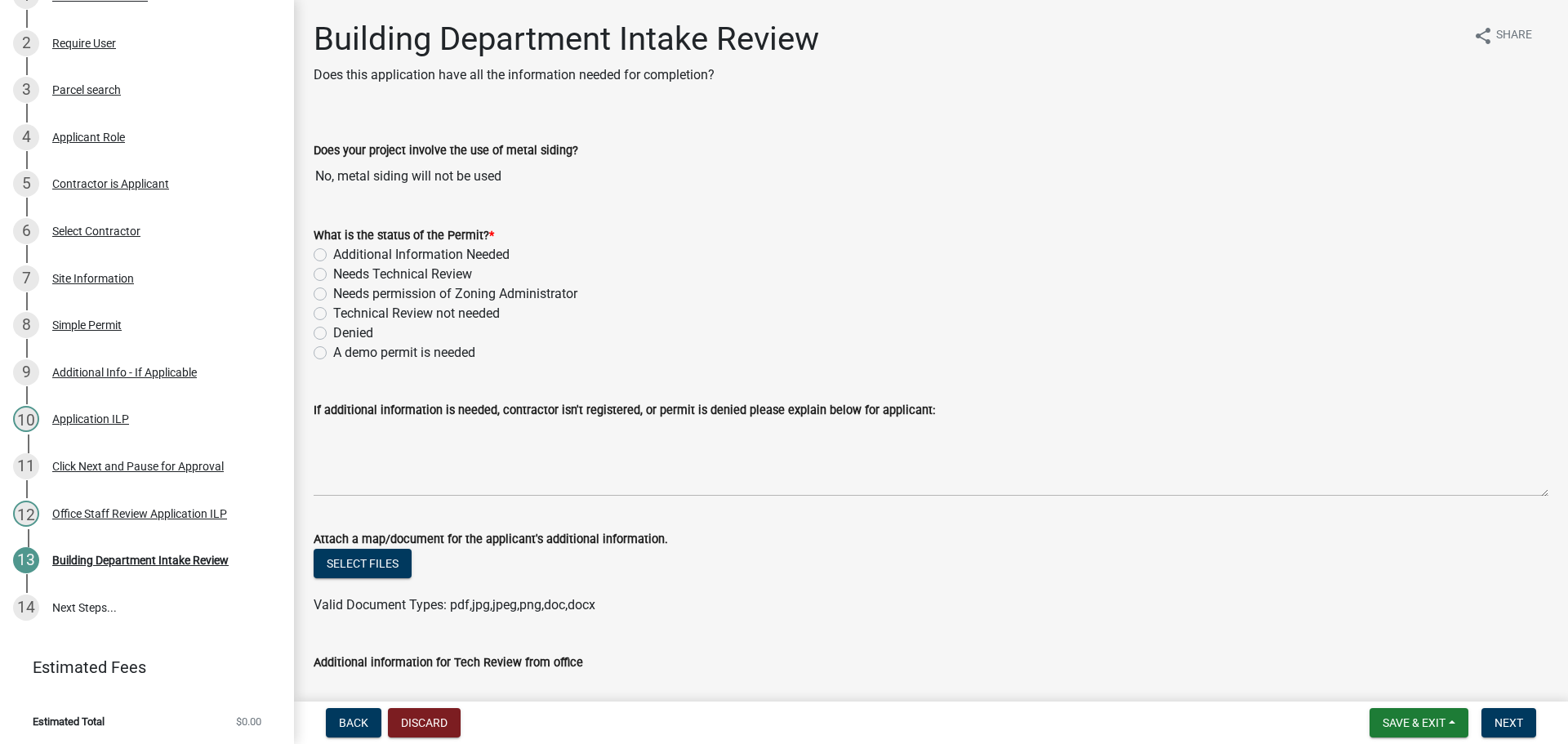
click at [333, 273] on label "Needs Technical Review" at bounding box center [402, 274] width 139 height 20
click at [333, 273] on input "Needs Technical Review" at bounding box center [338, 269] width 11 height 11
radio input "true"
click at [317, 307] on div "Technical Review not needed" at bounding box center [930, 314] width 1235 height 20
click at [333, 313] on label "Technical Review not needed" at bounding box center [417, 314] width 167 height 20
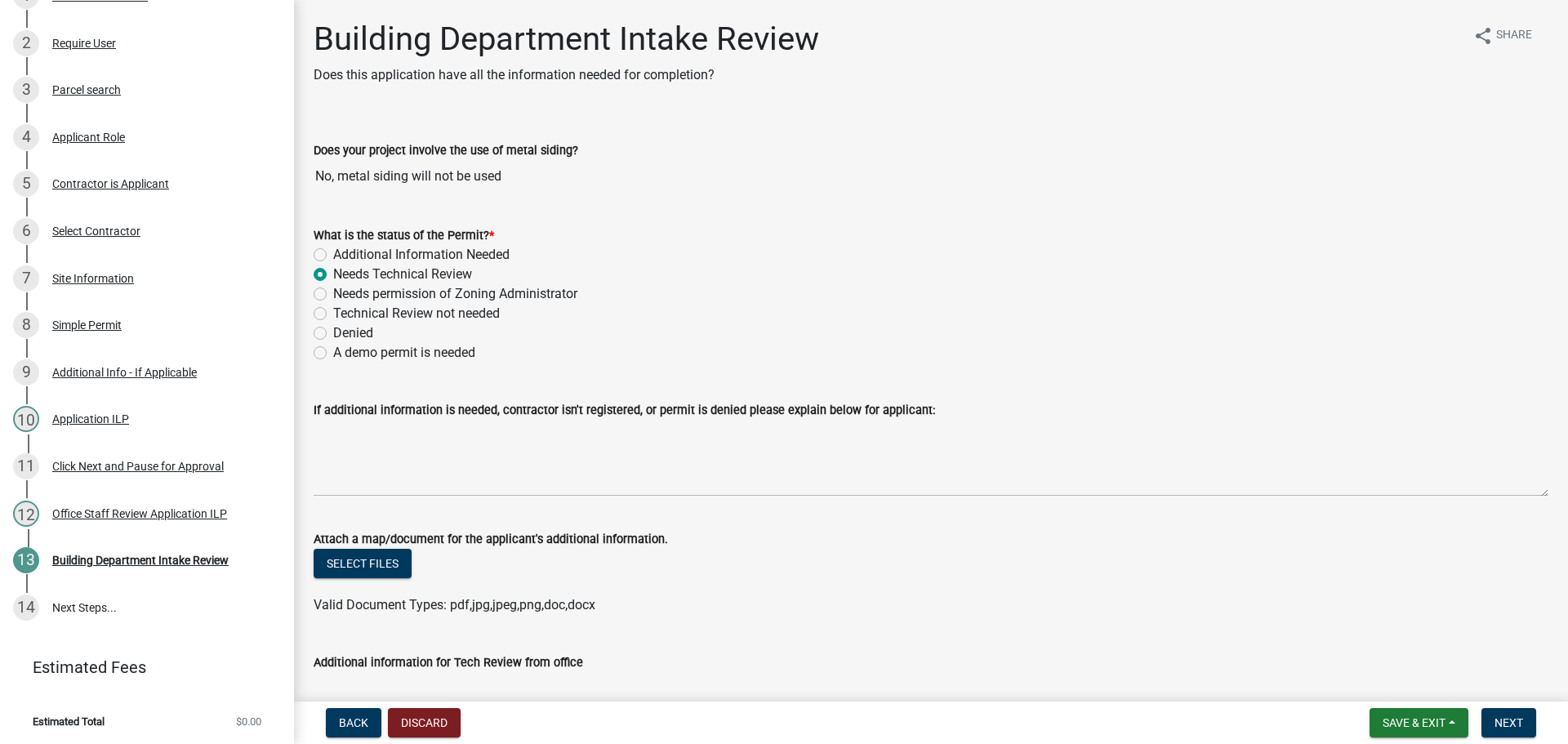
click at [333, 313] on input "Technical Review not needed" at bounding box center [338, 309] width 11 height 11
radio input "true"
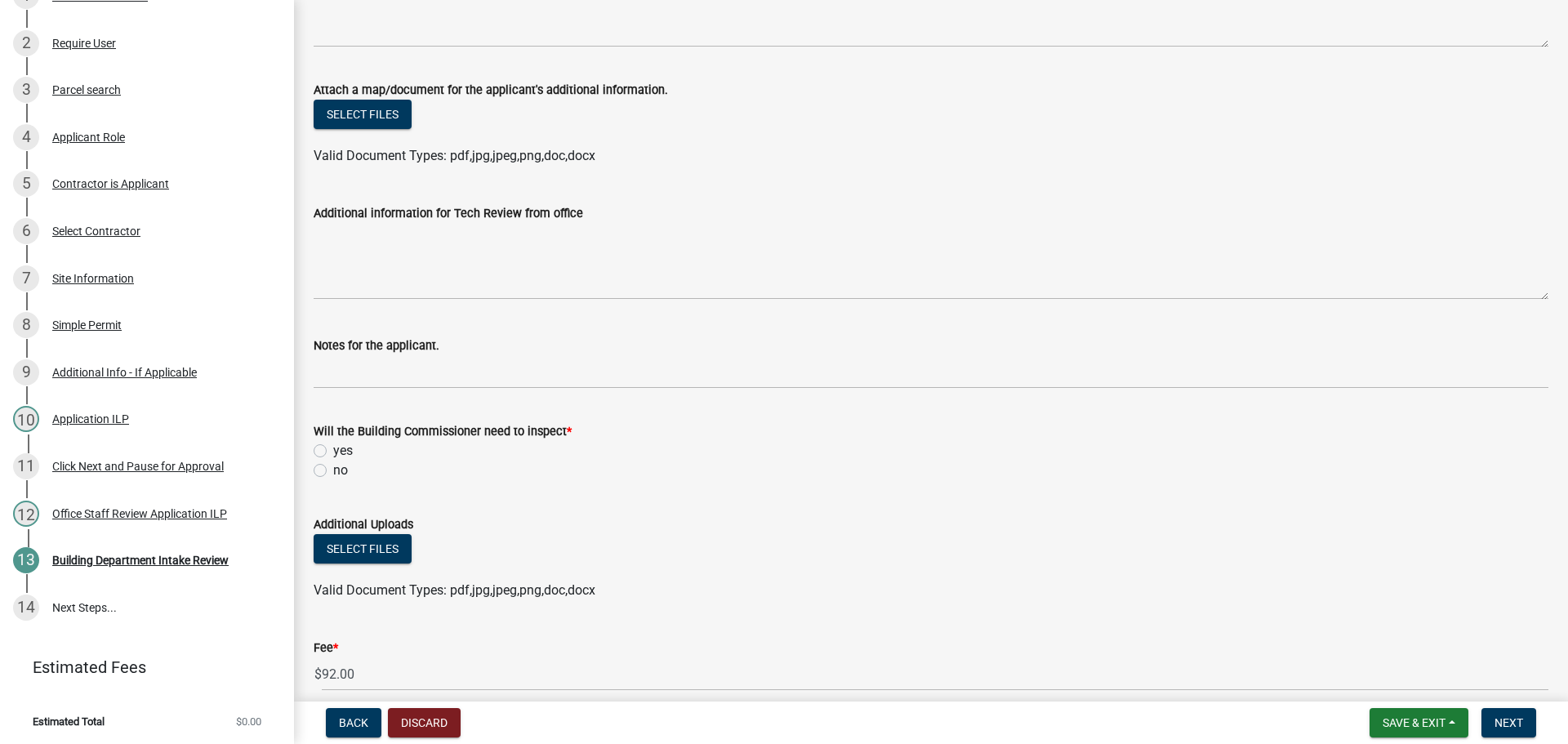
scroll to position [490, 0]
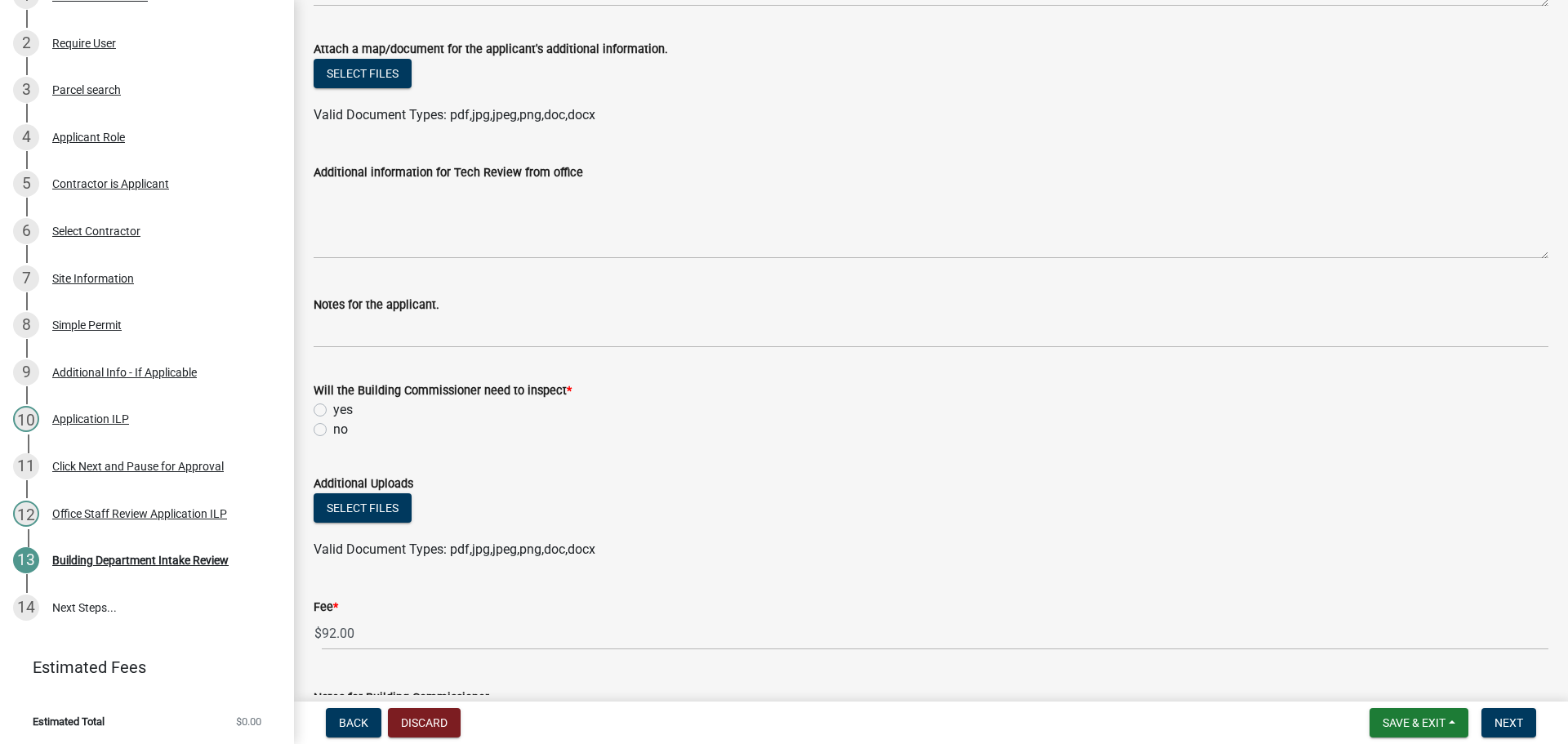
click at [333, 405] on label "yes" at bounding box center [343, 410] width 20 height 20
click at [333, 405] on input "yes" at bounding box center [338, 405] width 11 height 11
radio input "true"
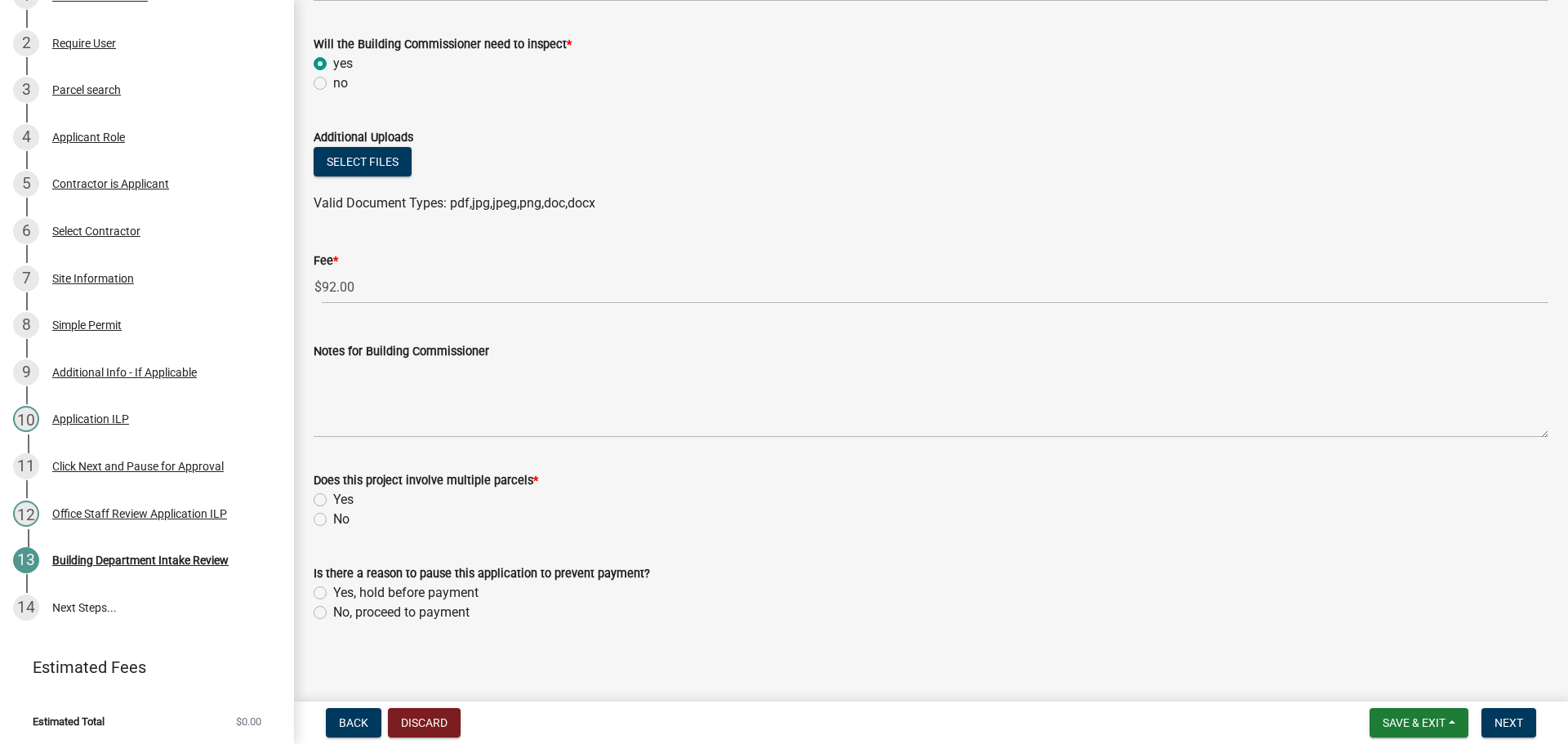
scroll to position [842, 0]
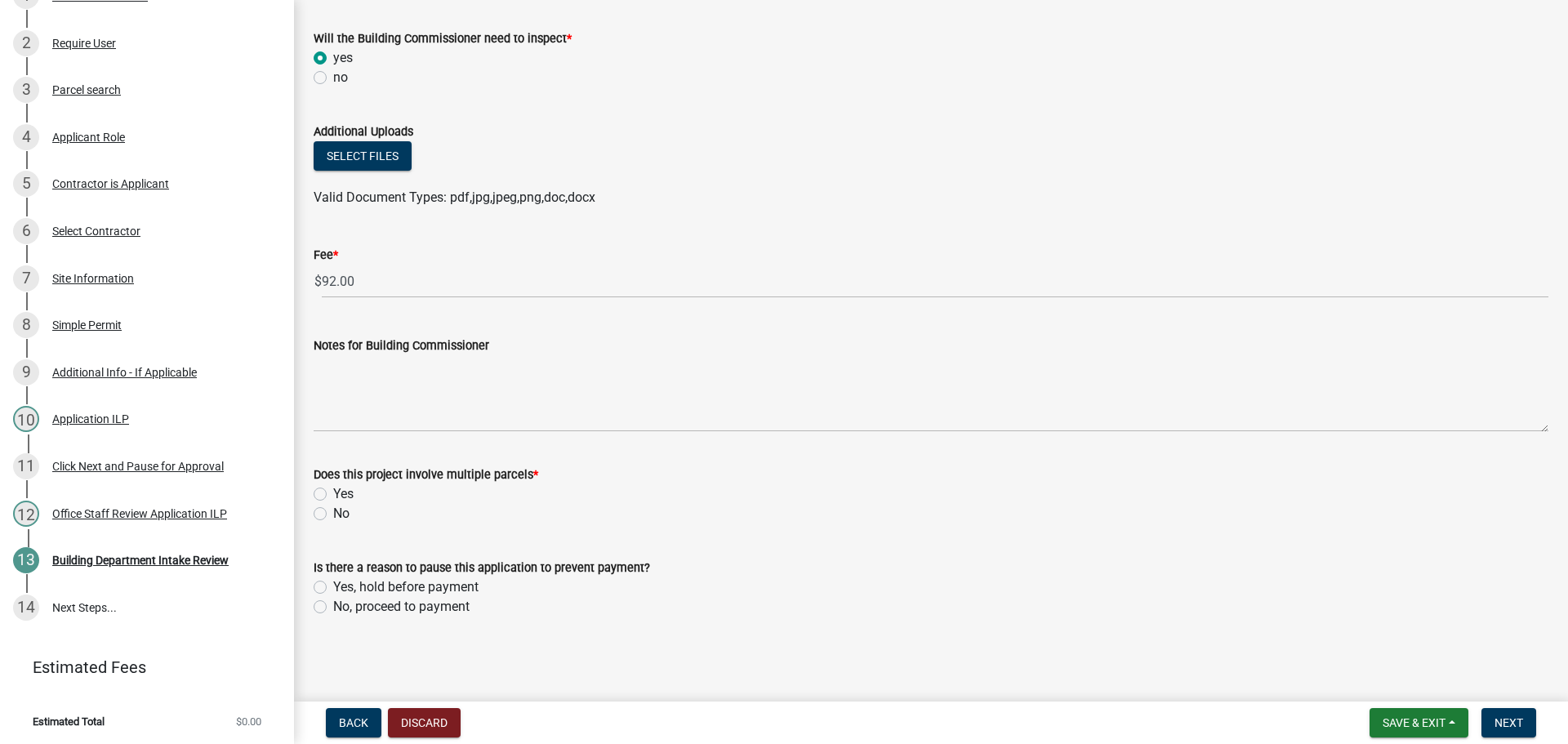
click at [333, 513] on label "No" at bounding box center [341, 514] width 17 height 20
click at [333, 513] on input "No" at bounding box center [338, 509] width 11 height 11
radio input "true"
click at [333, 604] on label "No, proceed to payment" at bounding box center [401, 607] width 137 height 20
click at [333, 604] on input "No, proceed to payment" at bounding box center [338, 602] width 11 height 11
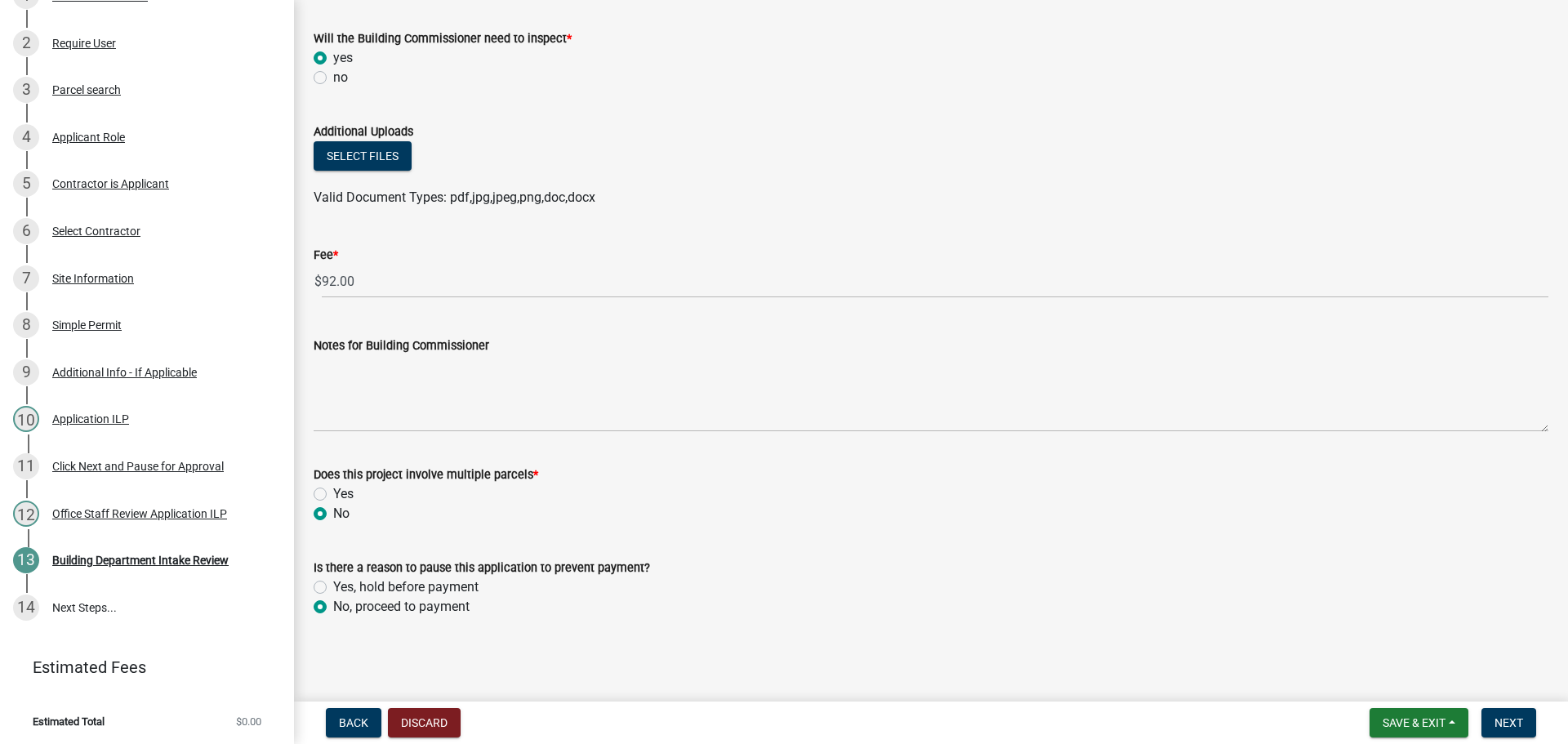
radio input "true"
click at [1530, 720] on button "Next" at bounding box center [1509, 723] width 55 height 29
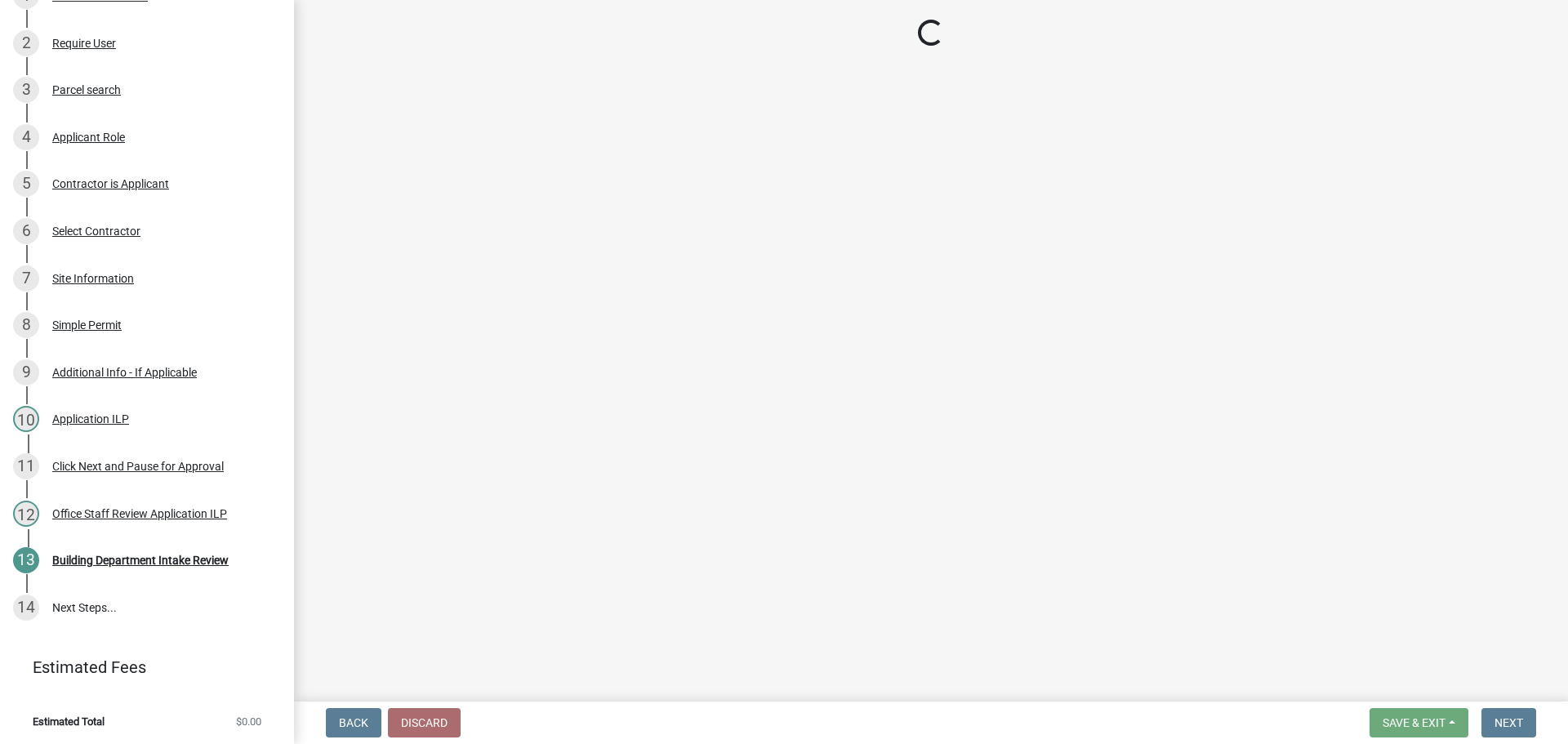
scroll to position [384, 0]
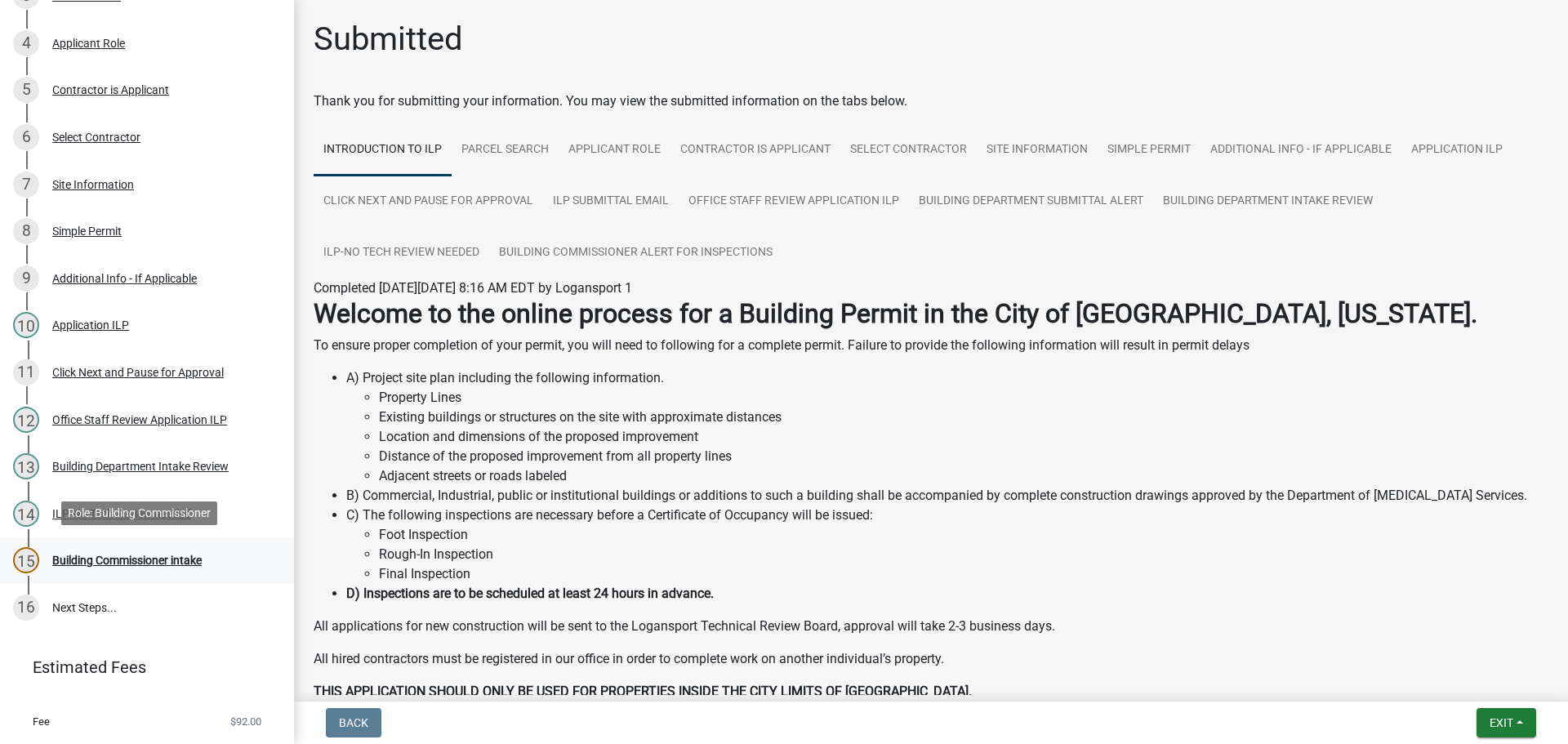
click at [142, 554] on div "Building Commissioner intake" at bounding box center [127, 560] width 149 height 12
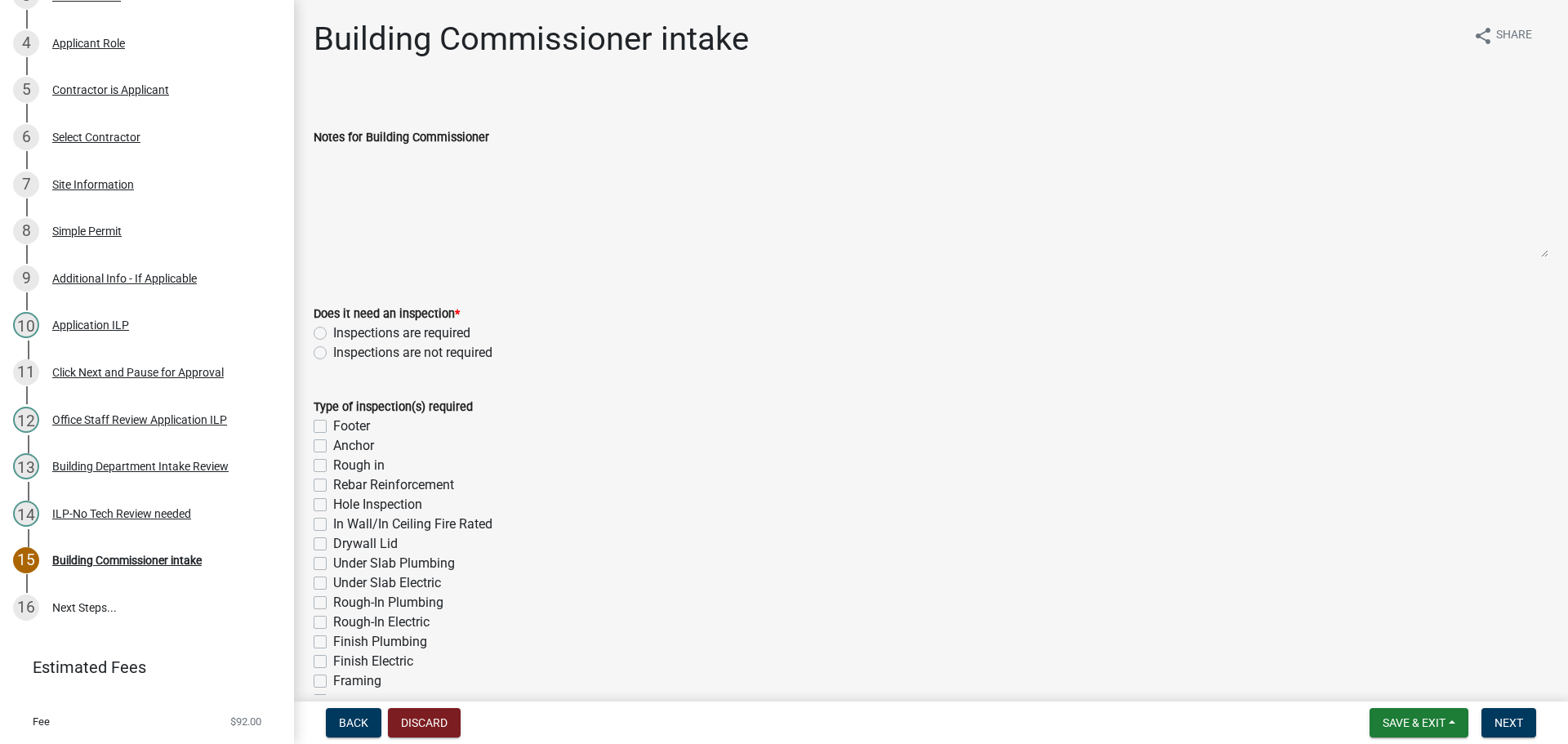
click at [333, 352] on label "Inspections are not required" at bounding box center [413, 353] width 159 height 20
click at [333, 352] on input "Inspections are not required" at bounding box center [338, 348] width 11 height 11
radio input "true"
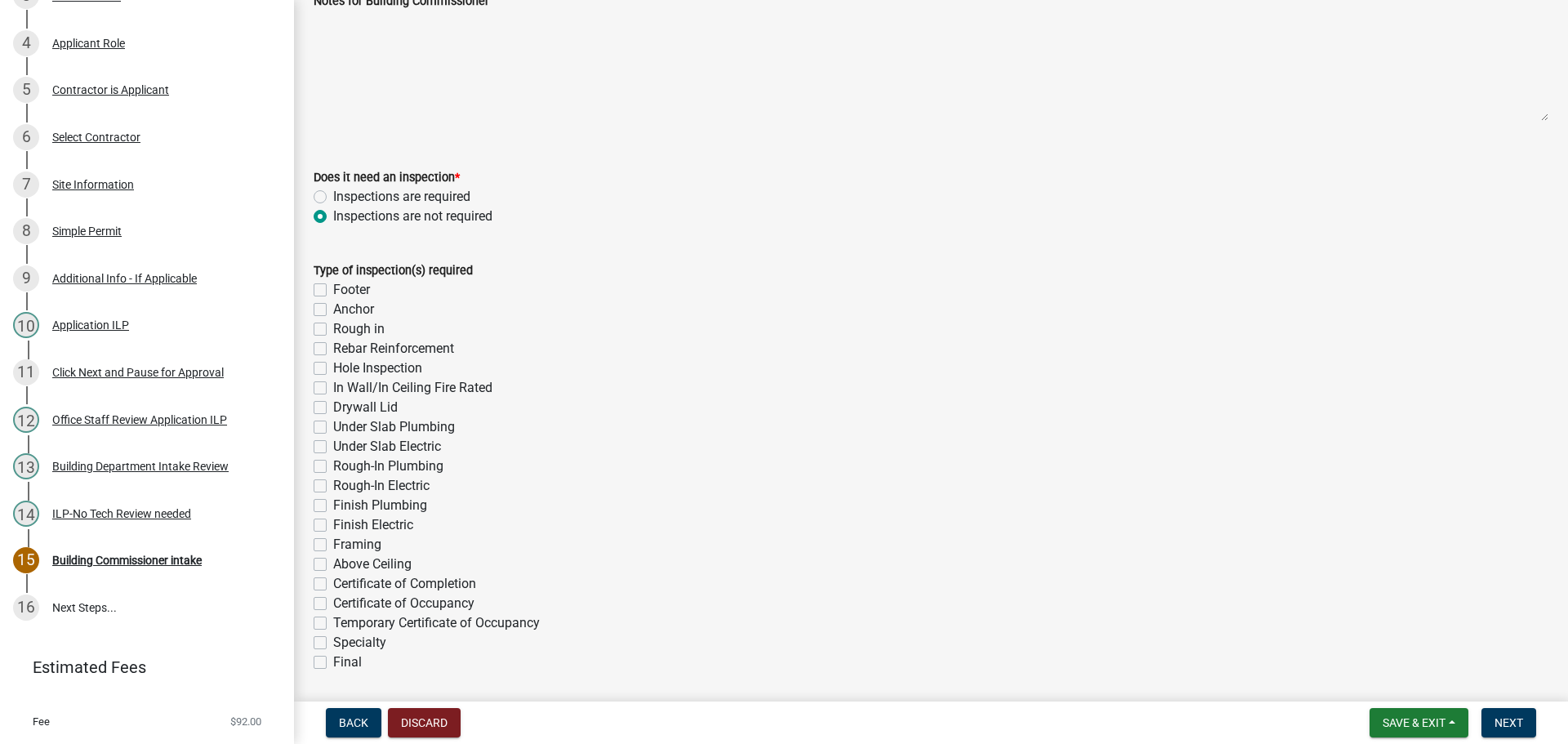
scroll to position [163, 0]
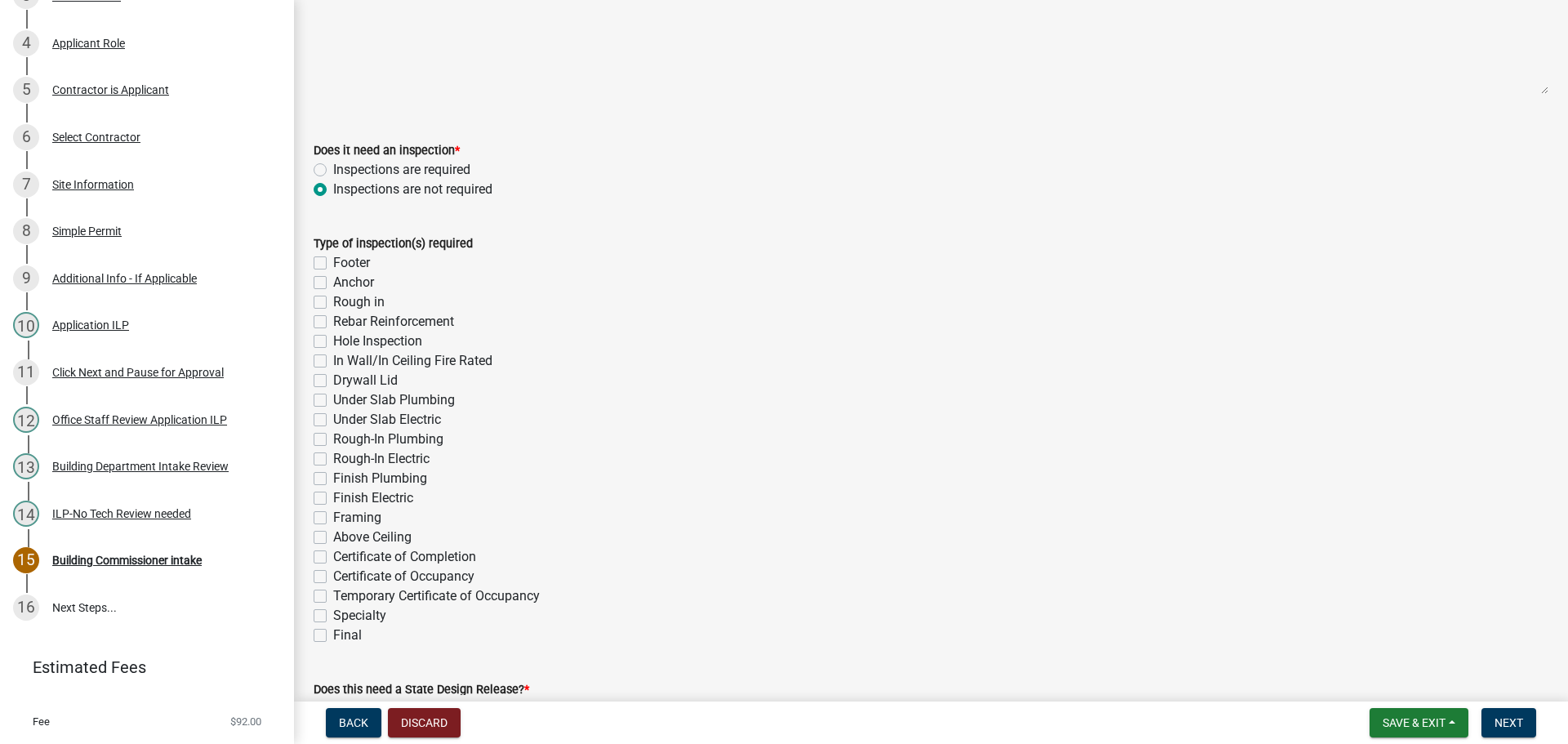
click at [333, 171] on label "Inspections are required" at bounding box center [402, 170] width 138 height 20
click at [333, 171] on input "Inspections are required" at bounding box center [338, 165] width 11 height 11
radio input "true"
click at [333, 341] on label "Hole Inspection" at bounding box center [377, 341] width 89 height 20
click at [333, 341] on input "Hole Inspection" at bounding box center [338, 336] width 11 height 11
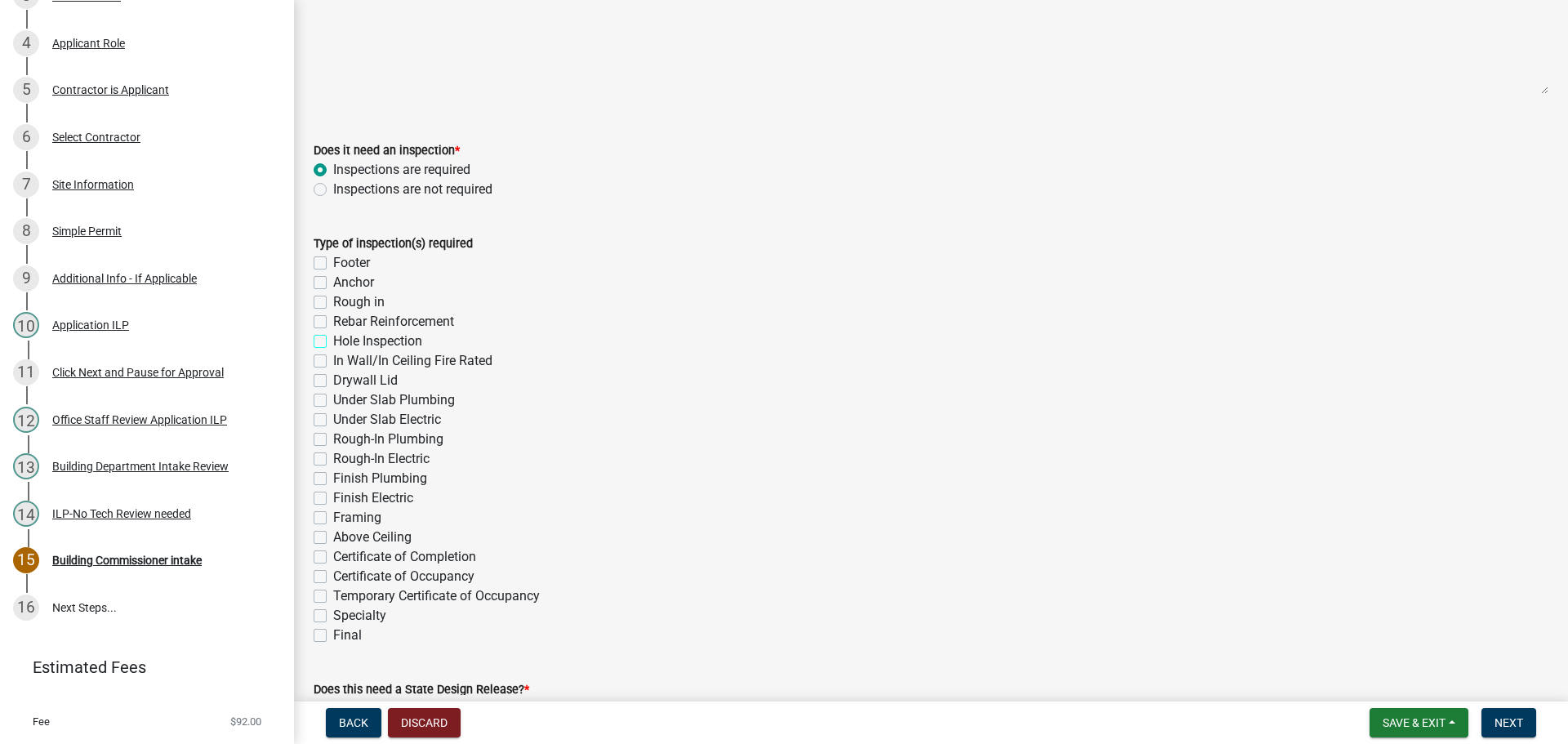
checkbox input "true"
checkbox input "false"
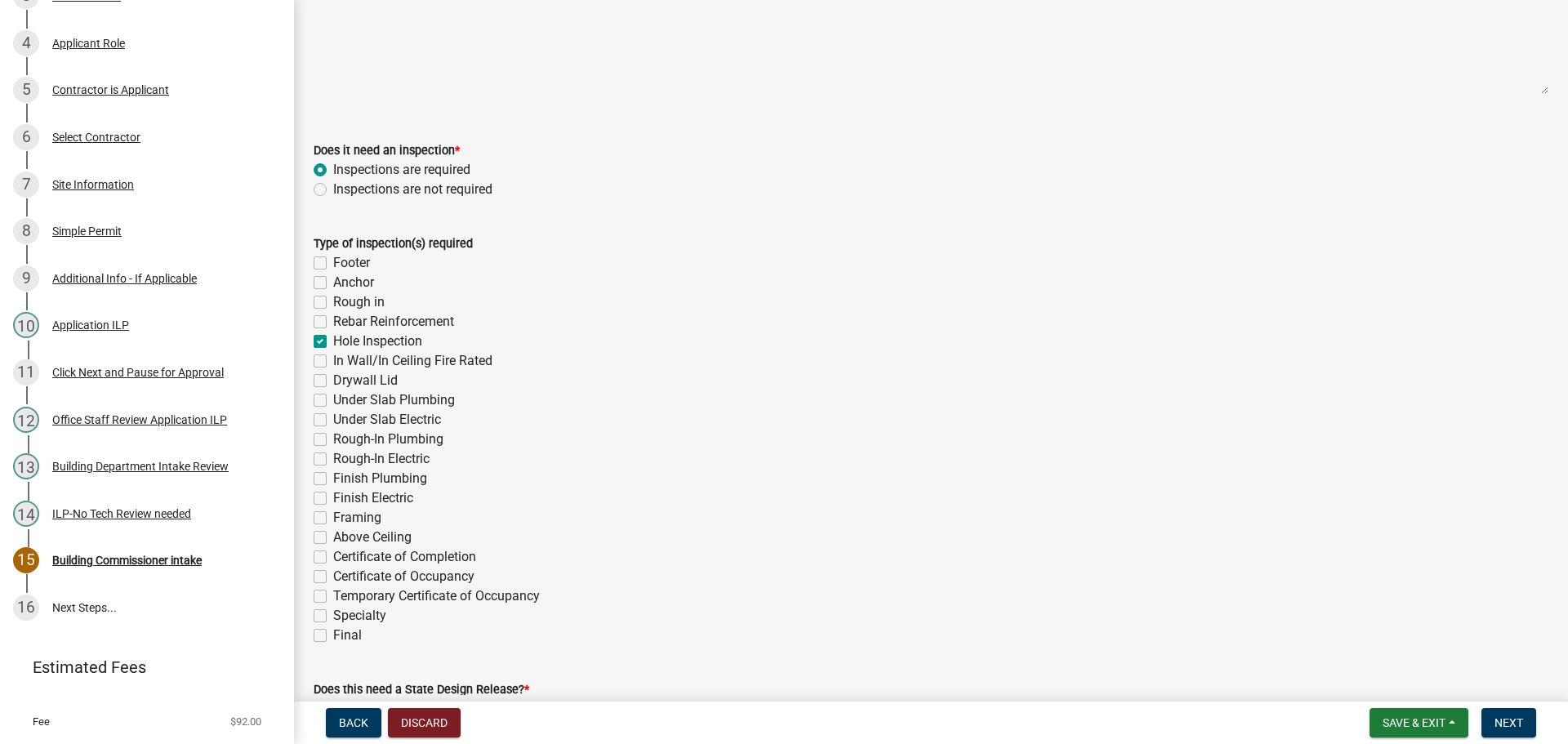
checkbox input "true"
checkbox input "false"
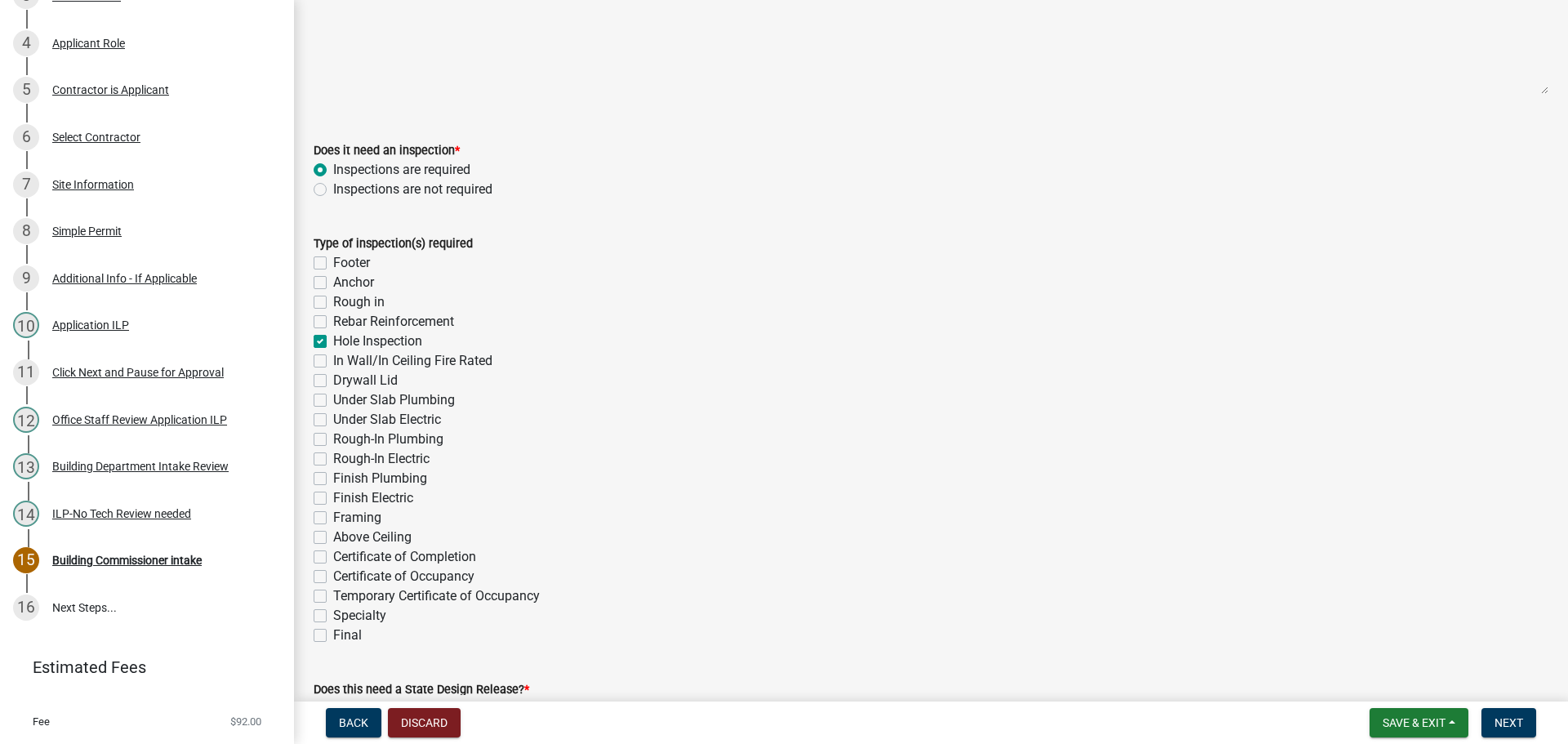
checkbox input "false"
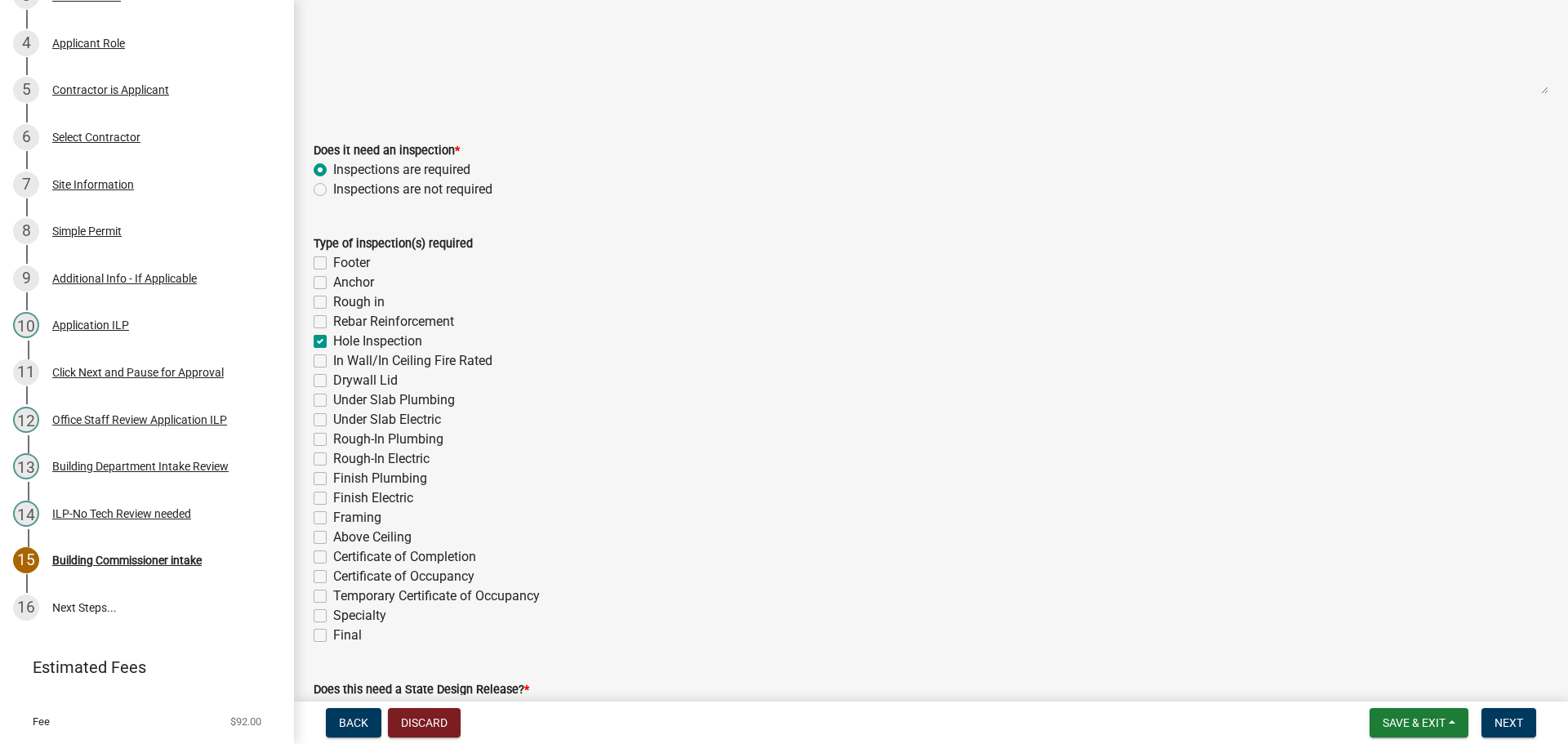
checkbox input "false"
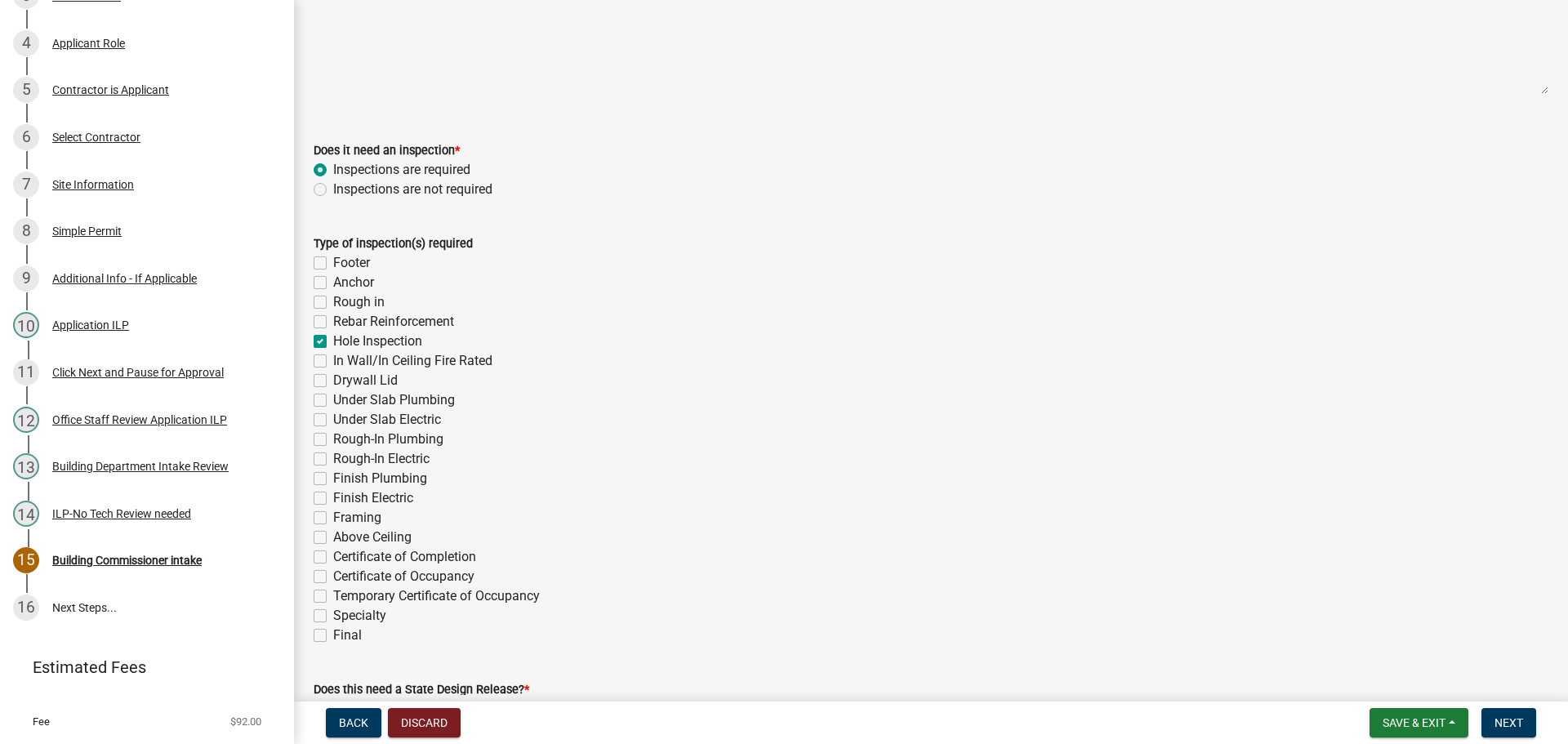
click at [312, 627] on div "Type of inspection(s) required Footer Anchor Rough in Rebar Reinforcement Hole …" at bounding box center [931, 429] width 1260 height 431
click at [333, 634] on label "Final" at bounding box center [347, 636] width 28 height 20
click at [333, 634] on input "Final" at bounding box center [338, 631] width 11 height 11
checkbox input "true"
checkbox input "false"
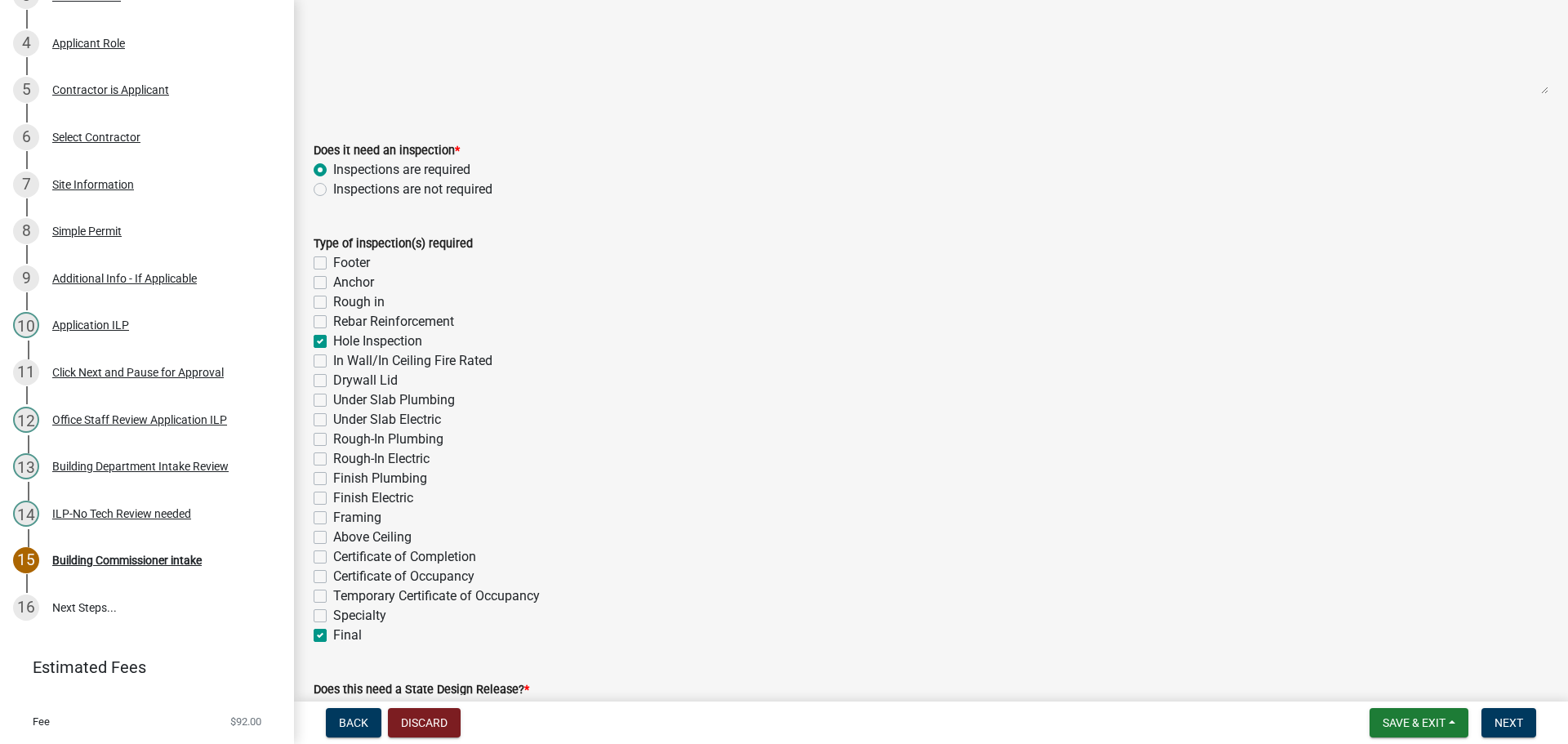
checkbox input "false"
checkbox input "true"
checkbox input "false"
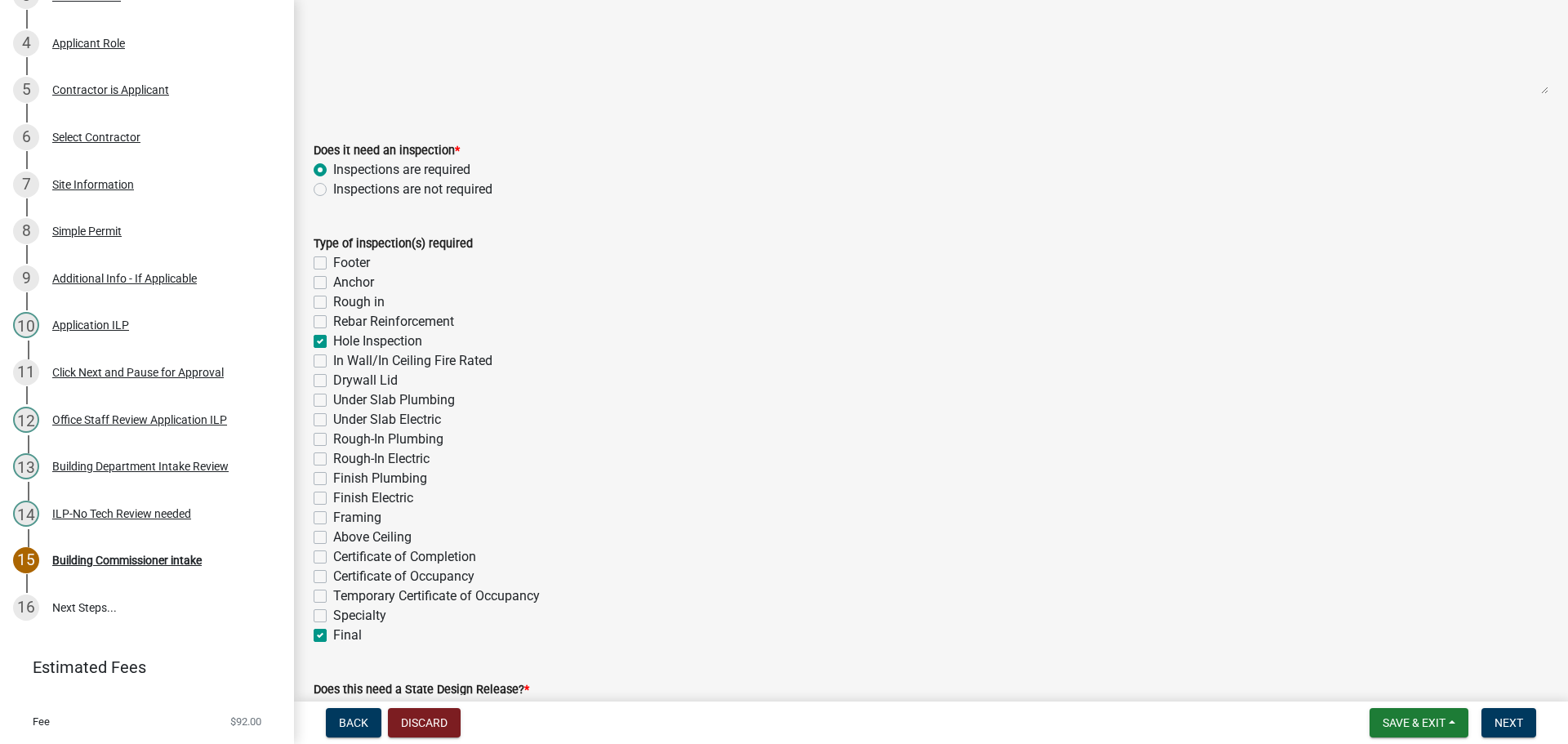
checkbox input "false"
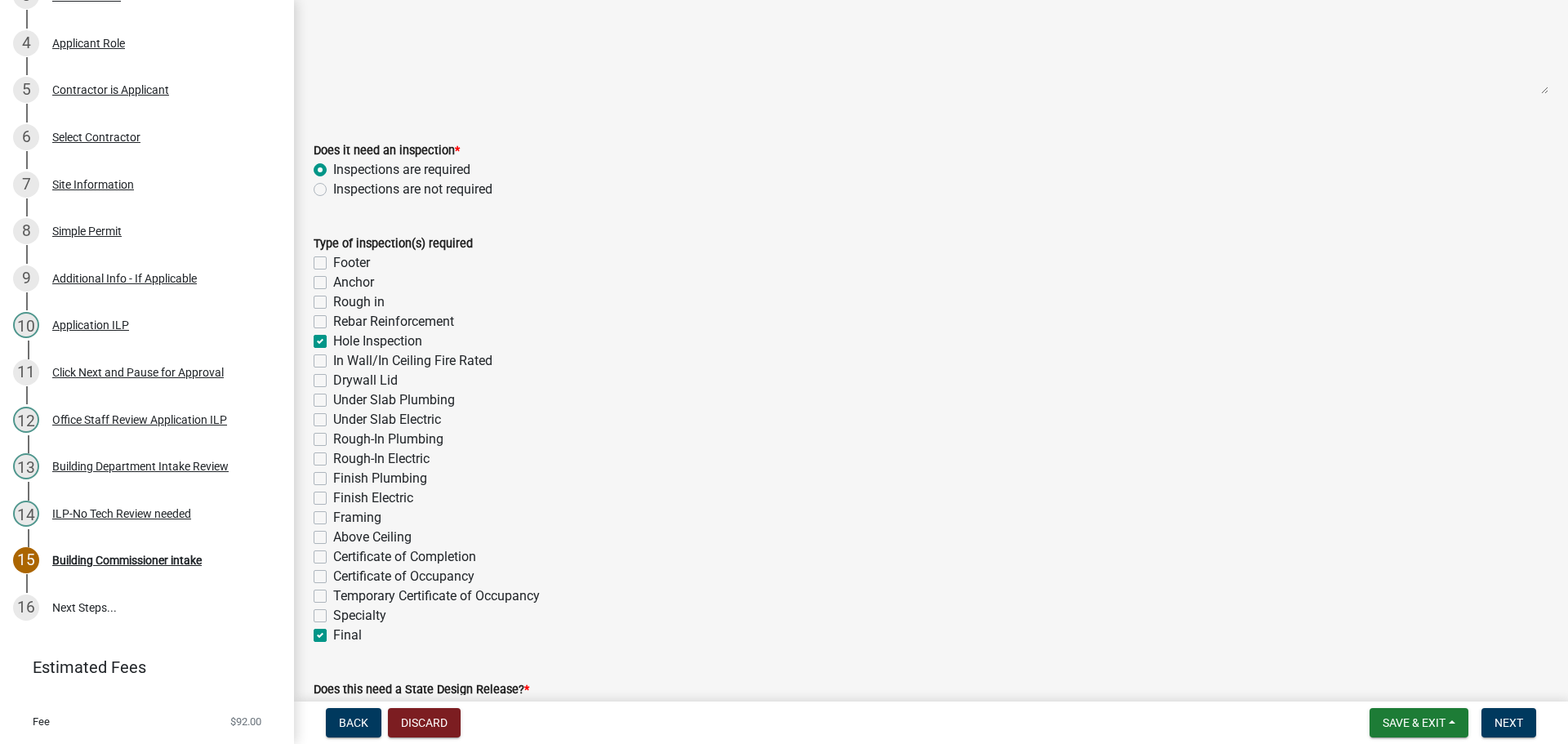
checkbox input "false"
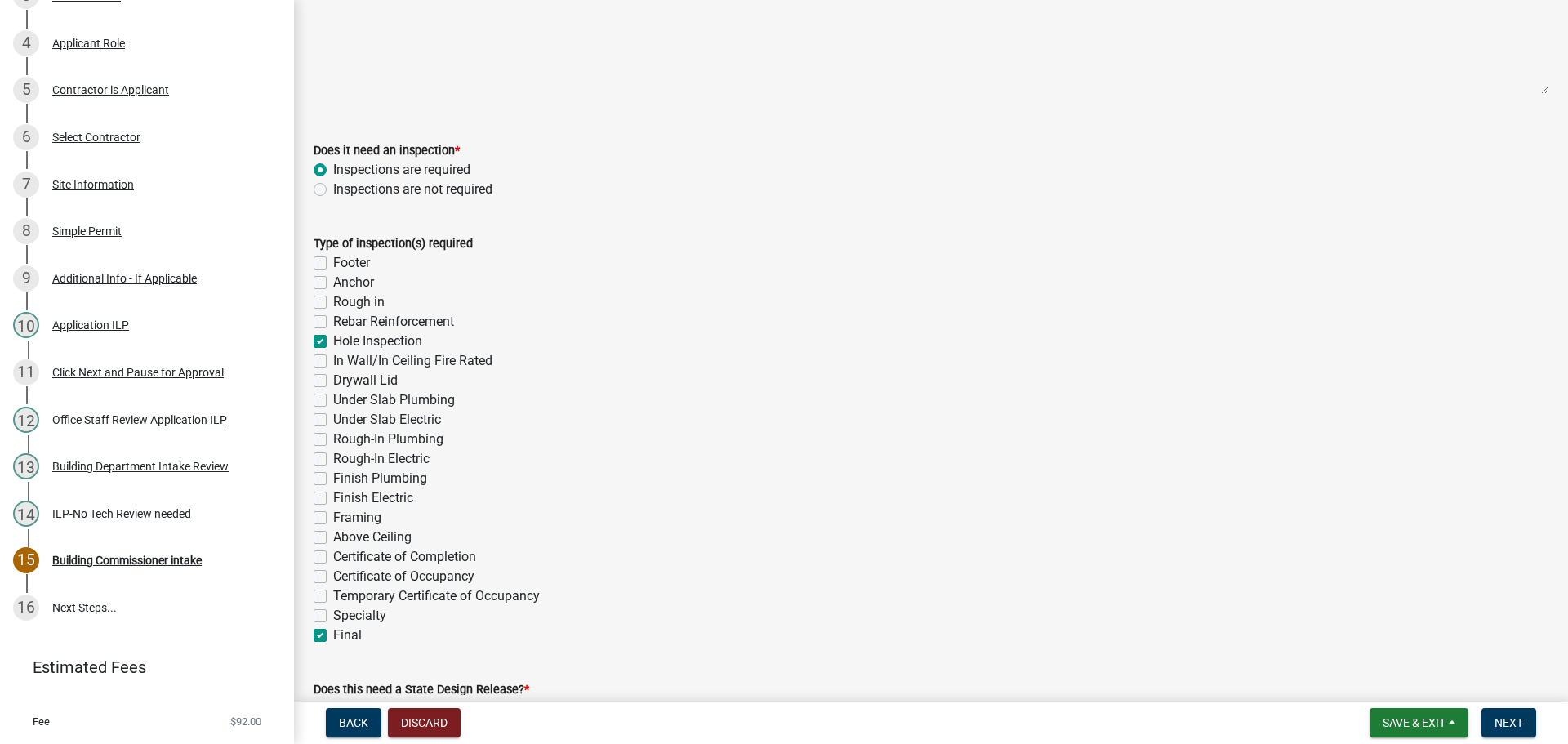
checkbox input "false"
checkbox input "true"
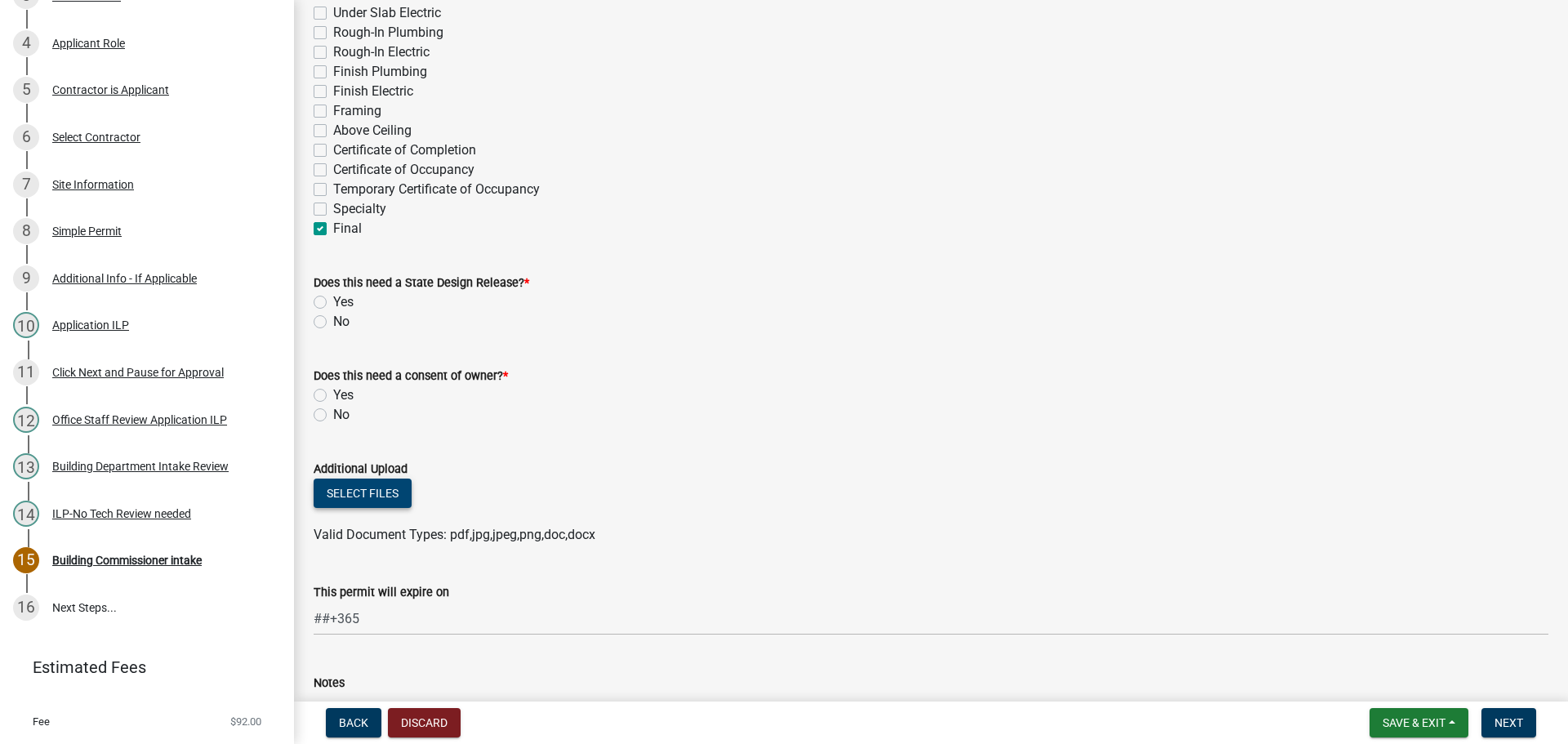
scroll to position [572, 0]
click at [333, 316] on label "No" at bounding box center [341, 320] width 17 height 20
click at [333, 316] on input "No" at bounding box center [338, 315] width 11 height 11
radio input "true"
click at [327, 414] on div "No" at bounding box center [930, 414] width 1235 height 20
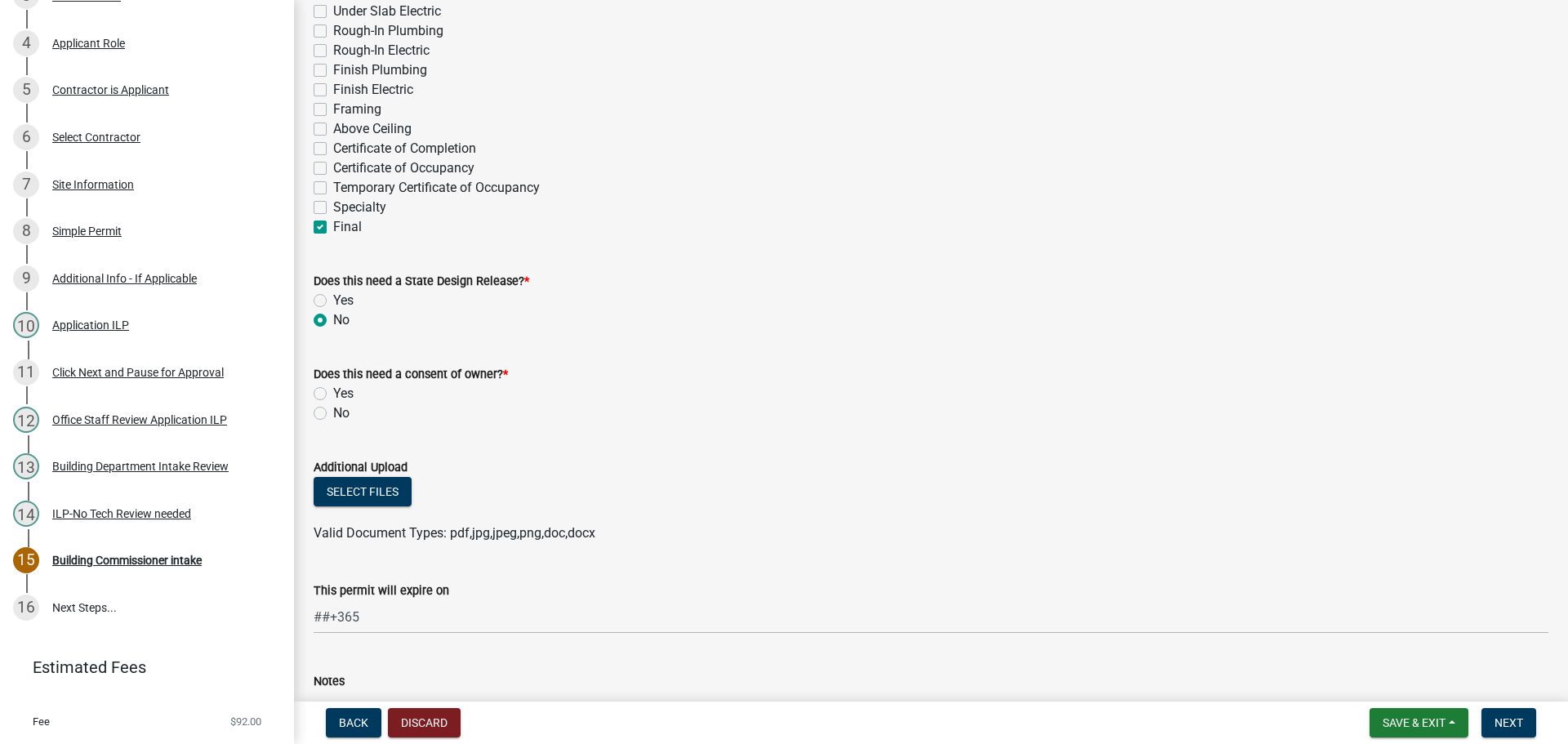
click at [333, 412] on label "No" at bounding box center [341, 414] width 17 height 20
click at [333, 412] on input "No" at bounding box center [338, 409] width 11 height 11
radio input "true"
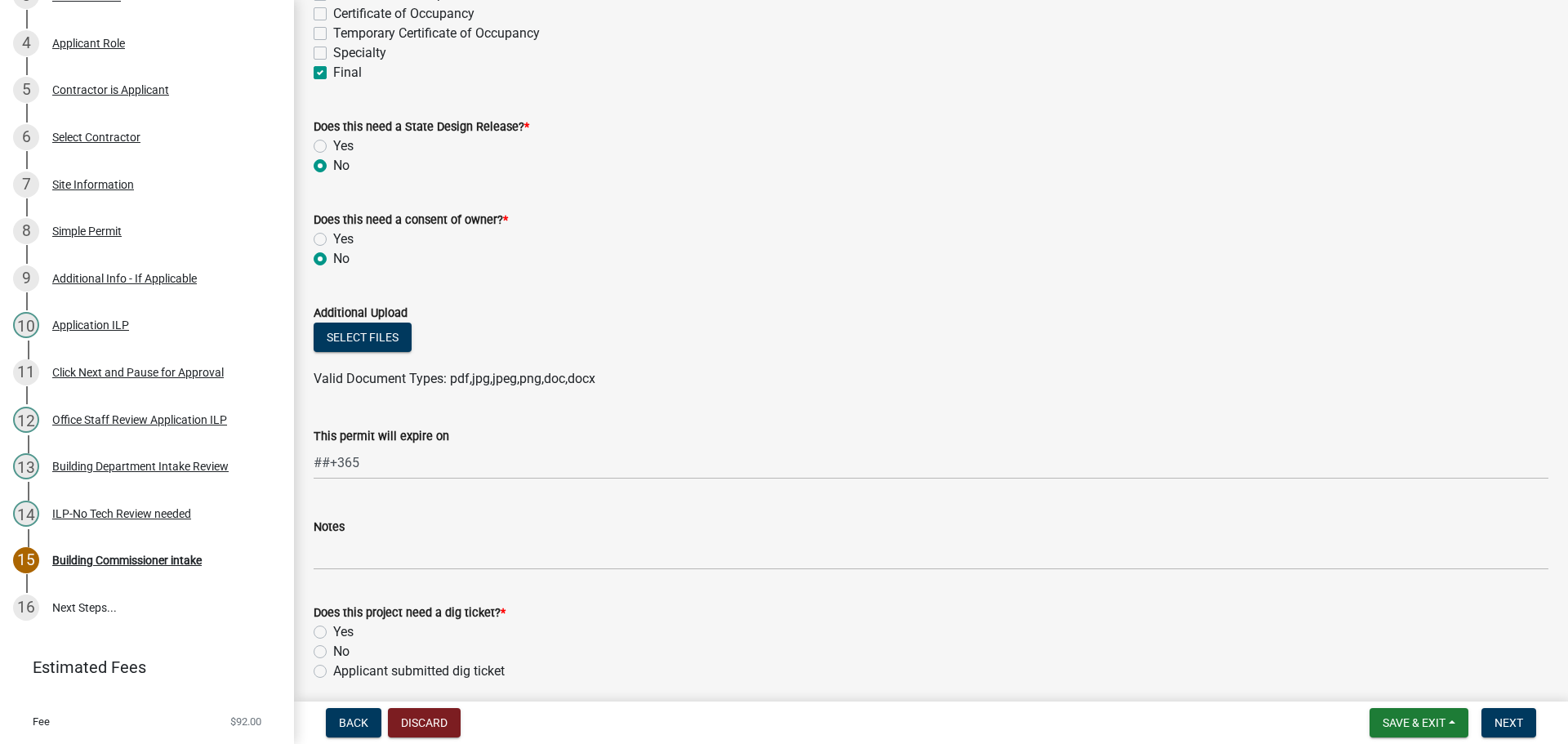
scroll to position [735, 0]
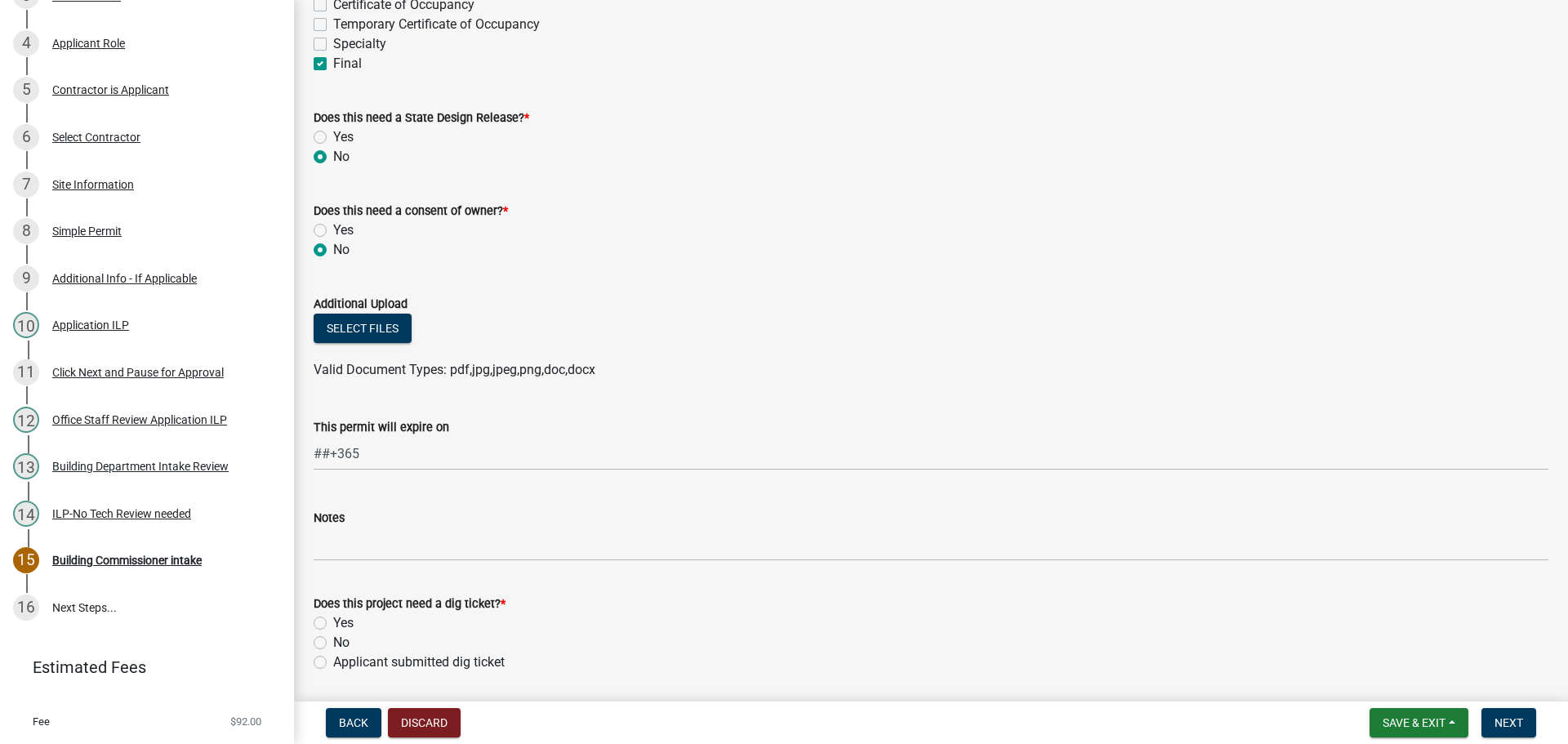
click at [333, 639] on label "No" at bounding box center [341, 643] width 17 height 20
click at [333, 639] on input "No" at bounding box center [338, 638] width 11 height 11
radio input "true"
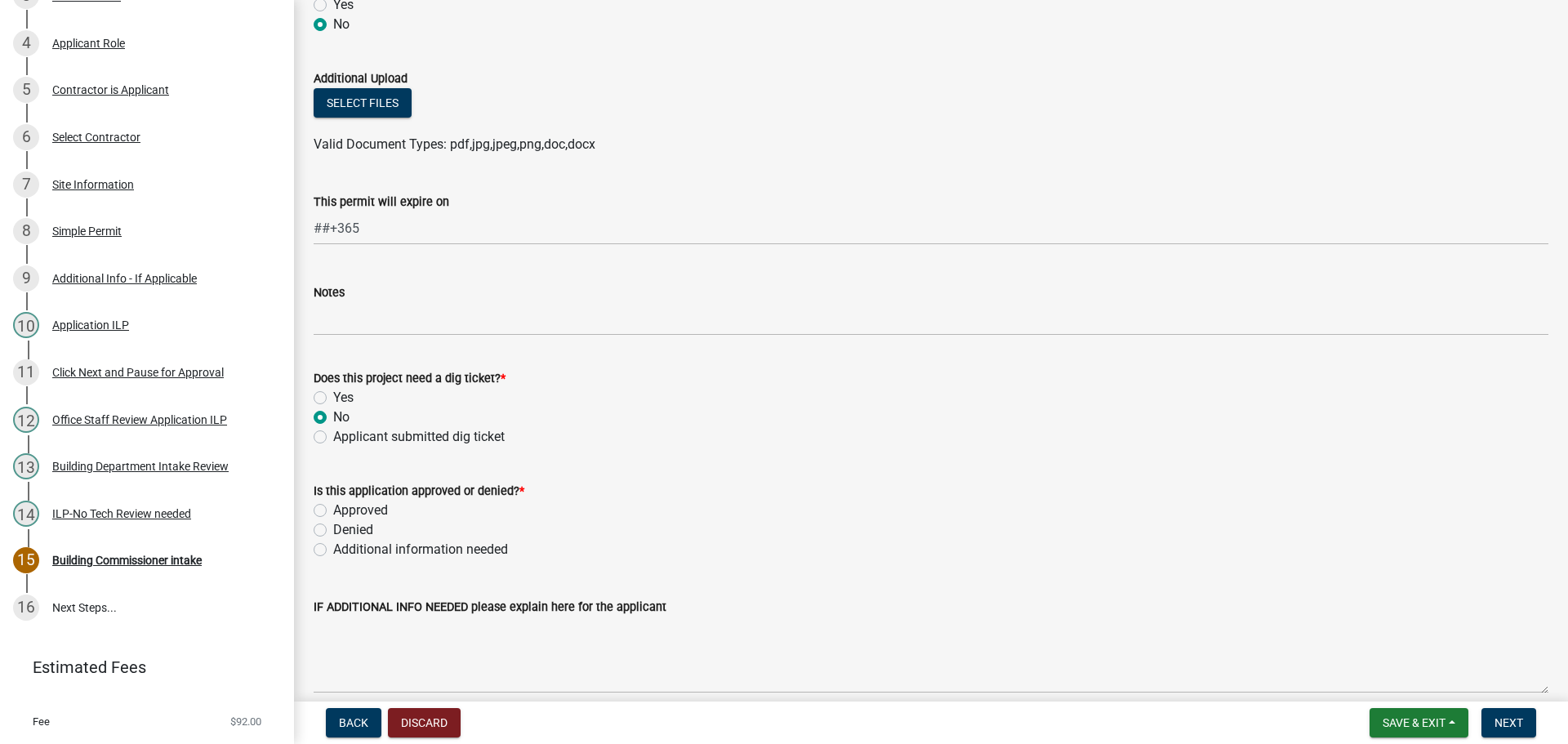
scroll to position [980, 0]
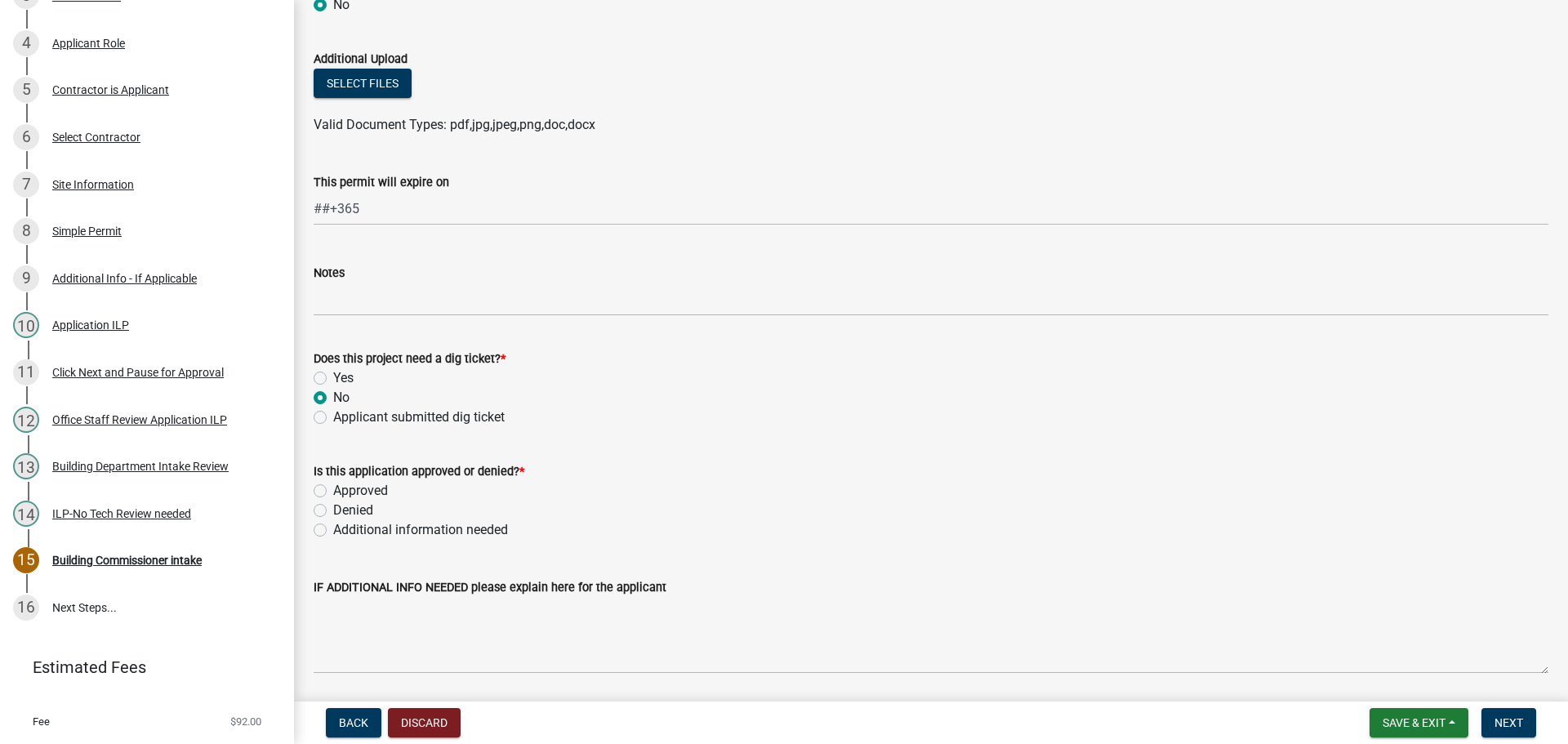
click at [333, 418] on label "Applicant submitted dig ticket" at bounding box center [419, 418] width 172 height 20
click at [333, 418] on input "Applicant submitted dig ticket" at bounding box center [338, 413] width 11 height 11
radio input "true"
click at [333, 486] on label "Approved" at bounding box center [361, 491] width 55 height 20
click at [333, 486] on input "Approved" at bounding box center [338, 486] width 11 height 11
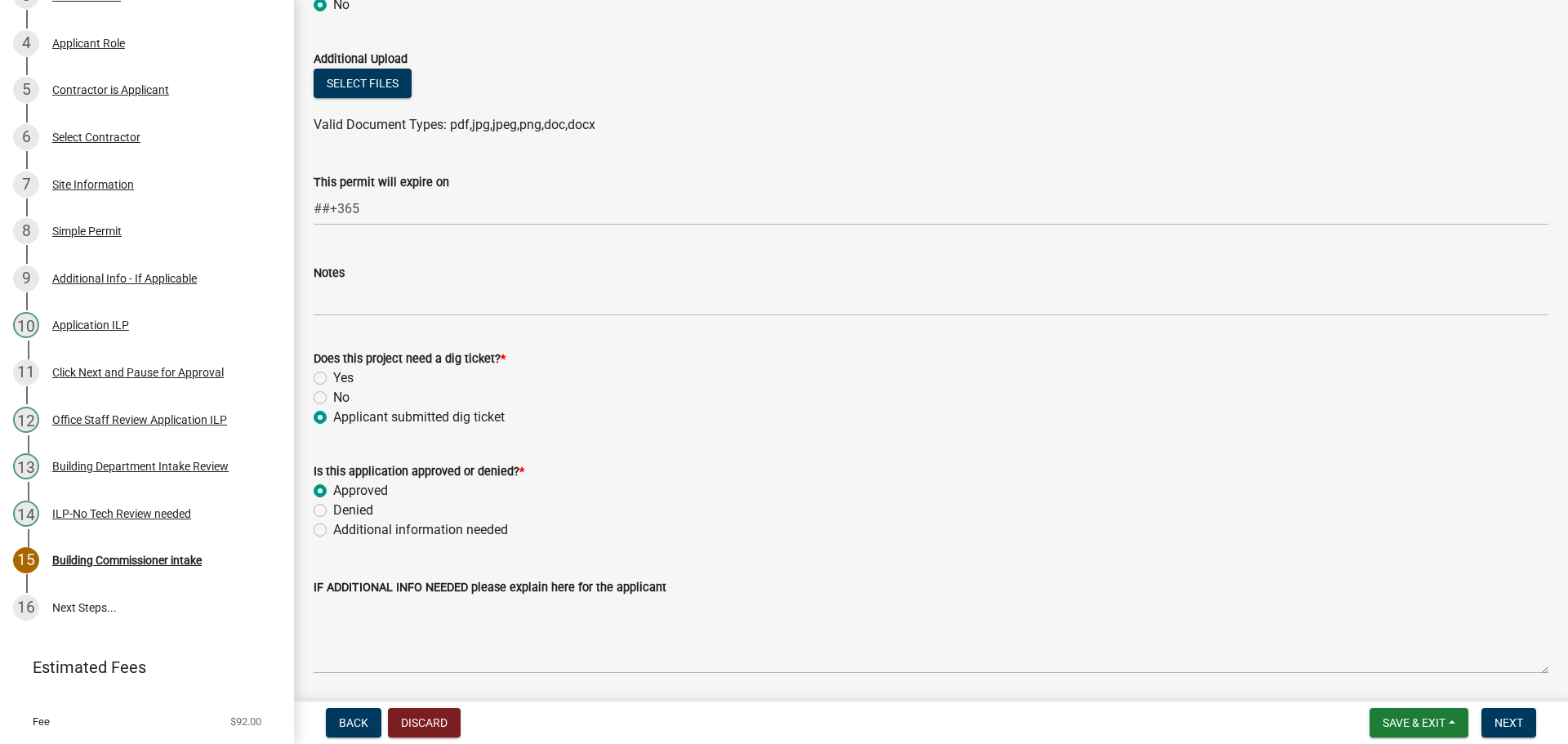
radio input "true"
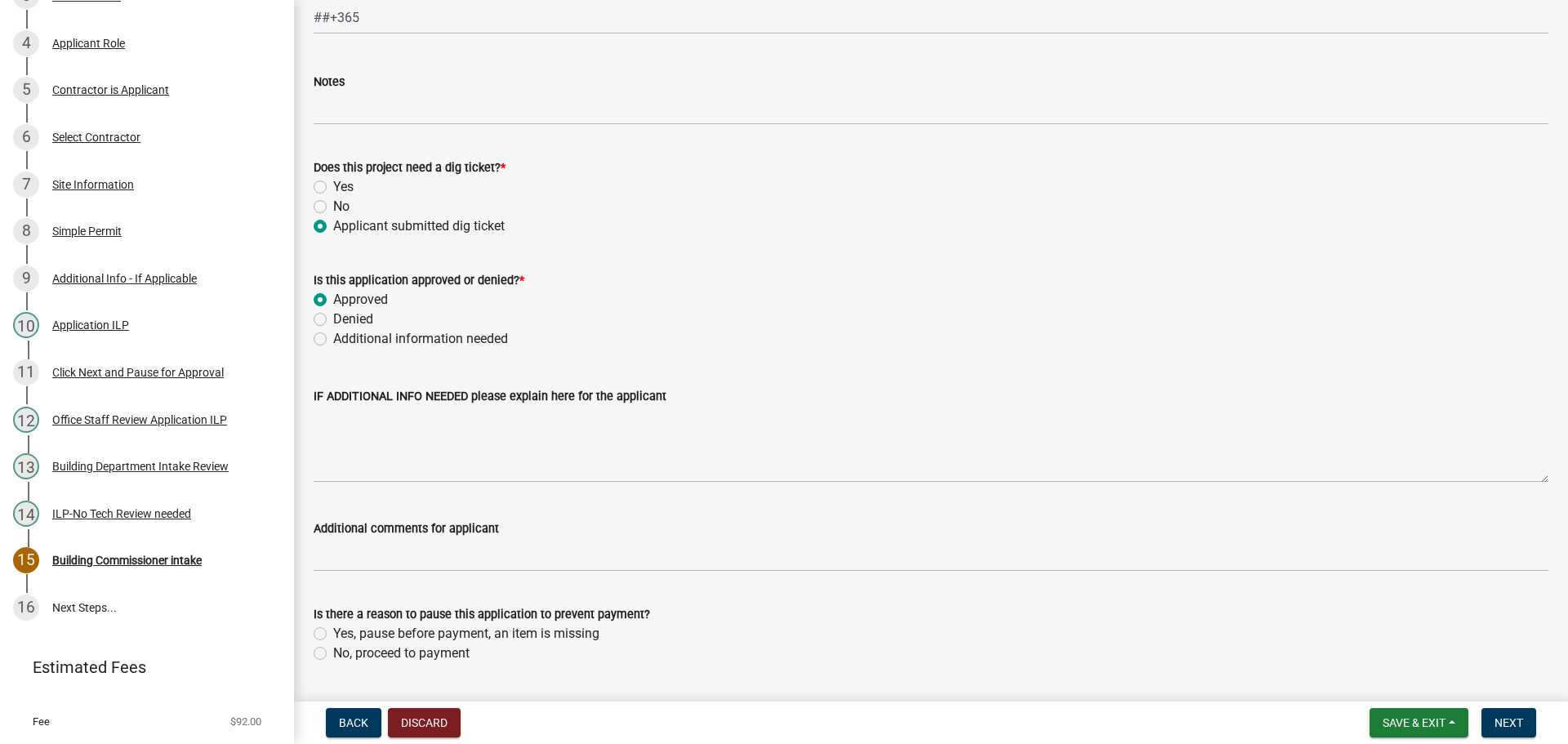
scroll to position [1218, 0]
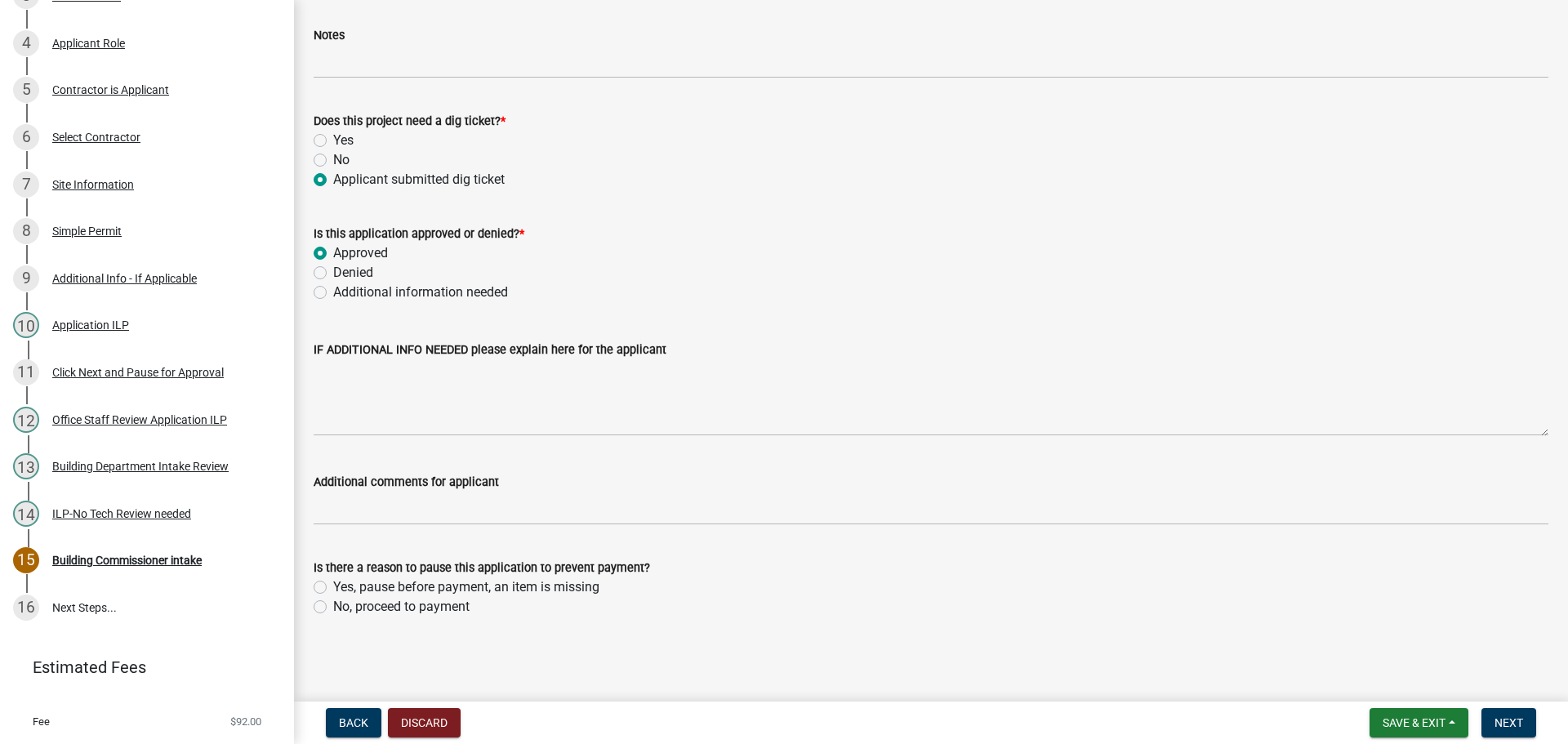
click at [333, 604] on label "No, proceed to payment" at bounding box center [401, 607] width 137 height 20
click at [333, 604] on input "No, proceed to payment" at bounding box center [338, 602] width 11 height 11
radio input "true"
click at [1507, 718] on span "Next" at bounding box center [1508, 722] width 28 height 13
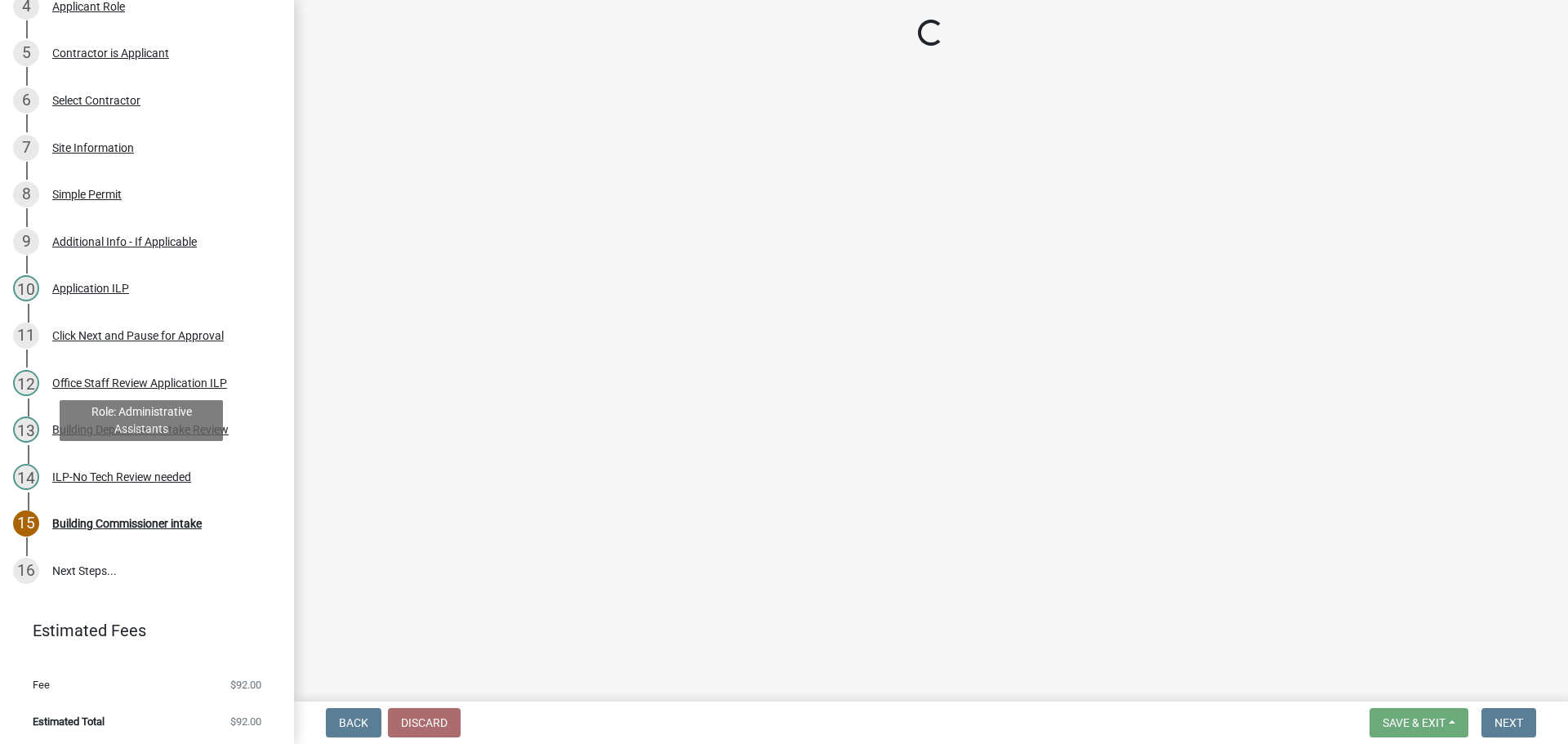
scroll to position [562, 0]
select select "3: 3"
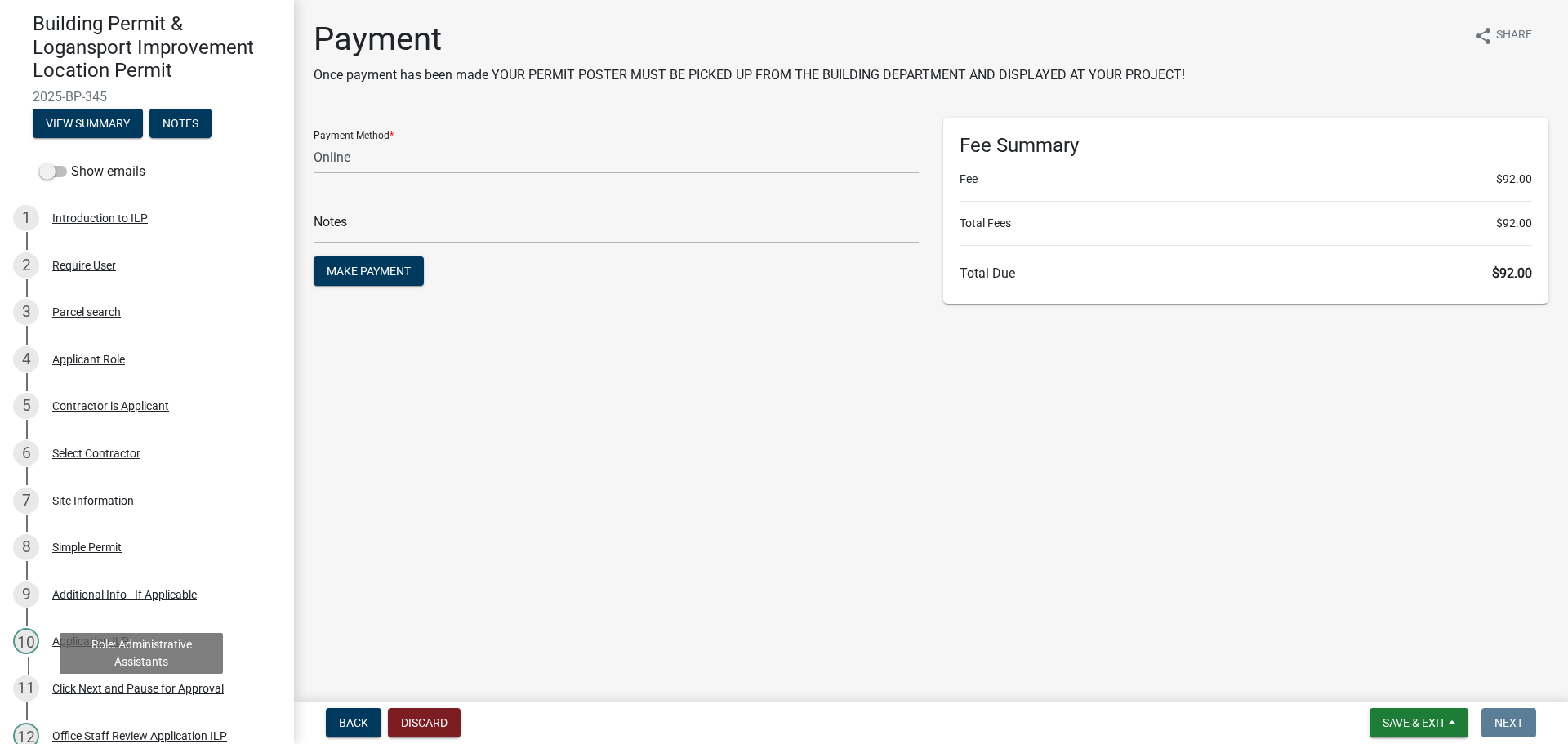
scroll to position [0, 0]
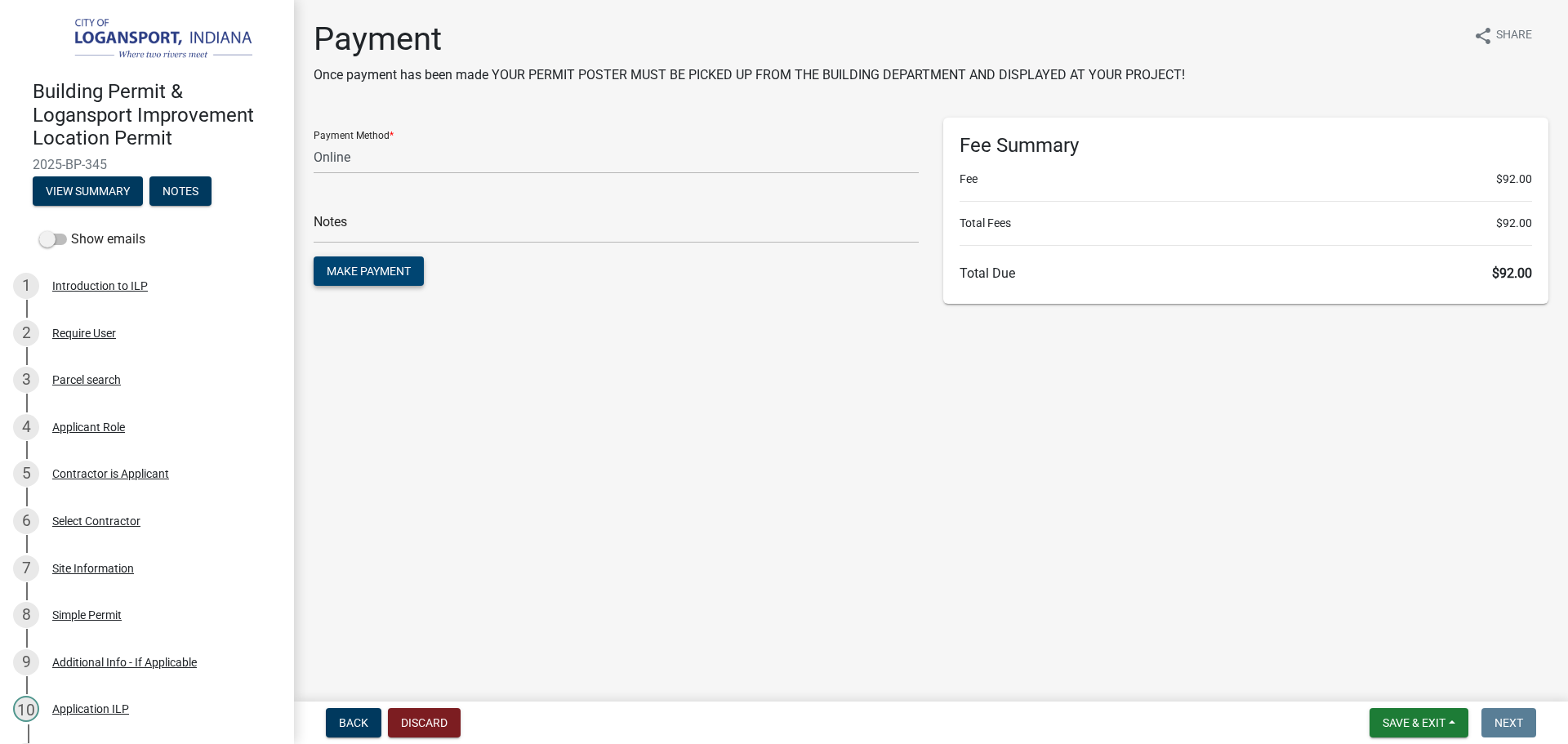
click at [393, 283] on button "Make Payment" at bounding box center [368, 271] width 110 height 29
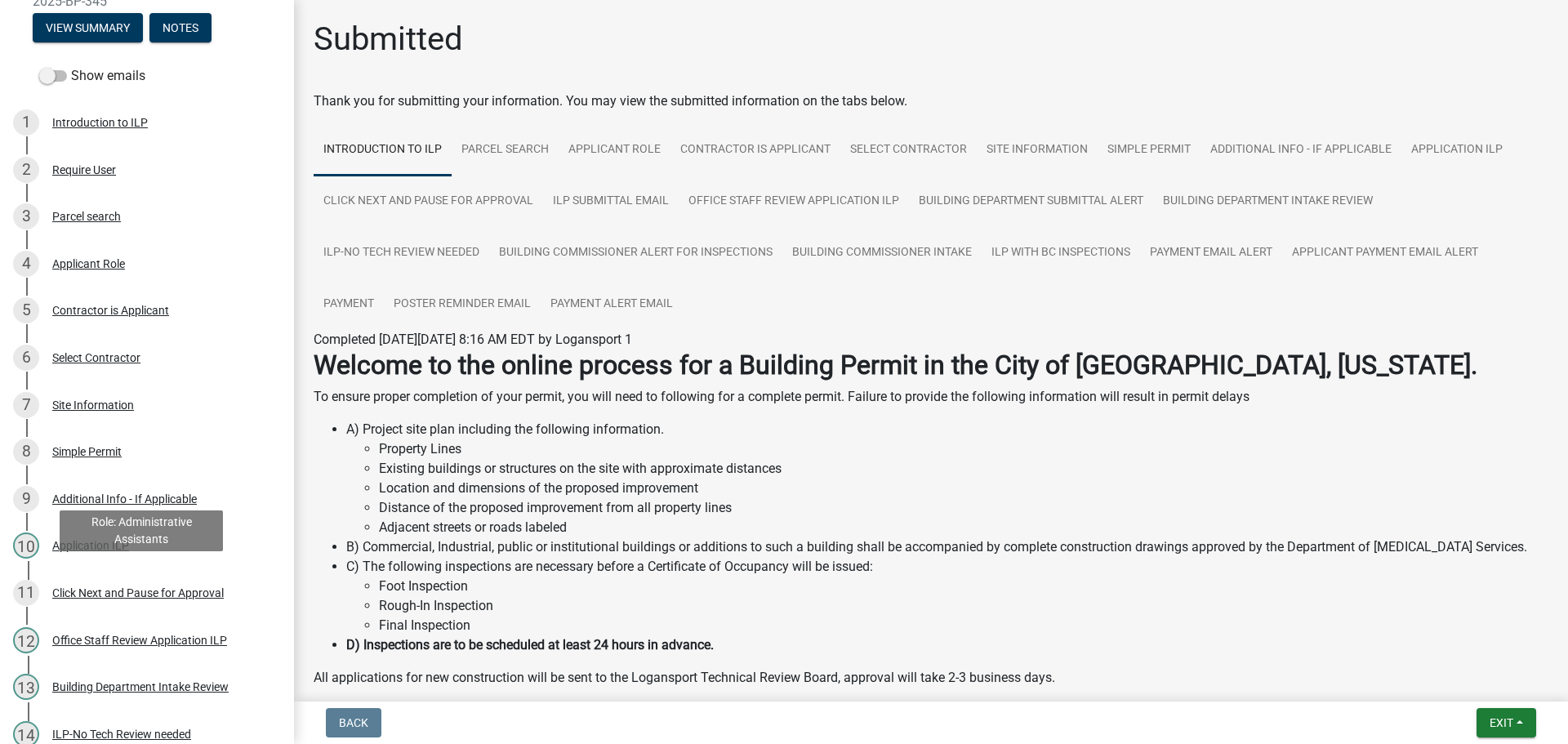
scroll to position [490, 0]
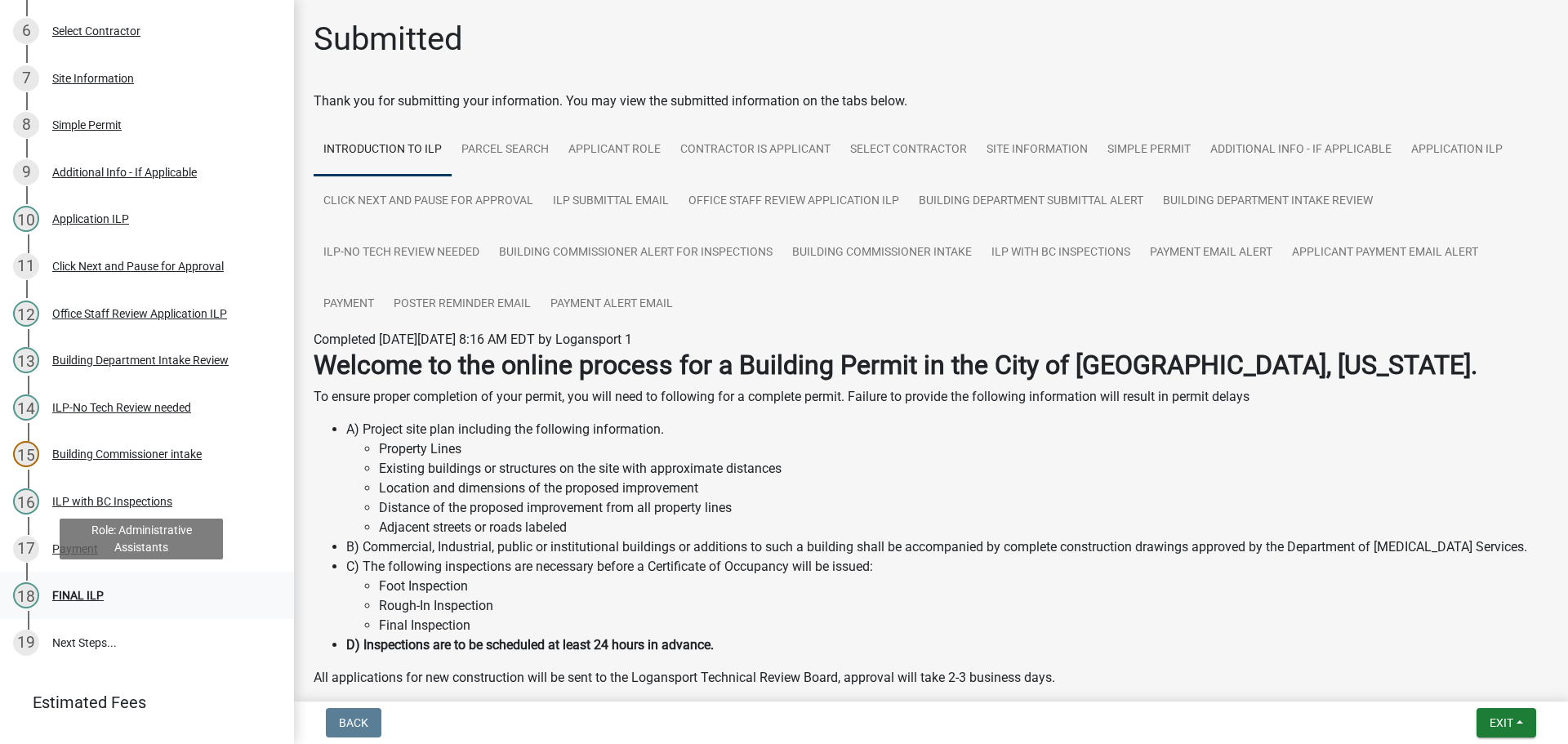
click at [90, 590] on div "FINAL ILP" at bounding box center [78, 596] width 51 height 12
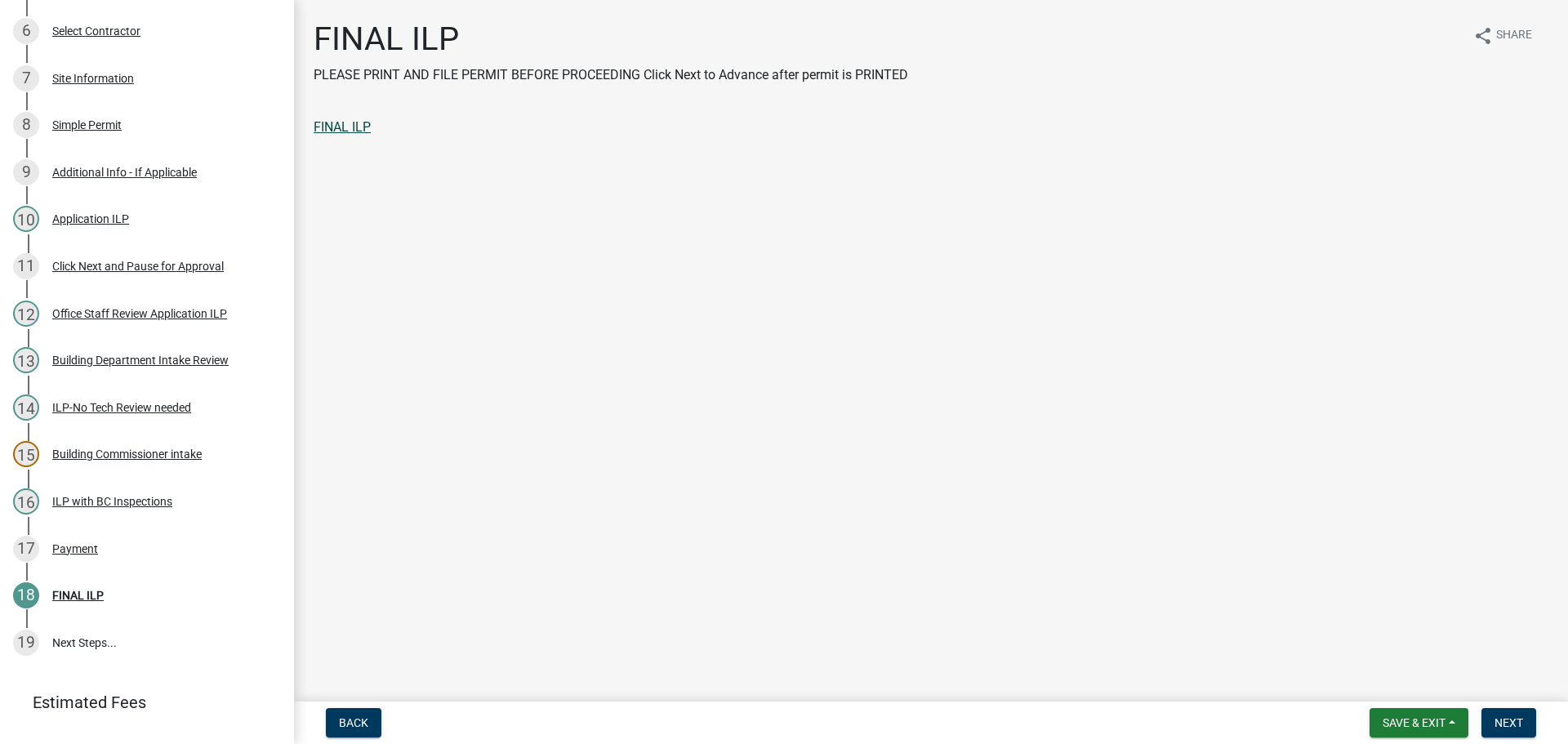
click at [343, 131] on link "FINAL ILP" at bounding box center [342, 127] width 57 height 16
click at [1501, 720] on span "Next" at bounding box center [1508, 722] width 28 height 13
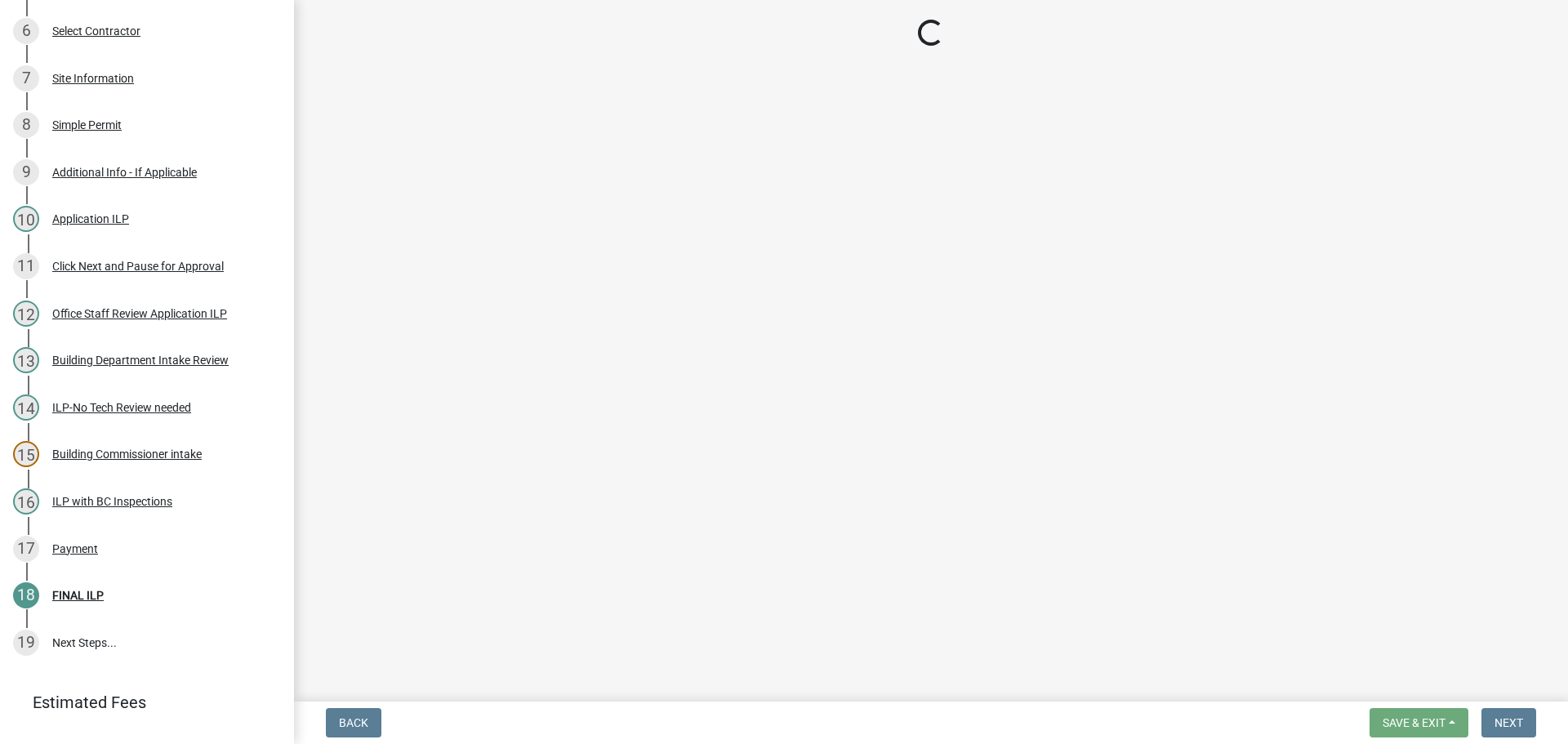
scroll to position [632, 0]
